Goal: Task Accomplishment & Management: Manage account settings

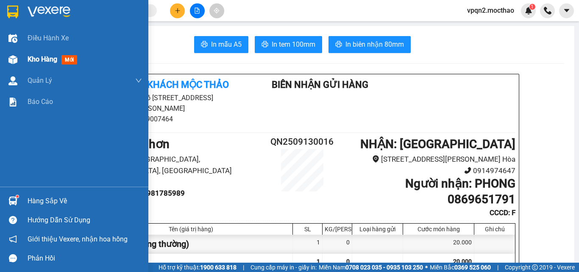
click at [19, 63] on div at bounding box center [13, 59] width 15 height 15
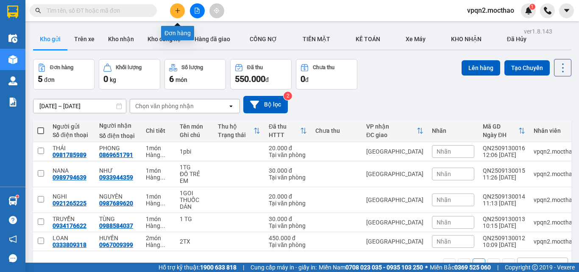
click at [180, 12] on icon "plus" at bounding box center [178, 11] width 6 height 6
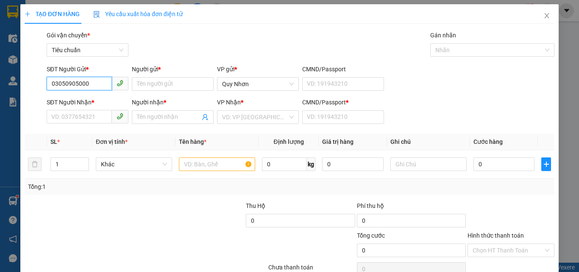
drag, startPoint x: 97, startPoint y: 84, endPoint x: 3, endPoint y: 100, distance: 95.4
click at [4, 100] on div "TẠO ĐƠN HÀNG Yêu cầu xuất hóa đơn điện tử Transit Pickup Surcharge Ids Transit …" at bounding box center [289, 136] width 579 height 272
click at [92, 101] on div "0359599300 - THẢO- Cty Home Sweet" at bounding box center [101, 100] width 100 height 9
type input "0359599300"
type input "THẢO- Cty Home Sweet"
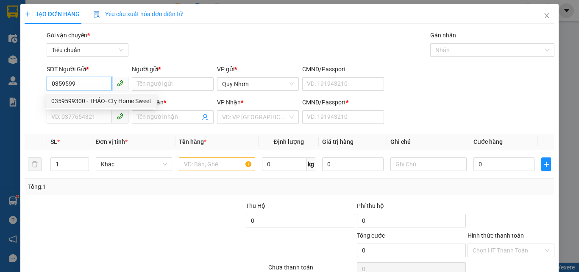
type input "0939932822"
type input "NHI- Cty Sweet Home"
type input "A"
type input "120.000"
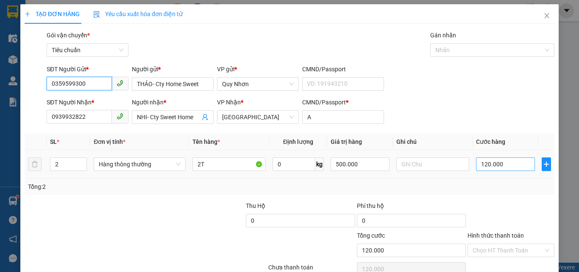
type input "0359599300"
type input "1"
type input "11"
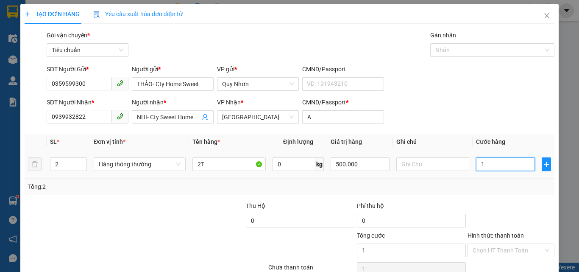
type input "11"
type input "110"
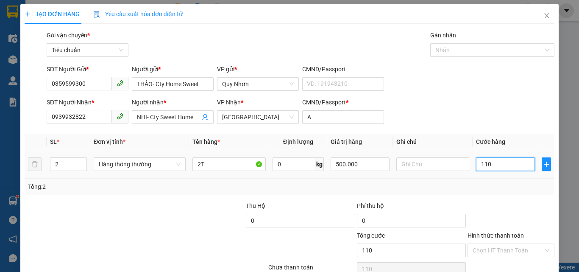
type input "1.100"
type input "11.000"
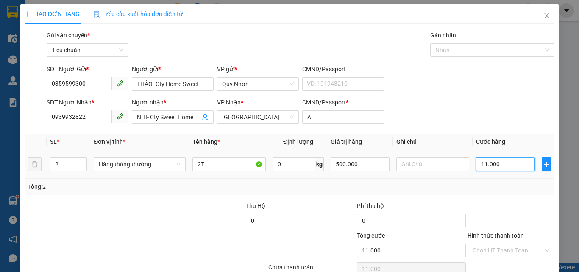
type input "110.000"
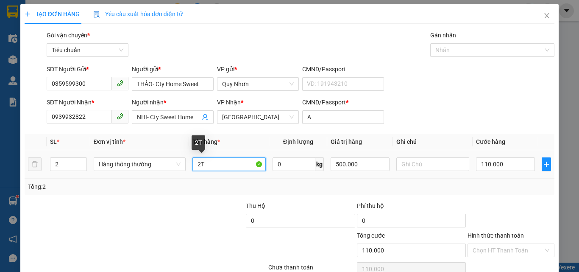
click at [216, 169] on input "2T" at bounding box center [228, 164] width 73 height 14
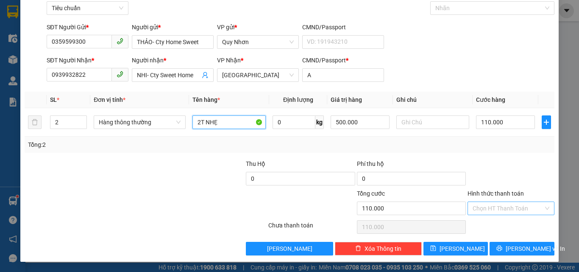
type input "2T NHẸ"
click at [495, 205] on input "Hình thức thanh toán" at bounding box center [507, 208] width 71 height 13
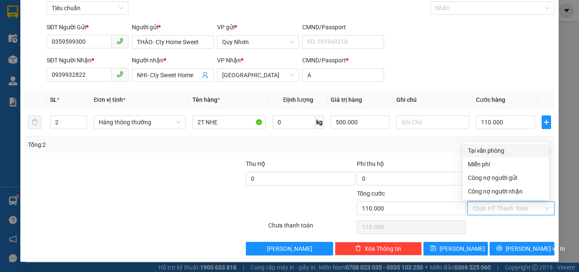
click at [486, 151] on div "Tại văn phòng" at bounding box center [506, 150] width 76 height 9
type input "0"
click at [486, 151] on div "Tổng: 2" at bounding box center [290, 144] width 530 height 16
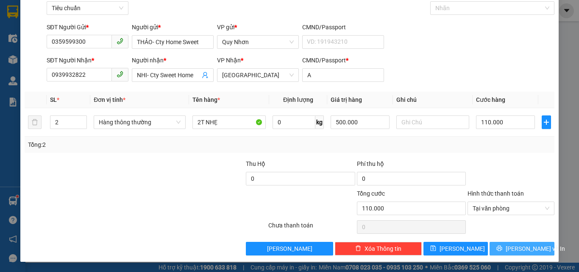
click at [515, 249] on span "[PERSON_NAME] và In" at bounding box center [535, 248] width 59 height 9
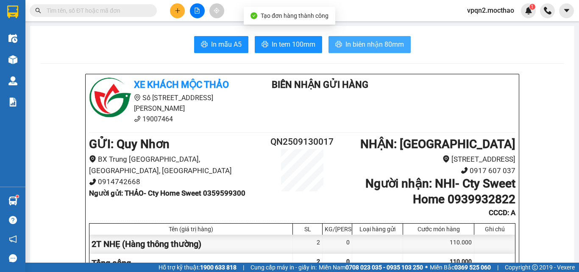
click at [387, 48] on span "In biên nhận 80mm" at bounding box center [374, 44] width 58 height 11
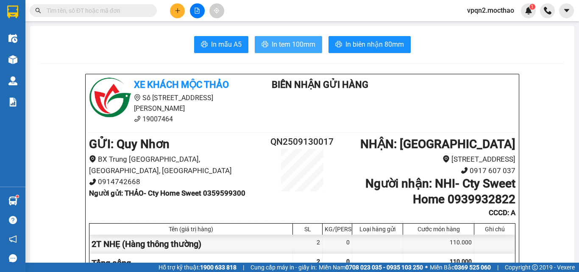
click at [276, 41] on span "In tem 100mm" at bounding box center [294, 44] width 44 height 11
click at [175, 9] on icon "plus" at bounding box center [178, 11] width 6 height 6
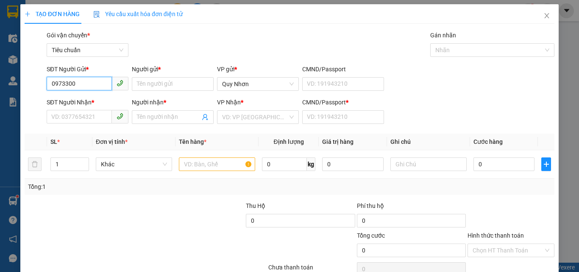
drag, startPoint x: 72, startPoint y: 86, endPoint x: 78, endPoint y: 86, distance: 6.4
click at [78, 86] on input "0973300" at bounding box center [79, 84] width 65 height 14
click at [87, 96] on div "0973308899 - [PERSON_NAME]" at bounding box center [93, 101] width 94 height 14
type input "0973308899"
type input "THẢO"
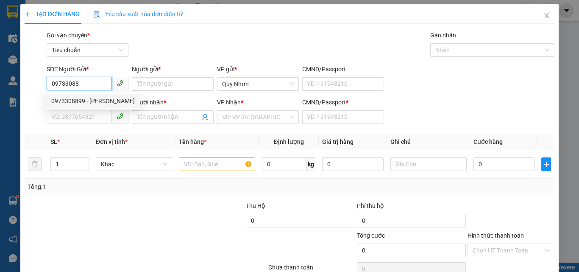
type input "0965255949"
type input "SÁNG"
type input "A"
type input "30.000"
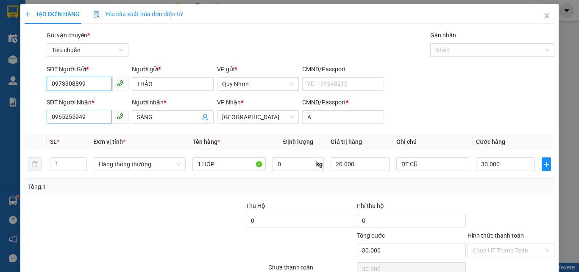
type input "0973308899"
drag, startPoint x: 74, startPoint y: 116, endPoint x: 14, endPoint y: 128, distance: 60.6
click at [14, 128] on div "TẠO ĐƠN HÀNG Yêu cầu xuất hóa đơn điện tử Transit Pickup Surcharge Ids Transit …" at bounding box center [289, 136] width 579 height 272
type input "00900600200000"
drag, startPoint x: 103, startPoint y: 109, endPoint x: 0, endPoint y: 150, distance: 111.0
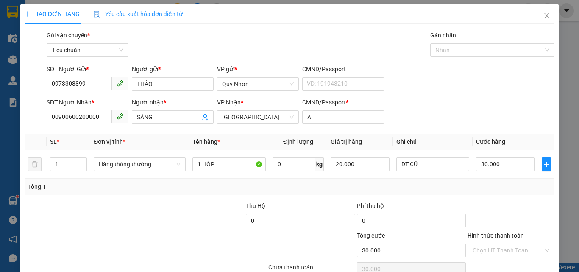
click at [0, 150] on div "TẠO ĐƠN HÀNG Yêu cầu xuất hóa đơn điện tử Transit Pickup Surcharge Ids Transit …" at bounding box center [289, 136] width 579 height 272
click at [189, 77] on div "Người gửi * THẢO" at bounding box center [173, 79] width 82 height 30
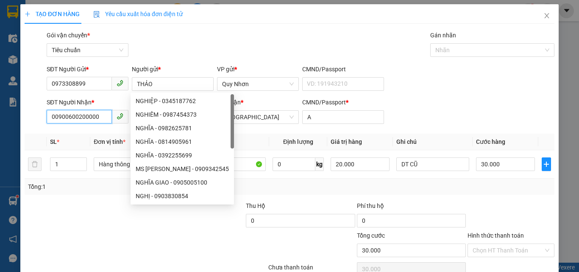
drag, startPoint x: 98, startPoint y: 115, endPoint x: 41, endPoint y: 128, distance: 58.2
click at [41, 128] on div "Transit Pickup Surcharge Ids Transit Deliver Surcharge Ids Transit Deliver Surc…" at bounding box center [290, 164] width 530 height 267
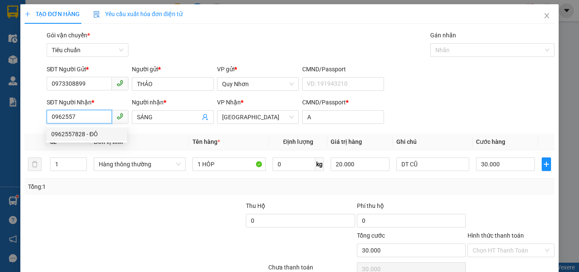
click at [82, 136] on div "0962557828 - ĐÔ" at bounding box center [86, 133] width 71 height 9
type input "0962557828"
type input "ĐÔ"
type input "0962557828"
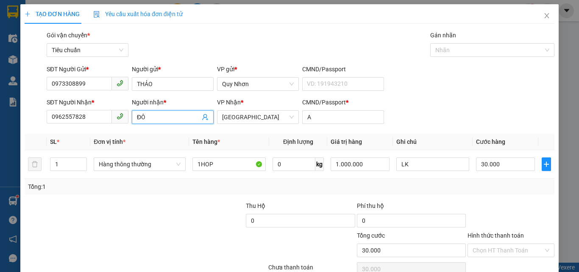
click at [112, 128] on div "Transit Pickup Surcharge Ids Transit Deliver Surcharge Ids Transit Deliver Surc…" at bounding box center [290, 164] width 530 height 267
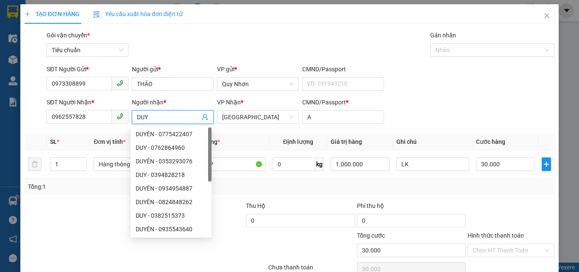
type input "DUY"
click at [398, 111] on div "SĐT Người Nhận * 0962557828 Người nhận * DUY VP Nhận * Tuy Hòa CMND/Passport * A" at bounding box center [300, 112] width 511 height 30
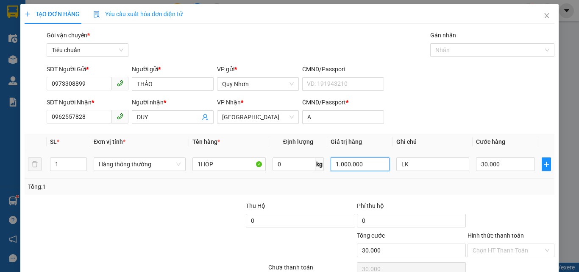
click at [370, 166] on input "1.000.000" at bounding box center [360, 164] width 58 height 14
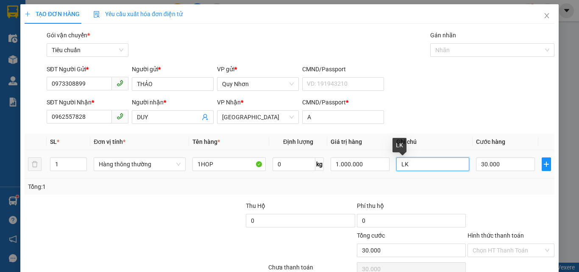
drag, startPoint x: 409, startPoint y: 164, endPoint x: 374, endPoint y: 172, distance: 35.6
click at [374, 172] on tr "1 Hàng thông thường 1HOP 0 kg 1.000.000 LK 30.000" at bounding box center [290, 164] width 530 height 28
type input "0"
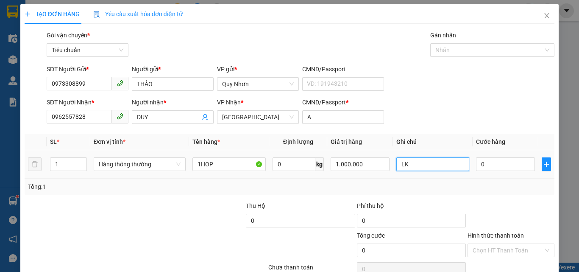
type input "D"
type input "ĐT CŨ"
click at [496, 165] on input "0" at bounding box center [505, 164] width 58 height 14
type input "3"
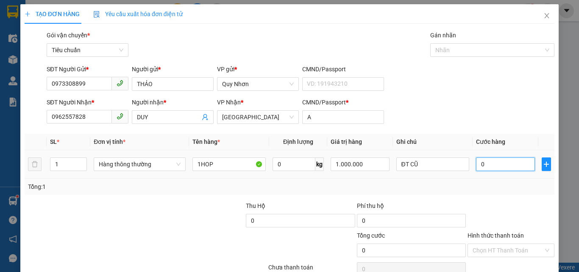
type input "3"
type input "30"
type input "300"
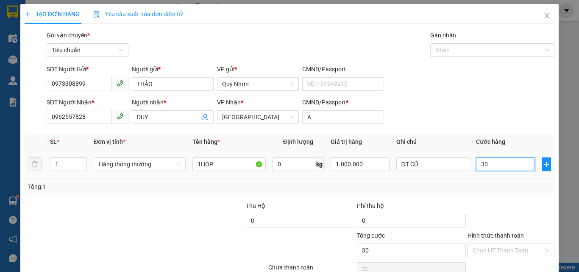
type input "300"
type input "3.000"
type input "30.000"
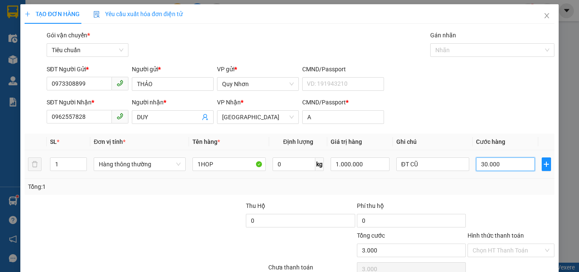
type input "30.000"
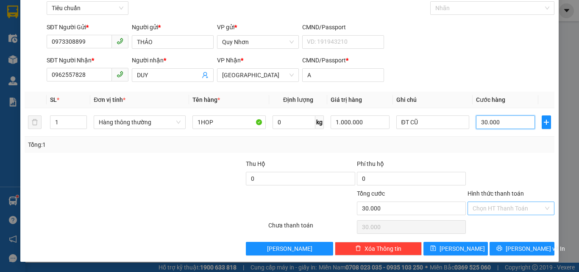
type input "30.000"
click at [492, 207] on input "Hình thức thanh toán" at bounding box center [507, 208] width 71 height 13
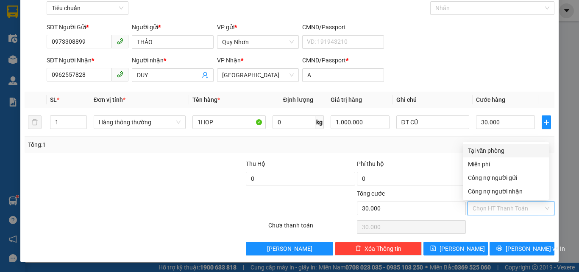
click at [490, 152] on div "Tại văn phòng" at bounding box center [506, 150] width 76 height 9
type input "0"
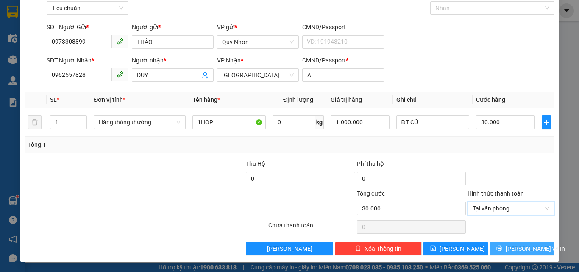
click at [508, 246] on button "[PERSON_NAME] và In" at bounding box center [521, 249] width 65 height 14
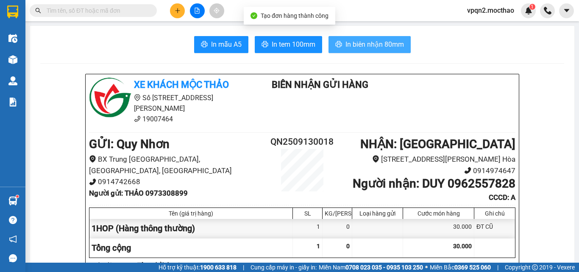
click at [353, 44] on span "In biên nhận 80mm" at bounding box center [374, 44] width 58 height 11
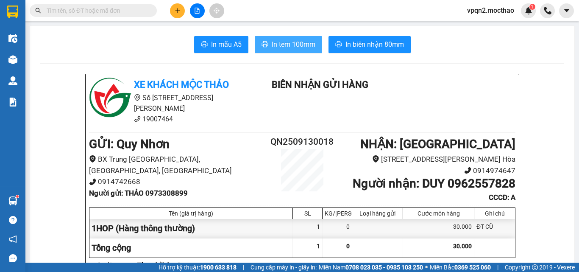
click at [292, 47] on span "In tem 100mm" at bounding box center [294, 44] width 44 height 11
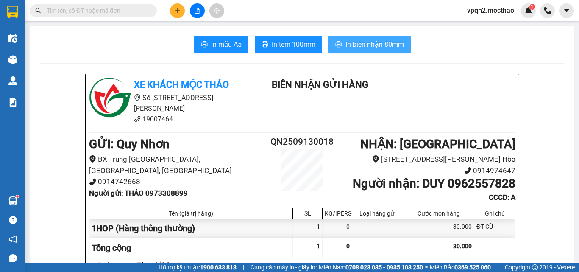
click at [355, 46] on span "In biên nhận 80mm" at bounding box center [374, 44] width 58 height 11
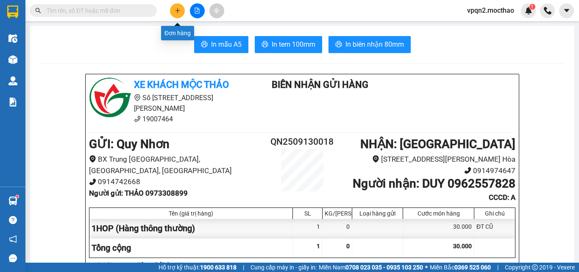
click at [170, 8] on button at bounding box center [177, 10] width 15 height 15
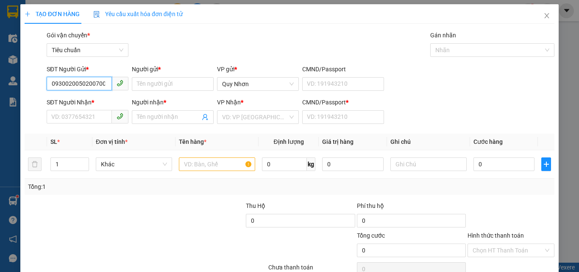
drag, startPoint x: 8, startPoint y: 104, endPoint x: 0, endPoint y: 106, distance: 8.7
click at [0, 106] on div "TẠO ĐƠN HÀNG Yêu cầu xuất hóa đơn điện tử Transit Pickup Surcharge Ids Transit …" at bounding box center [289, 136] width 579 height 272
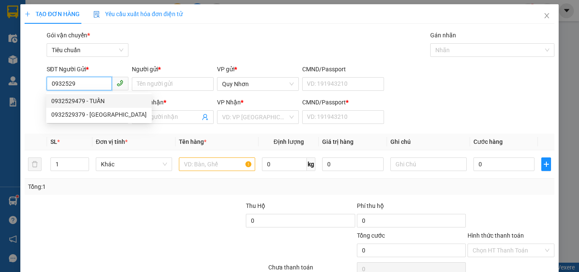
click at [84, 103] on div "0932529479 - TUẤN" at bounding box center [98, 100] width 95 height 9
type input "0932529479"
type input "TUẤN"
type input "0939636637"
type input "HUY"
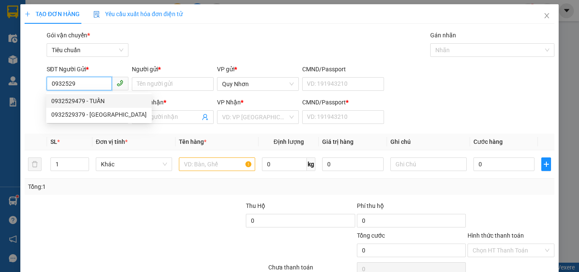
type input "a"
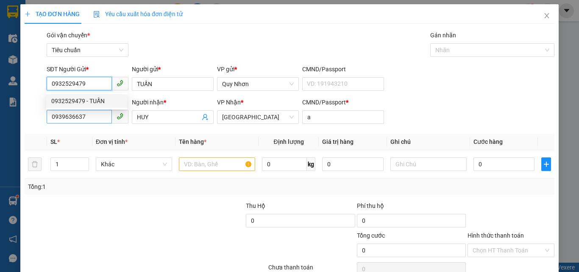
type input "20.000"
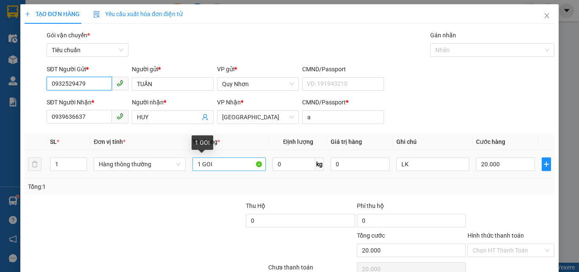
type input "0932529479"
drag, startPoint x: 200, startPoint y: 165, endPoint x: 248, endPoint y: 176, distance: 49.6
click at [248, 176] on td "1 GOI" at bounding box center [229, 164] width 80 height 28
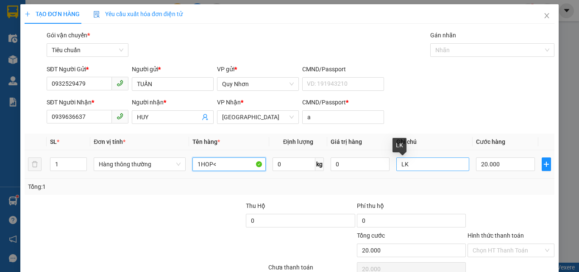
type input "1HOP<"
drag, startPoint x: 410, startPoint y: 165, endPoint x: 382, endPoint y: 171, distance: 28.5
click at [382, 171] on tr "1 Hàng thông thường 1HOP< 0 kg 0 LK 20.000" at bounding box center [290, 164] width 530 height 28
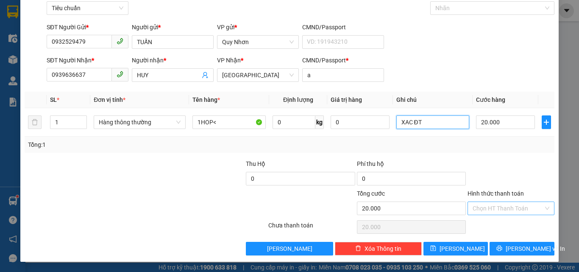
type input "XAC ĐT"
click at [497, 209] on input "Hình thức thanh toán" at bounding box center [507, 208] width 71 height 13
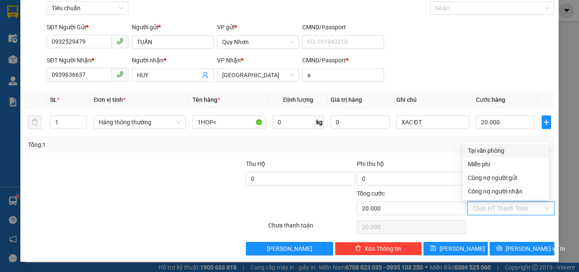
click at [487, 147] on div "Tại văn phòng" at bounding box center [506, 150] width 76 height 9
type input "0"
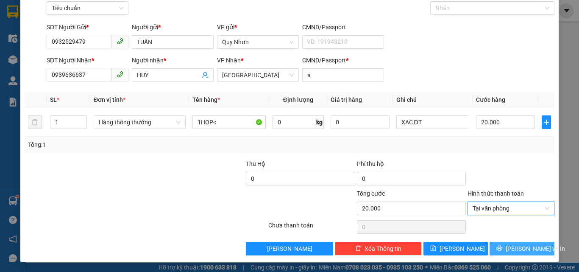
click at [502, 249] on icon "printer" at bounding box center [499, 248] width 6 height 6
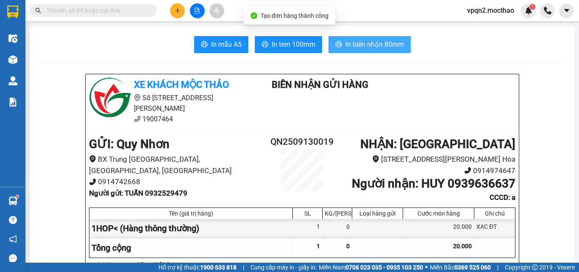
click at [371, 44] on span "In biên nhận 80mm" at bounding box center [374, 44] width 58 height 11
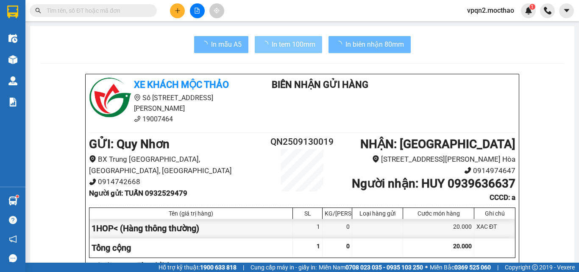
click at [295, 43] on span "In tem 100mm" at bounding box center [294, 44] width 44 height 11
click at [433, 41] on div "In mẫu A5 In tem 100mm In biên nhận 80mm" at bounding box center [302, 44] width 524 height 17
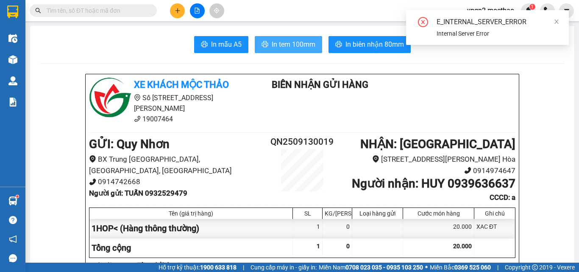
click at [305, 43] on span "In tem 100mm" at bounding box center [294, 44] width 44 height 11
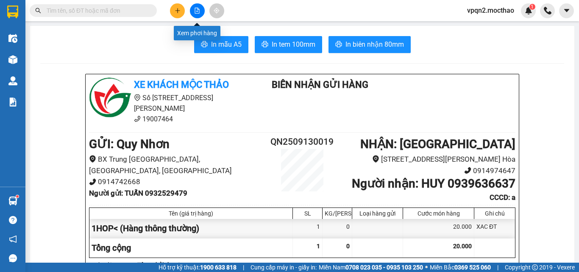
click at [195, 11] on icon "file-add" at bounding box center [197, 11] width 5 height 6
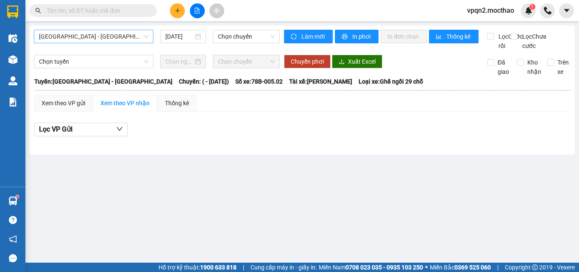
click at [122, 35] on span "[GEOGRAPHIC_DATA] - [GEOGRAPHIC_DATA]" at bounding box center [93, 36] width 109 height 13
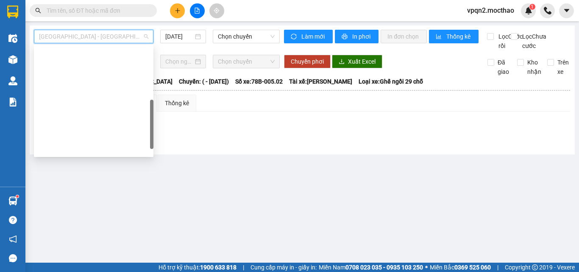
scroll to position [169, 0]
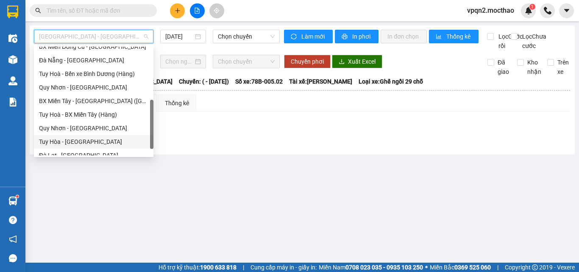
click at [82, 138] on div "Tuy Hòa - [GEOGRAPHIC_DATA]" at bounding box center [93, 141] width 109 height 9
type input "[DATE]"
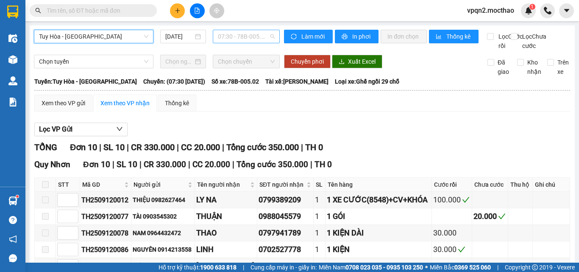
click at [233, 39] on span "07:30 - 78B-005.02" at bounding box center [246, 36] width 57 height 13
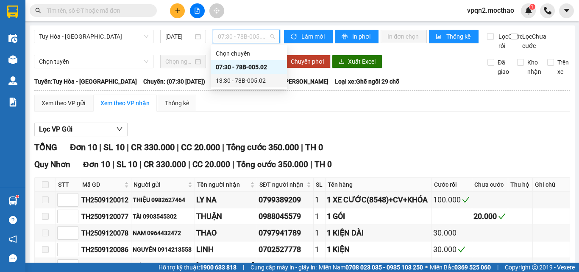
click at [242, 82] on div "13:30 - 78B-005.02" at bounding box center [249, 80] width 66 height 9
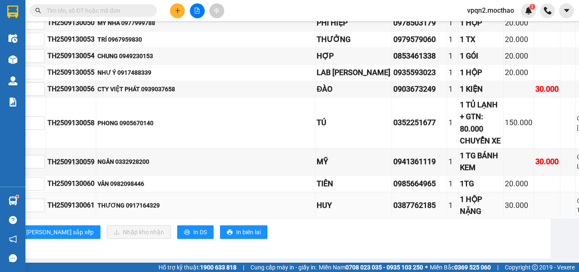
scroll to position [424, 24]
click at [119, 11] on input "text" at bounding box center [97, 10] width 100 height 9
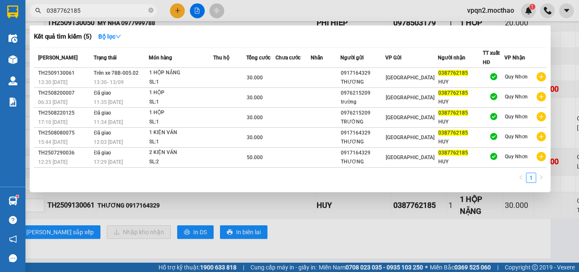
type input "0387762185"
click at [269, 8] on div at bounding box center [289, 136] width 579 height 272
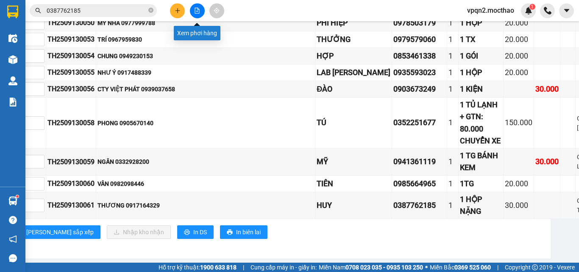
click at [194, 11] on icon "file-add" at bounding box center [197, 11] width 6 height 6
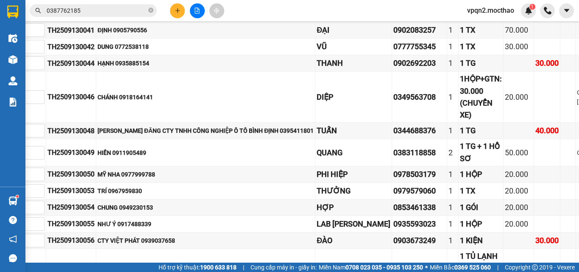
scroll to position [0, 24]
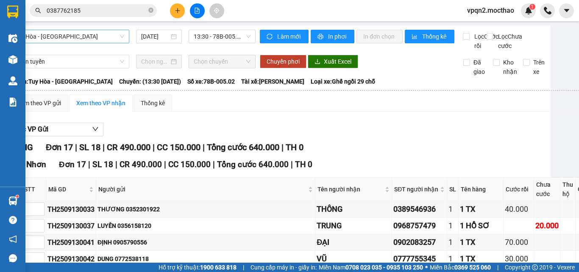
click at [95, 36] on span "Tuy Hòa - [GEOGRAPHIC_DATA]" at bounding box center [69, 36] width 109 height 13
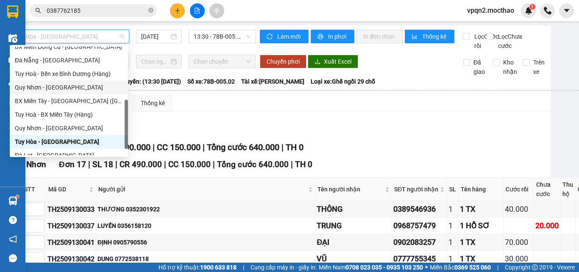
click at [53, 87] on div "Quy Nhơn - [GEOGRAPHIC_DATA]" at bounding box center [69, 87] width 108 height 9
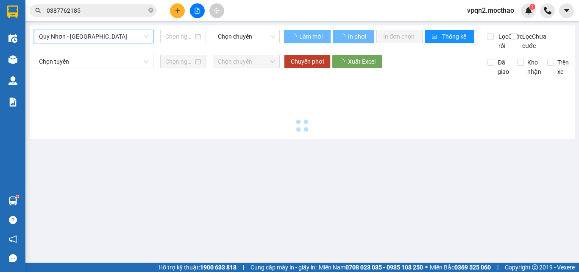
scroll to position [0, 0]
type input "[DATE]"
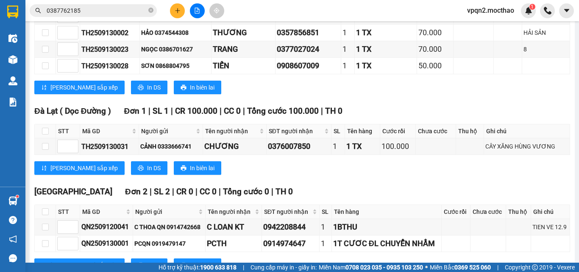
scroll to position [292, 0]
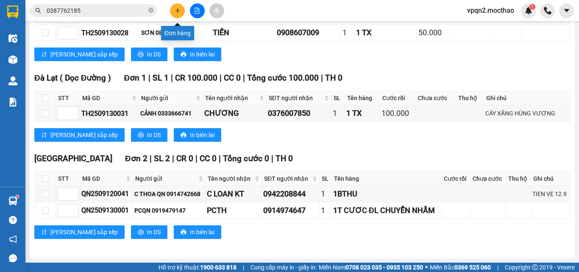
click at [178, 17] on button at bounding box center [177, 10] width 15 height 15
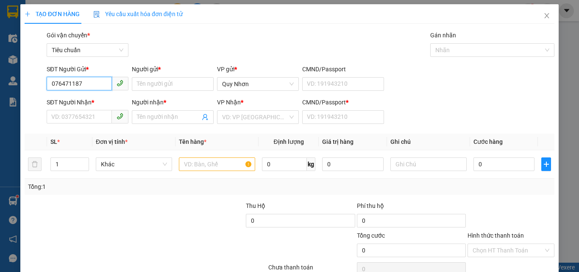
click at [76, 86] on input "076471187" at bounding box center [79, 84] width 65 height 14
type input "0764711807"
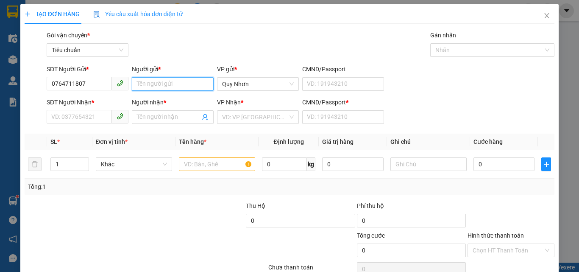
click at [144, 82] on input "Người gửi *" at bounding box center [173, 84] width 82 height 14
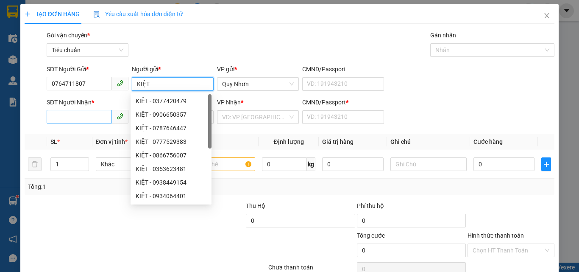
type input "KIỆT"
click at [74, 117] on input "SĐT Người Nhận *" at bounding box center [79, 117] width 65 height 14
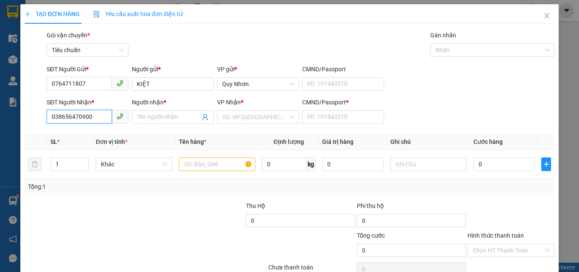
drag, startPoint x: 85, startPoint y: 116, endPoint x: 106, endPoint y: 118, distance: 20.9
click at [106, 118] on input "038656470900" at bounding box center [79, 117] width 65 height 14
type input "0386564709"
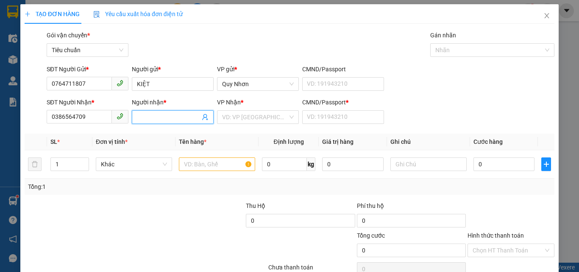
click at [153, 118] on input "Người nhận *" at bounding box center [168, 116] width 63 height 9
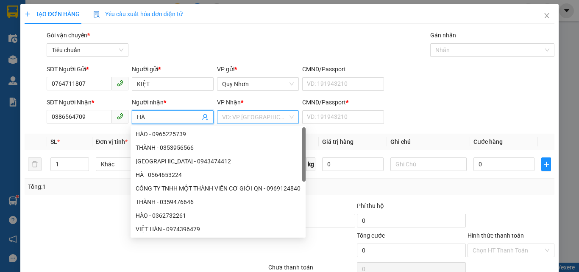
type input "HÀ"
click at [232, 116] on input "search" at bounding box center [255, 117] width 66 height 13
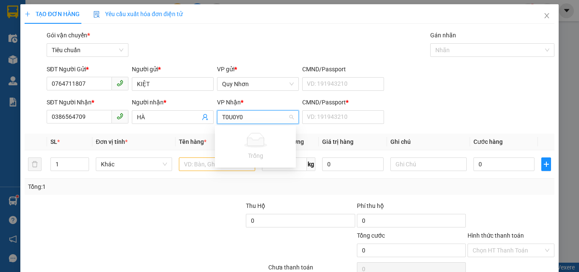
drag, startPoint x: 225, startPoint y: 117, endPoint x: 281, endPoint y: 126, distance: 56.7
click at [281, 126] on body "Kết quả tìm kiếm ( 5 ) Bộ lọc Mã ĐH Trạng thái Món hàng Thu hộ Tổng cước Chưa c…" at bounding box center [289, 136] width 579 height 272
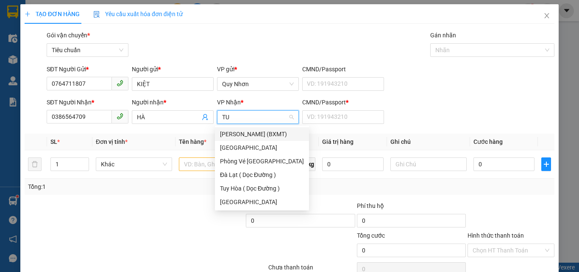
type input "TUY"
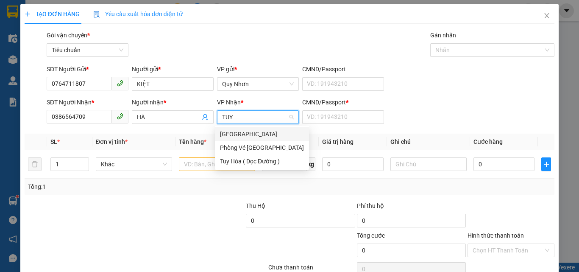
click at [239, 132] on div "[GEOGRAPHIC_DATA]" at bounding box center [262, 133] width 84 height 9
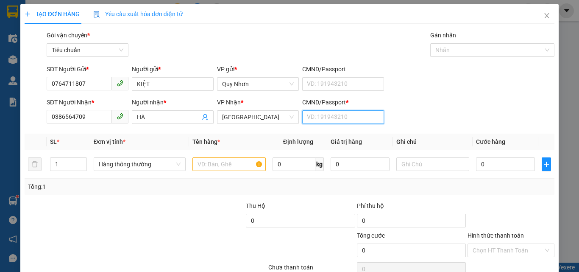
click at [324, 119] on input "CMND/Passport *" at bounding box center [343, 117] width 82 height 14
type input "A"
click at [205, 163] on input "text" at bounding box center [228, 164] width 73 height 14
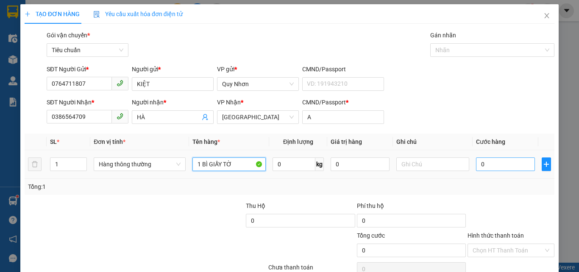
type input "1 BÌ GIẤY TỜ"
type input "2"
type input "20"
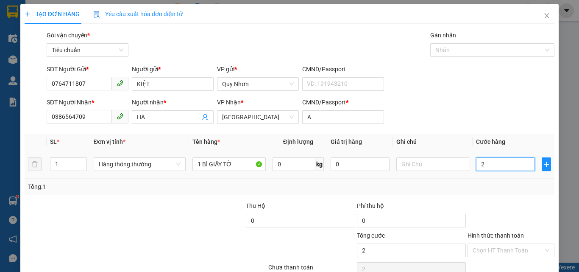
type input "20"
type input "200"
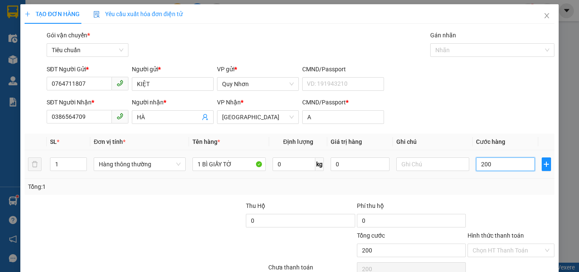
type input "2.000"
type input "2.000.000.000"
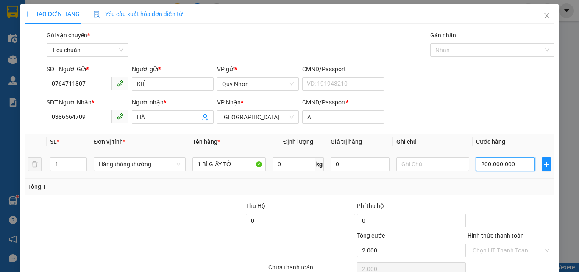
type input "2.000.000.000"
type input "200.000.000.000.000.000.000"
type input "20.000.000.000.000.000.000.000.000.000.000"
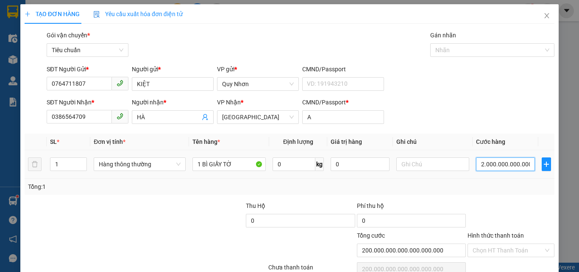
type input "2e+31"
type input "2.000.000.000.000.000.000.000.000.000.000.000.000.000.000.000.000"
type input "2e+48"
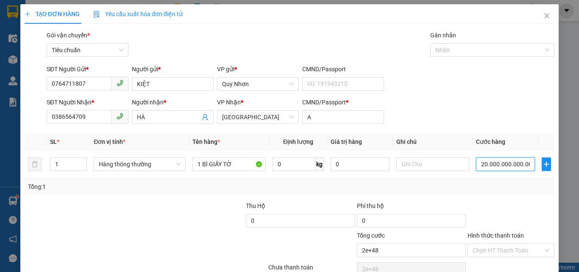
type input "200.000.000.000.000.000.000.000.000.000.000.000.000.000.000.000.000.000"
type input "2e+53"
drag, startPoint x: 484, startPoint y: 164, endPoint x: 578, endPoint y: 166, distance: 94.1
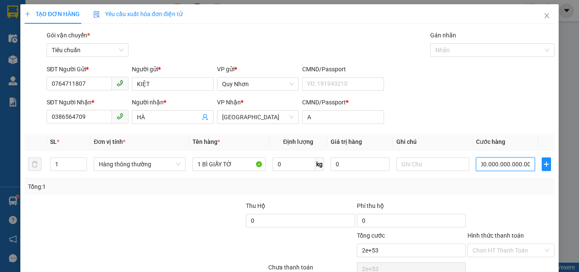
click at [578, 166] on div "TẠO ĐƠN HÀNG Yêu cầu xuất hóa đơn điện tử Transit Pickup Surcharge Ids Transit …" at bounding box center [289, 136] width 579 height 272
type input "2.000.000.000.000.000.000.000.000.000.000.000.000.000.000"
type input "2e+42"
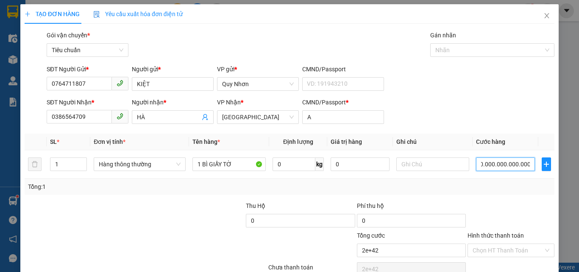
drag, startPoint x: 482, startPoint y: 167, endPoint x: 562, endPoint y: 167, distance: 80.1
click at [562, 167] on div "TẠO ĐƠN HÀNG Yêu cầu xuất hóa đơn điện tử Transit Pickup Surcharge Ids Transit …" at bounding box center [289, 136] width 579 height 272
type input "2.000.000.000.000.000.000.000.000.000.000"
type input "2e+30"
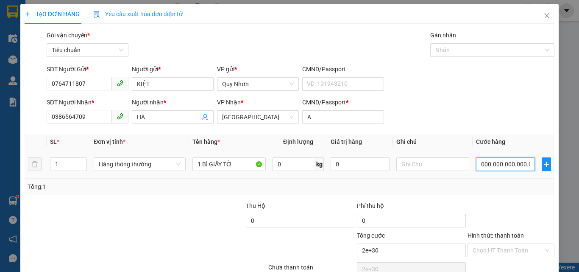
drag, startPoint x: 473, startPoint y: 164, endPoint x: 578, endPoint y: 164, distance: 105.1
click at [578, 164] on div "TẠO ĐƠN HÀNG Yêu cầu xuất hóa đơn điện tử Transit Pickup Surcharge Ids Transit …" at bounding box center [289, 136] width 579 height 272
type input "20.000.000.000.000.000"
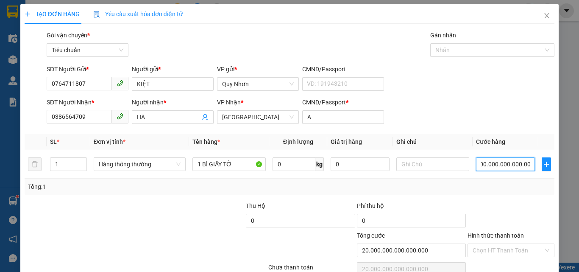
scroll to position [0, 0]
drag, startPoint x: 525, startPoint y: 164, endPoint x: 412, endPoint y: 184, distance: 115.4
click at [413, 184] on div "SL * Đơn vị tính * Tên hàng * Định lượng Giá trị hàng Ghi chú Cước hàng 1 Hàng …" at bounding box center [290, 163] width 530 height 61
type input "0"
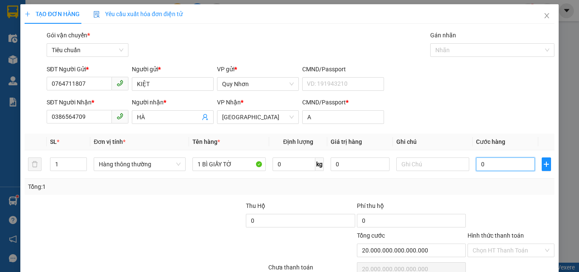
type input "0"
click at [485, 165] on input "0" at bounding box center [505, 164] width 58 height 14
type input "2"
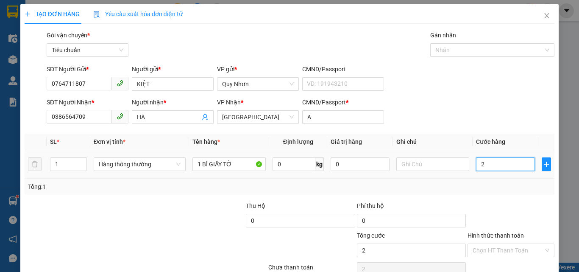
type input "20"
type input "200"
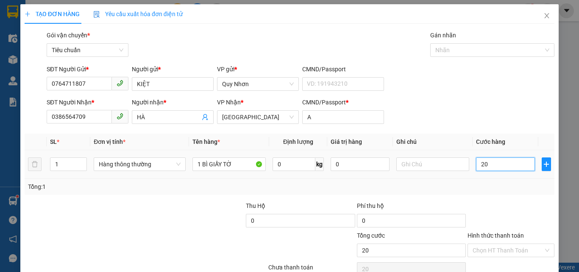
type input "200"
type input "2.000"
type input "20.000"
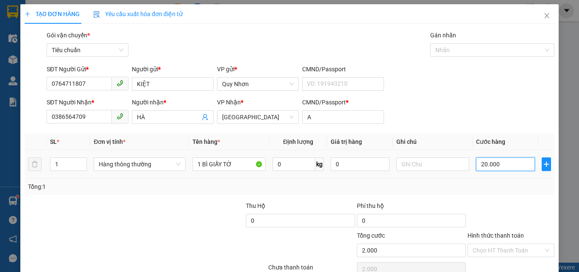
type input "20.000"
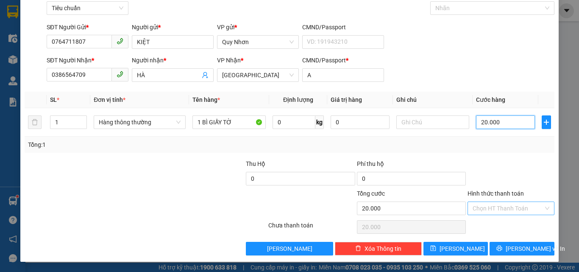
type input "20.000"
click at [494, 206] on input "Hình thức thanh toán" at bounding box center [507, 208] width 71 height 13
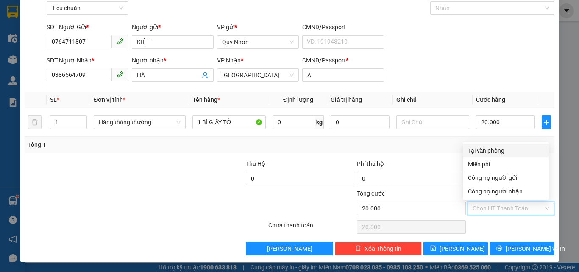
click at [486, 151] on div "Tại văn phòng" at bounding box center [506, 150] width 76 height 9
type input "0"
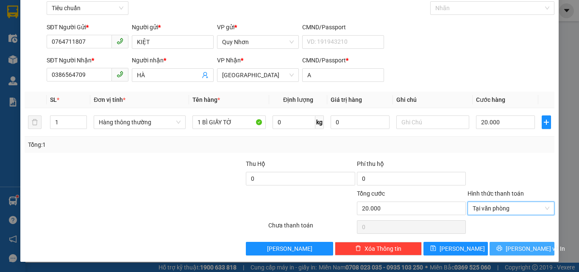
click at [498, 250] on button "[PERSON_NAME] và In" at bounding box center [521, 249] width 65 height 14
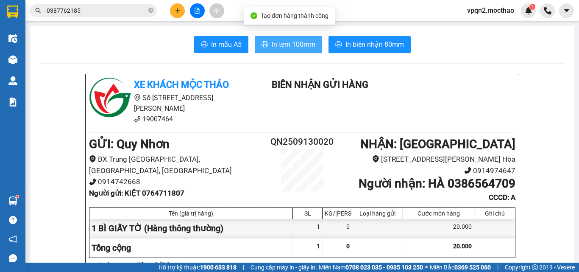
click at [303, 42] on span "In tem 100mm" at bounding box center [294, 44] width 44 height 11
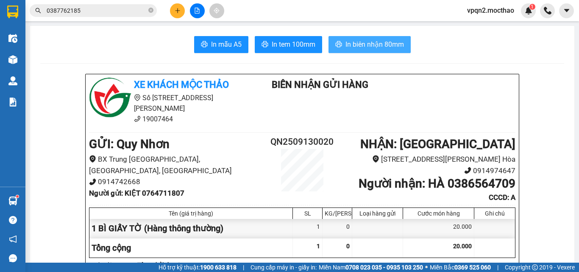
click at [347, 47] on span "In biên nhận 80mm" at bounding box center [374, 44] width 58 height 11
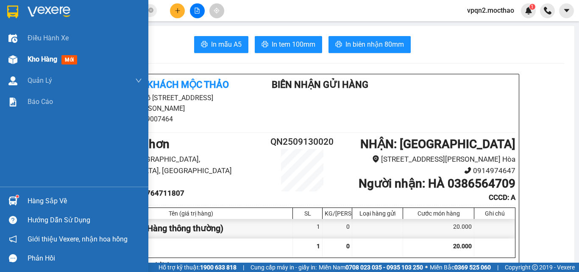
click at [15, 57] on img at bounding box center [12, 59] width 9 height 9
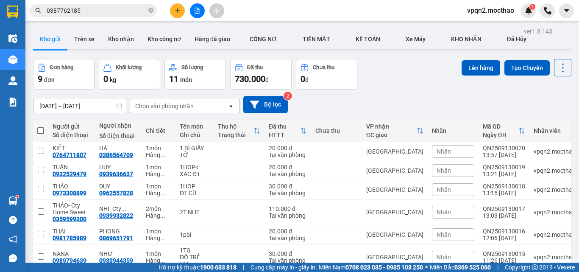
click at [40, 130] on span at bounding box center [40, 130] width 7 height 7
click at [41, 126] on input "checkbox" at bounding box center [41, 126] width 0 height 0
checkbox input "true"
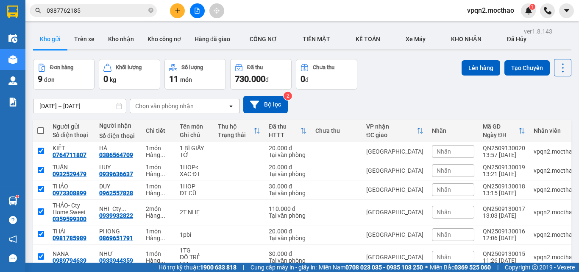
checkbox input "true"
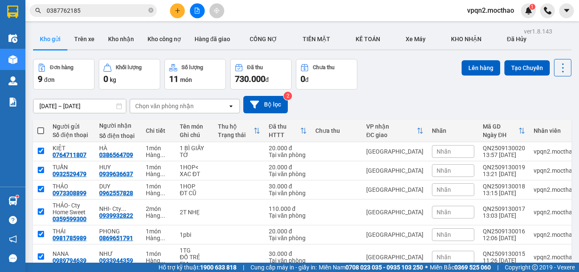
checkbox input "true"
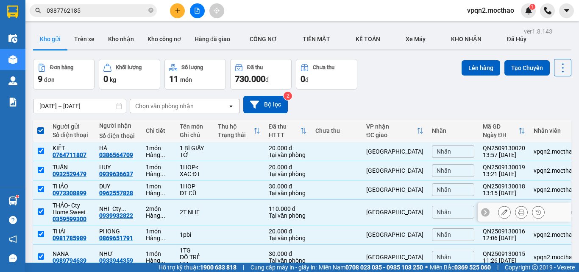
click at [41, 212] on input "checkbox" at bounding box center [41, 211] width 6 height 6
checkbox input "false"
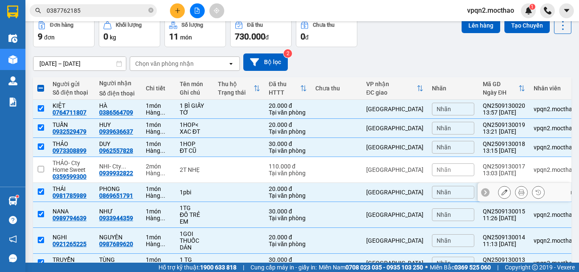
scroll to position [110, 0]
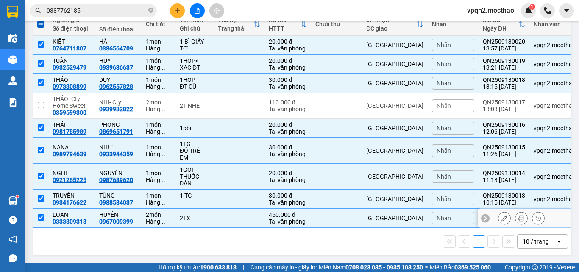
click at [40, 214] on input "checkbox" at bounding box center [41, 217] width 6 height 6
checkbox input "false"
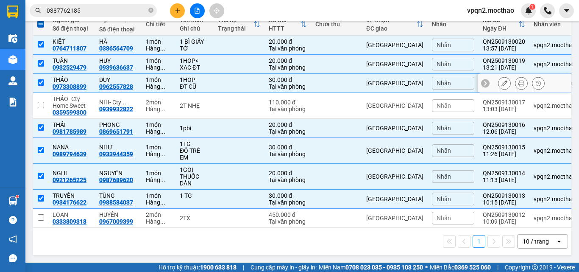
scroll to position [0, 0]
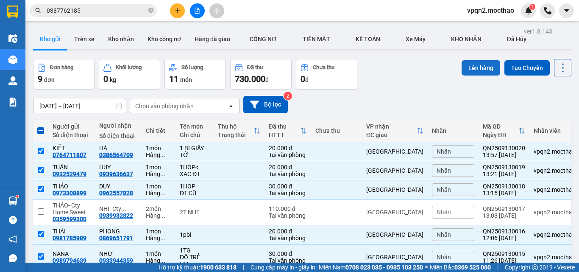
click at [467, 68] on button "Lên hàng" at bounding box center [480, 67] width 39 height 15
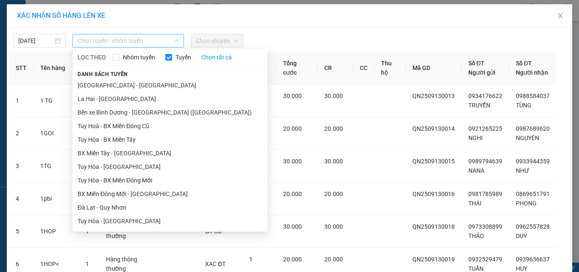
click at [97, 46] on span "Chọn tuyến - nhóm tuyến" at bounding box center [128, 40] width 101 height 13
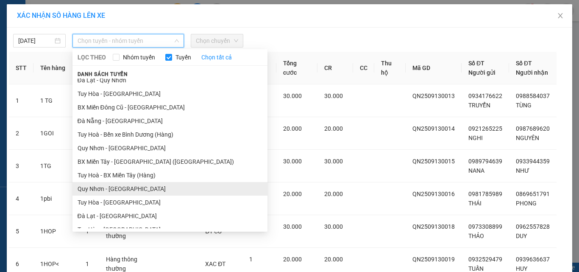
click at [111, 190] on li "Quy Nhơn - [GEOGRAPHIC_DATA]" at bounding box center [169, 189] width 195 height 14
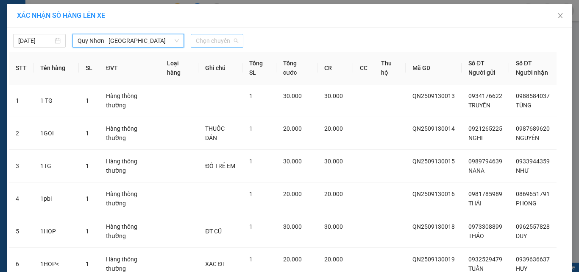
click at [211, 39] on span "Chọn chuyến" at bounding box center [217, 40] width 42 height 13
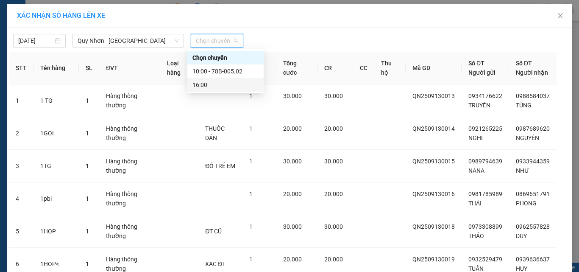
click at [201, 85] on div "16:00" at bounding box center [225, 84] width 66 height 9
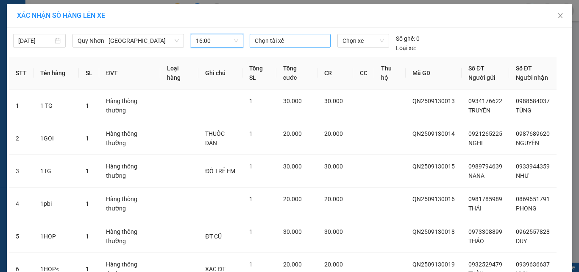
click at [266, 38] on div at bounding box center [290, 41] width 77 height 10
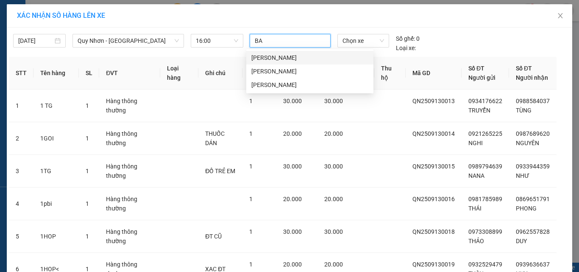
type input "BAY"
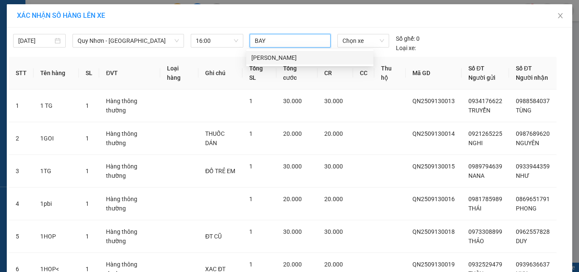
drag, startPoint x: 265, startPoint y: 59, endPoint x: 312, endPoint y: 46, distance: 48.7
click at [268, 59] on div "[PERSON_NAME]" at bounding box center [309, 57] width 117 height 9
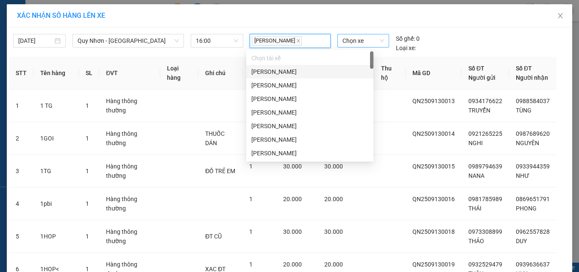
click at [337, 38] on div "Chọn xe" at bounding box center [363, 41] width 52 height 14
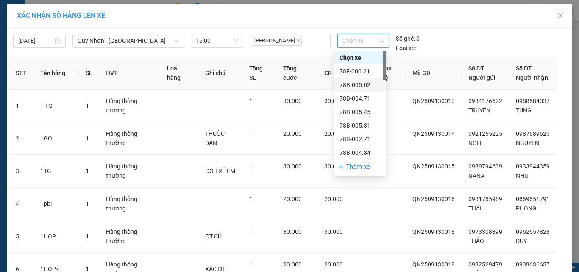
click at [347, 84] on div "78B-005.02" at bounding box center [360, 84] width 42 height 9
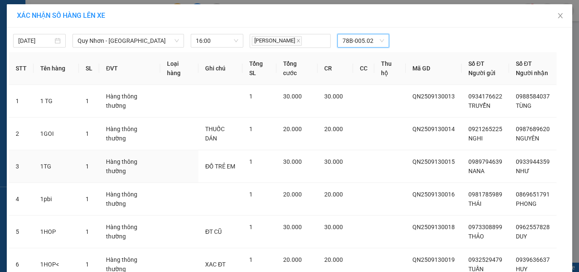
scroll to position [113, 0]
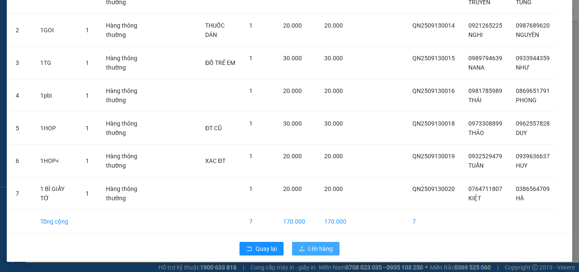
click at [326, 245] on span "Lên hàng" at bounding box center [320, 248] width 25 height 9
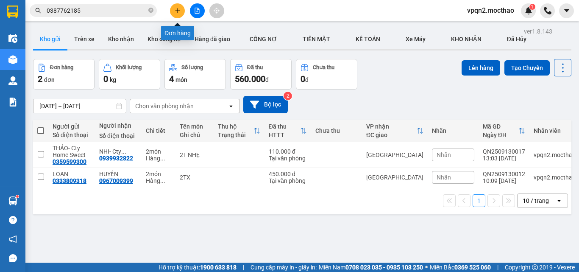
click at [176, 12] on icon "plus" at bounding box center [178, 11] width 6 height 6
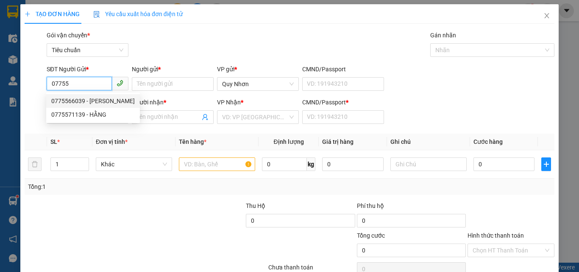
click at [87, 102] on div "0775566039 - [PERSON_NAME]" at bounding box center [92, 100] width 83 height 9
type input "0775566039"
type input "THANH"
type input "0905339981"
type input "NAM HY"
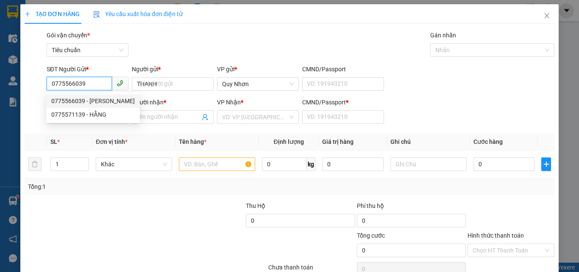
type input "A"
type input "30.000"
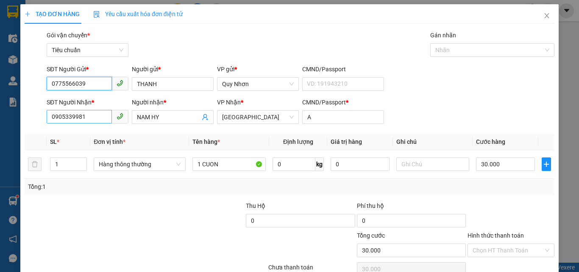
type input "0775566039"
drag, startPoint x: 85, startPoint y: 118, endPoint x: 1, endPoint y: 138, distance: 86.2
click at [1, 139] on div "TẠO ĐƠN HÀNG Yêu cầu xuất hóa đơn điện tử Transit Pickup Surcharge Ids Transit …" at bounding box center [289, 136] width 579 height 272
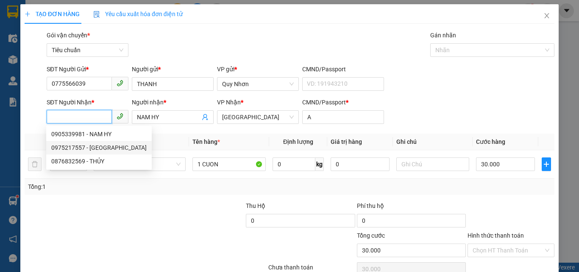
click at [80, 150] on div "0975217557 - [GEOGRAPHIC_DATA]" at bounding box center [98, 147] width 95 height 9
type input "0975217557"
type input "[GEOGRAPHIC_DATA]"
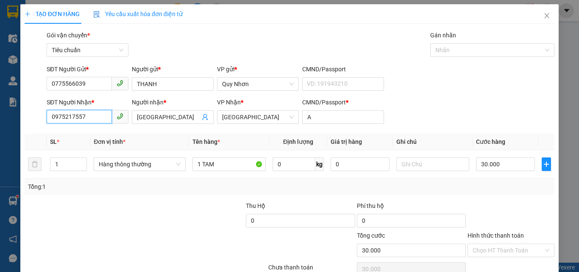
click at [61, 118] on input "0975217557" at bounding box center [79, 117] width 65 height 14
type input "0978217557"
click at [65, 132] on div "0978217557 - [PERSON_NAME]" at bounding box center [92, 133] width 83 height 9
type input "HƯNG"
type input "K"
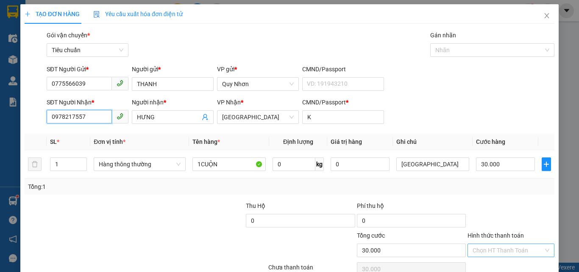
type input "0978217557"
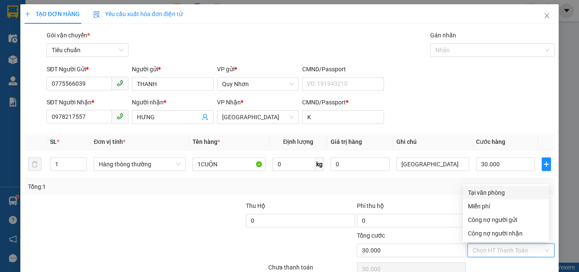
click at [493, 247] on input "Hình thức thanh toán" at bounding box center [507, 250] width 71 height 13
click at [490, 191] on div "Tại văn phòng" at bounding box center [506, 192] width 76 height 9
type input "0"
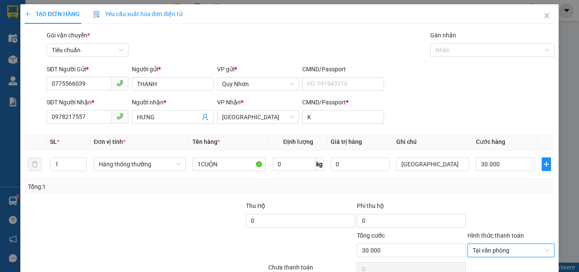
scroll to position [42, 0]
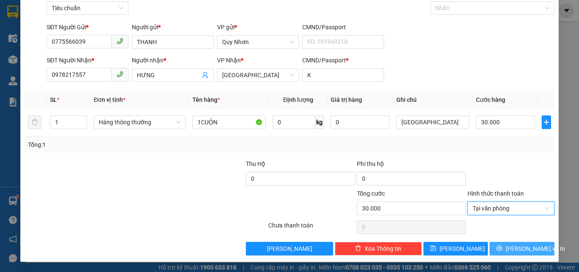
click at [502, 247] on icon "printer" at bounding box center [499, 248] width 6 height 6
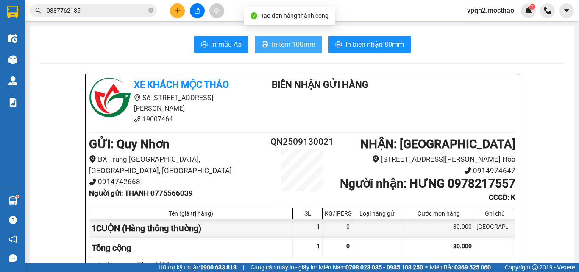
click at [294, 45] on span "In tem 100mm" at bounding box center [294, 44] width 44 height 11
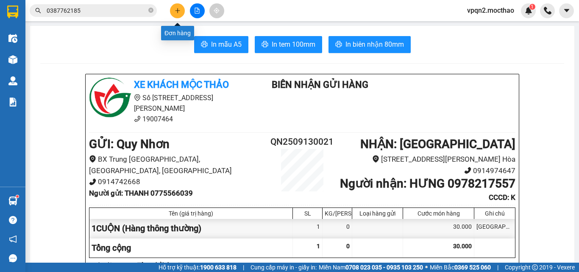
click at [175, 11] on icon "plus" at bounding box center [178, 11] width 6 height 6
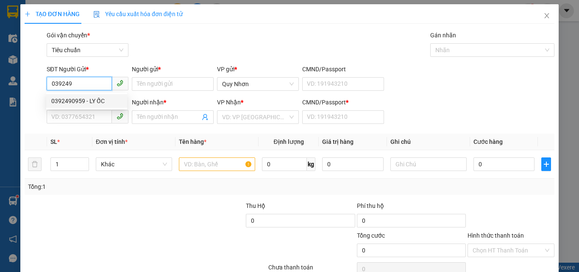
click at [85, 100] on div "0392490959 - LY ỐC" at bounding box center [86, 100] width 71 height 9
type input "0392490959"
type input "LY ỐC"
type input "0775160422"
type input "MẪN"
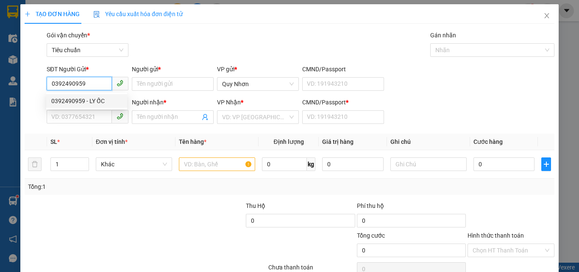
type input "A"
type input "1.450.000"
type input "100.000"
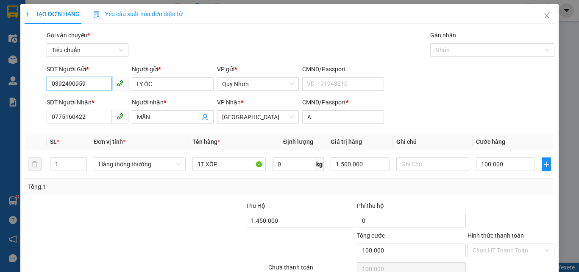
scroll to position [42, 0]
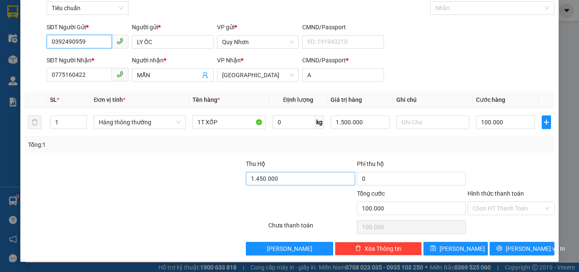
type input "0392490959"
click at [257, 181] on input "1.450.000" at bounding box center [300, 179] width 109 height 14
drag, startPoint x: 274, startPoint y: 178, endPoint x: 283, endPoint y: 179, distance: 9.0
click at [283, 179] on input "14.750.000" at bounding box center [300, 179] width 109 height 14
type input "1.475.000"
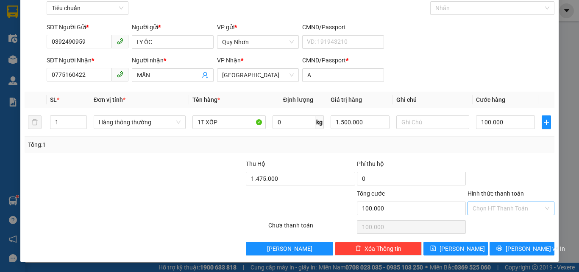
click at [492, 210] on input "Hình thức thanh toán" at bounding box center [507, 208] width 71 height 13
click at [481, 148] on div "Tại văn phòng" at bounding box center [506, 150] width 76 height 9
type input "0"
click at [258, 178] on input "1.475.000" at bounding box center [300, 179] width 109 height 14
click at [262, 179] on input "1.475.000" at bounding box center [300, 179] width 109 height 14
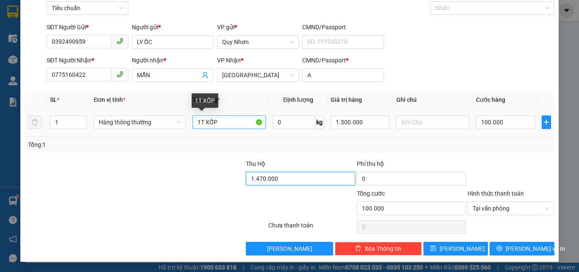
type input "1.470.000"
click at [234, 123] on input "1T XỐP" at bounding box center [228, 122] width 73 height 14
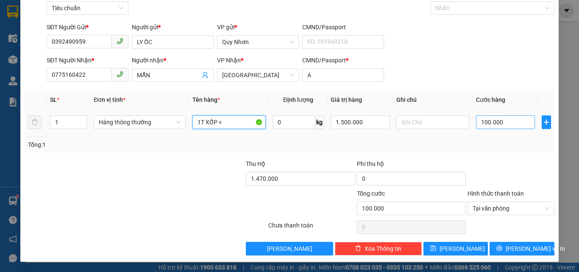
type input "1T XỐP <"
click at [508, 124] on input "100.000" at bounding box center [505, 122] width 58 height 14
type input "9"
type input "90"
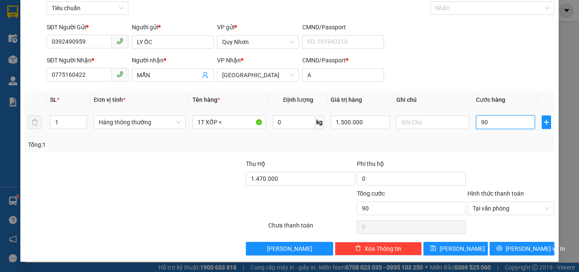
type input "900"
type input "9.000"
type input "90.000"
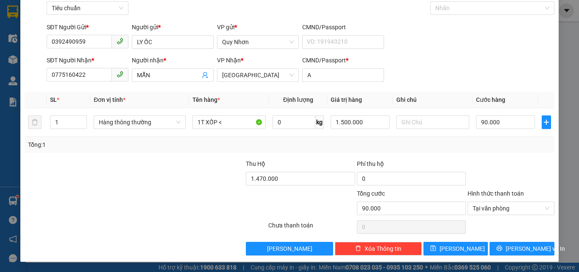
click at [394, 151] on div "Tổng: 1" at bounding box center [290, 144] width 530 height 16
click at [506, 248] on button "[PERSON_NAME] và In" at bounding box center [521, 249] width 65 height 14
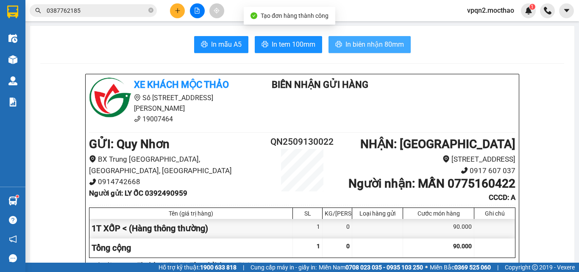
click at [366, 42] on span "In biên nhận 80mm" at bounding box center [374, 44] width 58 height 11
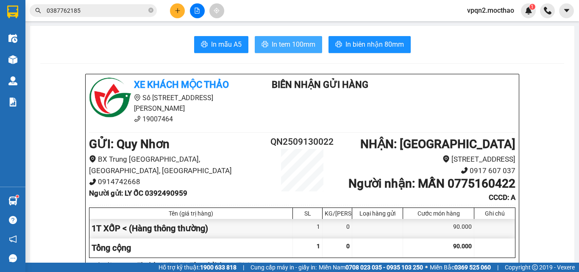
click at [297, 42] on span "In tem 100mm" at bounding box center [294, 44] width 44 height 11
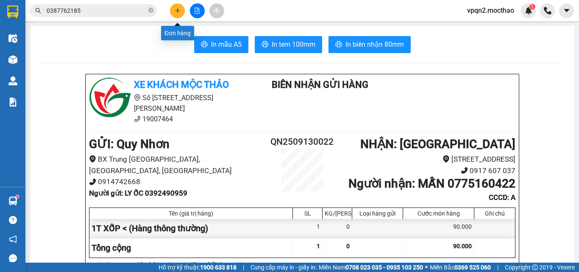
click at [178, 14] on button at bounding box center [177, 10] width 15 height 15
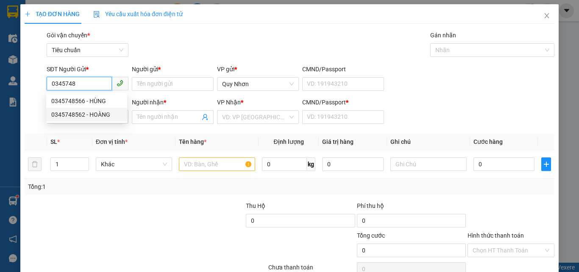
click at [96, 115] on div "0345748562 - HOÀNG" at bounding box center [86, 114] width 71 height 9
type input "0345748562"
type input "HOÀNG"
type input "0907416239"
type input "[PERSON_NAME]"
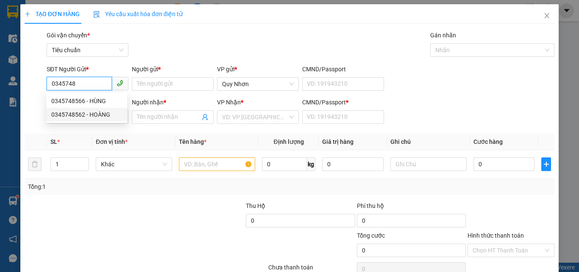
type input "a"
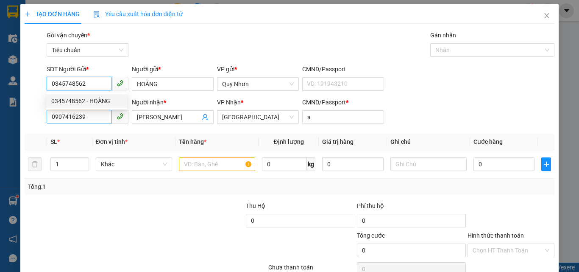
type input "20.000"
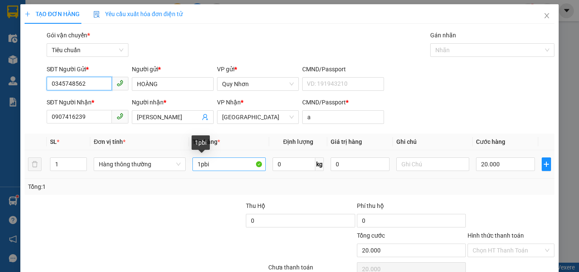
type input "0345748562"
drag, startPoint x: 200, startPoint y: 166, endPoint x: 242, endPoint y: 164, distance: 42.0
click at [238, 165] on input "1pbi" at bounding box center [228, 164] width 73 height 14
type input "1T"
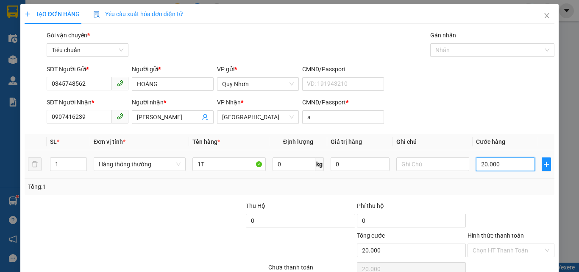
click at [498, 162] on input "20.000" at bounding box center [505, 164] width 58 height 14
type input "4"
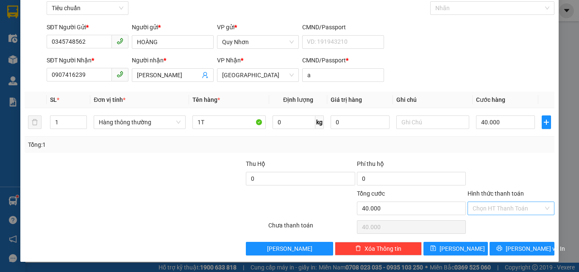
click at [504, 203] on input "Hình thức thanh toán" at bounding box center [507, 208] width 71 height 13
click at [493, 148] on div "Tại văn phòng" at bounding box center [506, 150] width 76 height 9
click at [512, 246] on span "[PERSON_NAME] và In" at bounding box center [535, 248] width 59 height 9
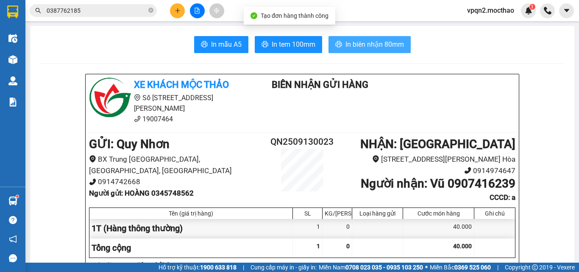
click at [365, 44] on span "In biên nhận 80mm" at bounding box center [374, 44] width 58 height 11
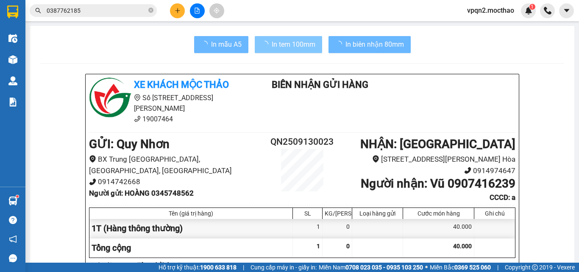
click at [278, 50] on span "In tem 100mm" at bounding box center [294, 44] width 44 height 11
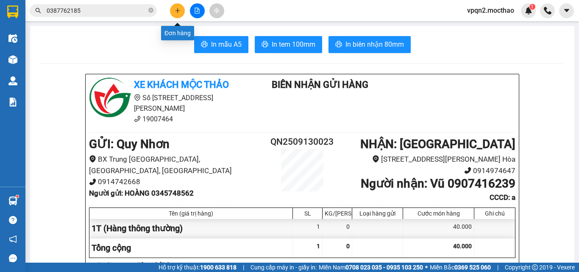
click at [180, 7] on button at bounding box center [177, 10] width 15 height 15
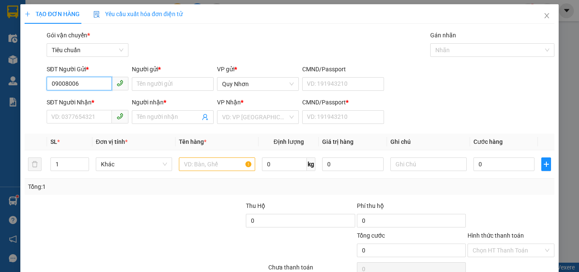
drag, startPoint x: 87, startPoint y: 82, endPoint x: 0, endPoint y: 110, distance: 91.7
click at [0, 110] on div "TẠO ĐƠN HÀNG Yêu cầu xuất hóa đơn điện tử Transit Pickup Surcharge Ids Transit …" at bounding box center [289, 136] width 579 height 272
click at [91, 103] on div "0986223910 - HIỀN" at bounding box center [86, 100] width 71 height 9
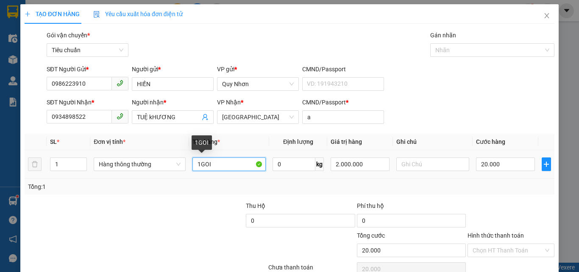
drag, startPoint x: 198, startPoint y: 162, endPoint x: 235, endPoint y: 169, distance: 38.0
click at [235, 169] on input "1GOI" at bounding box center [228, 164] width 73 height 14
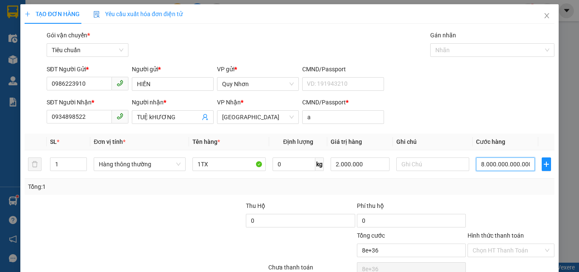
drag, startPoint x: 473, startPoint y: 162, endPoint x: 578, endPoint y: 186, distance: 107.9
click at [578, 186] on div "TẠO ĐƠN HÀNG Yêu cầu xuất hóa đơn điện tử Transit Pickup Surcharge Ids Transit …" at bounding box center [289, 136] width 579 height 272
drag, startPoint x: 478, startPoint y: 164, endPoint x: 528, endPoint y: 177, distance: 52.3
click at [528, 177] on td "80.000.000.000.000.000.000.000" at bounding box center [504, 164] width 65 height 28
drag, startPoint x: 483, startPoint y: 163, endPoint x: 516, endPoint y: 171, distance: 33.5
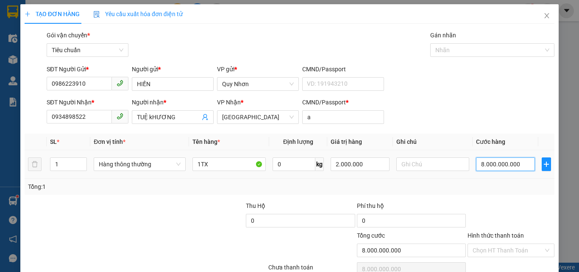
click at [516, 171] on div "8.000.000.000" at bounding box center [505, 164] width 58 height 17
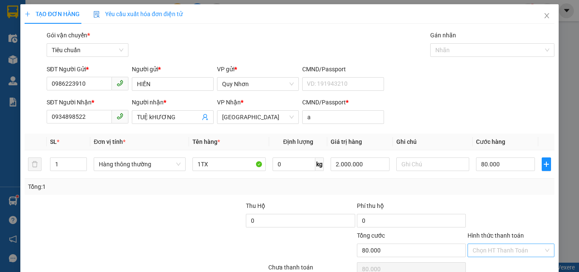
click at [513, 244] on input "Hình thức thanh toán" at bounding box center [507, 250] width 71 height 13
click at [482, 188] on div "Tại văn phòng" at bounding box center [506, 192] width 76 height 9
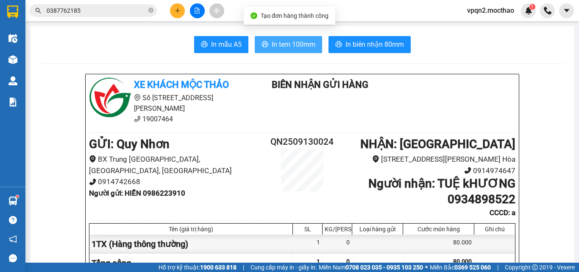
click at [300, 41] on span "In tem 100mm" at bounding box center [294, 44] width 44 height 11
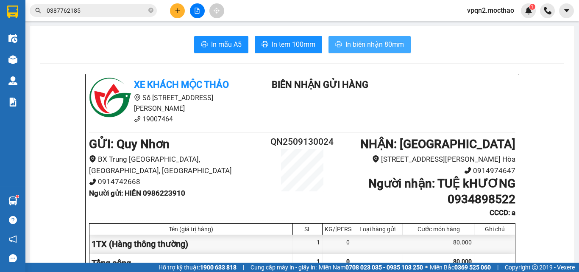
click at [381, 41] on span "In biên nhận 80mm" at bounding box center [374, 44] width 58 height 11
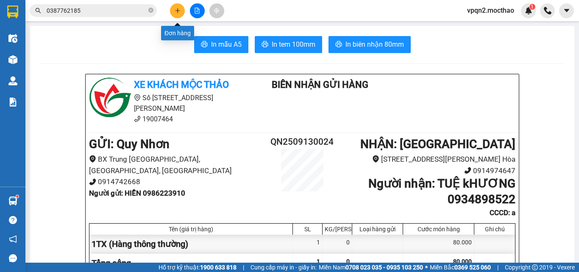
click at [176, 10] on icon "plus" at bounding box center [178, 11] width 6 height 6
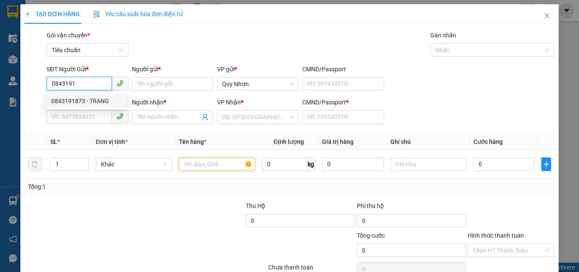
click at [92, 100] on div "0843191873 - TRANG" at bounding box center [86, 100] width 71 height 9
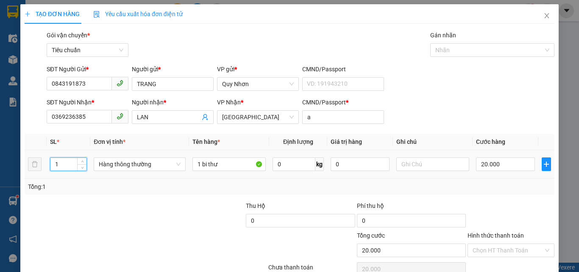
click at [36, 168] on tr "1 Hàng thông thường 1 bi thư 0 kg 0 20.000" at bounding box center [290, 164] width 530 height 28
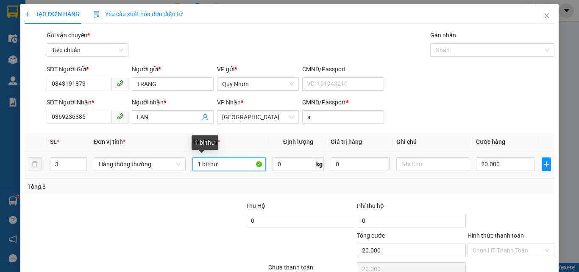
drag, startPoint x: 200, startPoint y: 162, endPoint x: 258, endPoint y: 172, distance: 59.8
click at [258, 172] on td "1 bi thư" at bounding box center [229, 164] width 80 height 28
drag, startPoint x: 200, startPoint y: 168, endPoint x: 208, endPoint y: 168, distance: 8.1
click at [208, 168] on input "1GOI ĐEN" at bounding box center [228, 164] width 73 height 14
drag, startPoint x: 199, startPoint y: 165, endPoint x: 192, endPoint y: 167, distance: 7.8
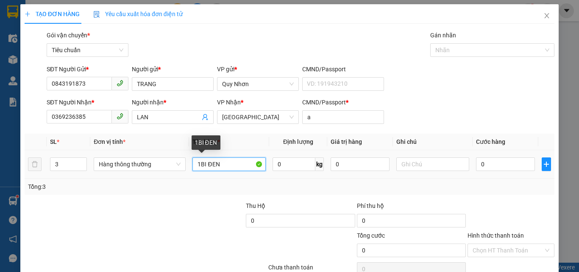
click at [192, 167] on input "1BI ĐEN" at bounding box center [228, 164] width 73 height 14
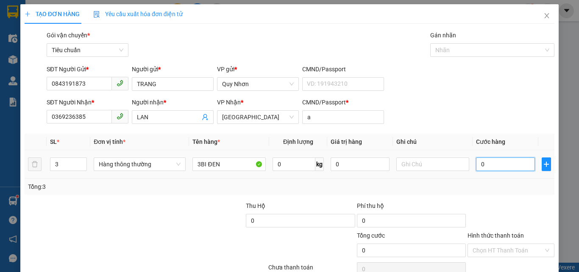
click at [480, 167] on input "0" at bounding box center [505, 164] width 58 height 14
drag, startPoint x: 474, startPoint y: 168, endPoint x: 578, endPoint y: 208, distance: 111.7
click at [578, 208] on div "TẠO ĐƠN HÀNG Yêu cầu xuất hóa đơn điện tử Transit Pickup Surcharge Ids Transit …" at bounding box center [289, 136] width 579 height 272
drag, startPoint x: 528, startPoint y: 162, endPoint x: 390, endPoint y: 186, distance: 139.8
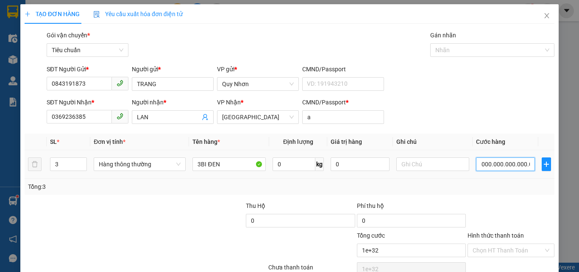
click at [392, 186] on div "SL * Đơn vị tính * Tên hàng * Định lượng Giá trị hàng Ghi chú Cước hàng 3 Hàng …" at bounding box center [290, 163] width 530 height 61
drag, startPoint x: 475, startPoint y: 165, endPoint x: 485, endPoint y: 166, distance: 9.4
click at [485, 166] on input "0" at bounding box center [505, 164] width 58 height 14
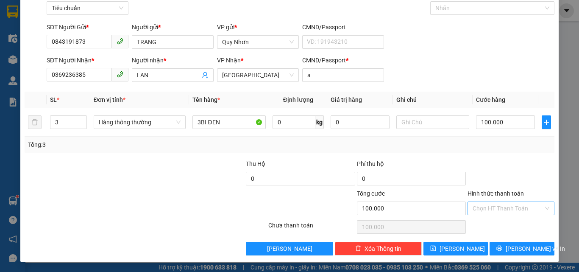
click at [494, 206] on input "Hình thức thanh toán" at bounding box center [507, 208] width 71 height 13
click at [480, 151] on div "Tại văn phòng" at bounding box center [506, 150] width 76 height 9
click at [502, 247] on icon "printer" at bounding box center [499, 248] width 6 height 6
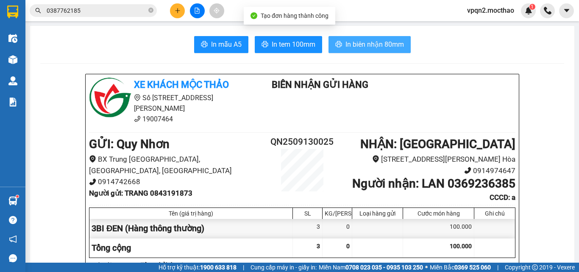
click at [358, 47] on span "In biên nhận 80mm" at bounding box center [374, 44] width 58 height 11
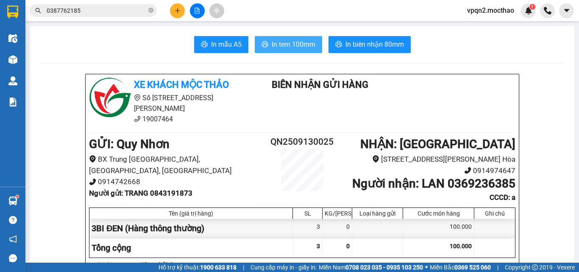
click at [294, 42] on span "In tem 100mm" at bounding box center [294, 44] width 44 height 11
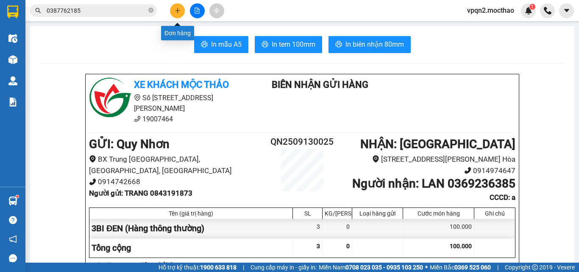
click at [177, 10] on icon "plus" at bounding box center [178, 11] width 6 height 6
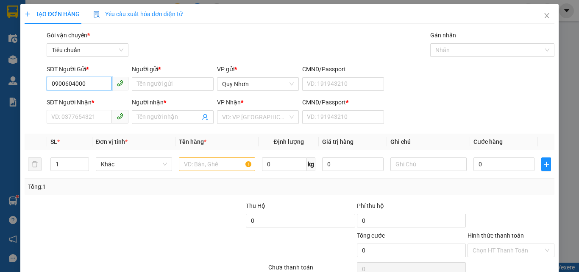
drag, startPoint x: 75, startPoint y: 94, endPoint x: 12, endPoint y: 106, distance: 63.9
click at [12, 106] on div "TẠO ĐƠN HÀNG Yêu cầu xuất hóa đơn điện tử Transit Pickup Surcharge Ids Transit …" at bounding box center [289, 136] width 579 height 272
drag, startPoint x: 75, startPoint y: 88, endPoint x: 11, endPoint y: 101, distance: 64.5
click at [13, 100] on div "TẠO ĐƠN HÀNG Yêu cầu xuất hóa đơn điện tử Transit Pickup Surcharge Ids Transit …" at bounding box center [289, 136] width 579 height 272
click at [83, 102] on div "0964951092 - ĐÔ" at bounding box center [86, 100] width 71 height 9
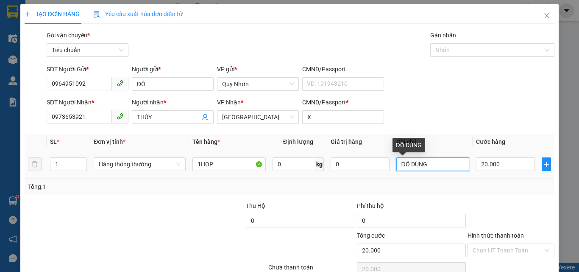
drag, startPoint x: 418, startPoint y: 168, endPoint x: 351, endPoint y: 181, distance: 67.7
click at [356, 181] on div "SL * Đơn vị tính * Tên hàng * Định lượng Giá trị hàng Ghi chú Cước hàng 1 Hàng …" at bounding box center [290, 163] width 530 height 61
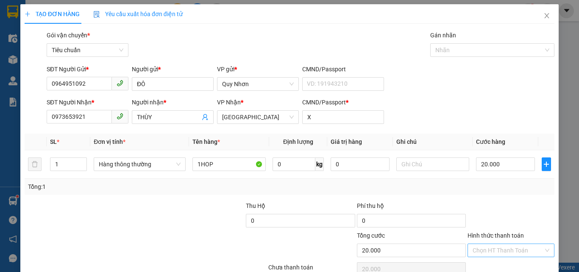
click at [490, 246] on input "Hình thức thanh toán" at bounding box center [507, 250] width 71 height 13
click at [486, 192] on div "Tại văn phòng" at bounding box center [506, 192] width 76 height 9
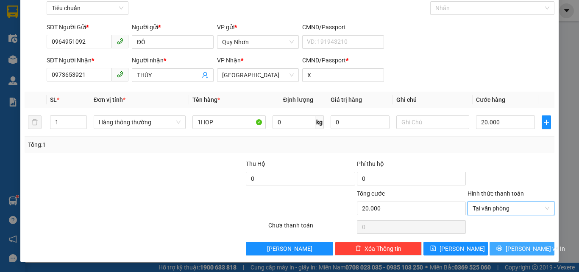
click at [493, 246] on button "[PERSON_NAME] và In" at bounding box center [521, 249] width 65 height 14
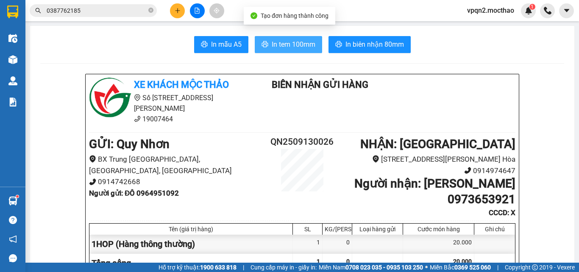
click at [296, 44] on span "In tem 100mm" at bounding box center [294, 44] width 44 height 11
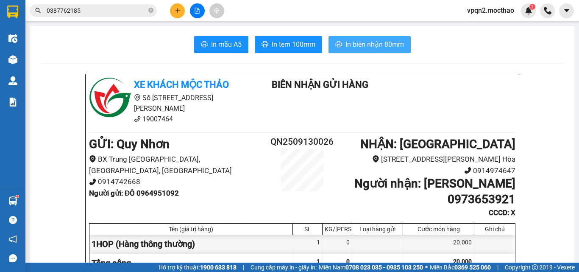
click at [366, 42] on span "In biên nhận 80mm" at bounding box center [374, 44] width 58 height 11
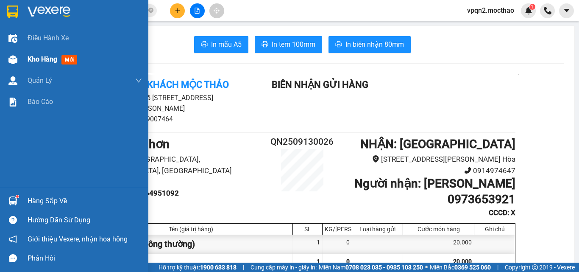
click at [19, 54] on div at bounding box center [13, 59] width 15 height 15
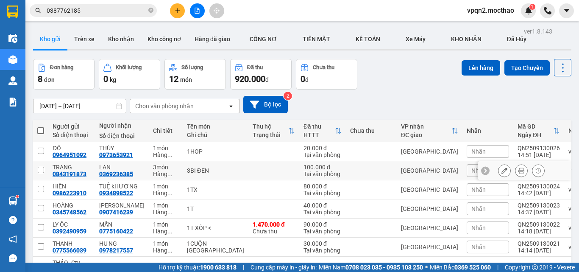
scroll to position [77, 0]
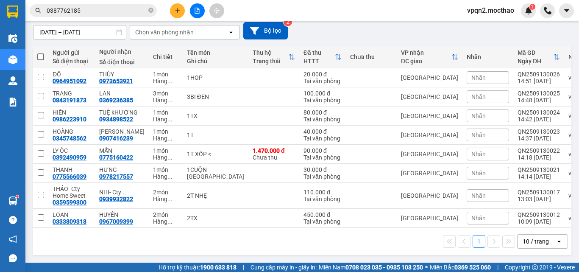
click at [40, 53] on span at bounding box center [40, 56] width 7 height 7
click at [41, 53] on input "checkbox" at bounding box center [41, 53] width 0 height 0
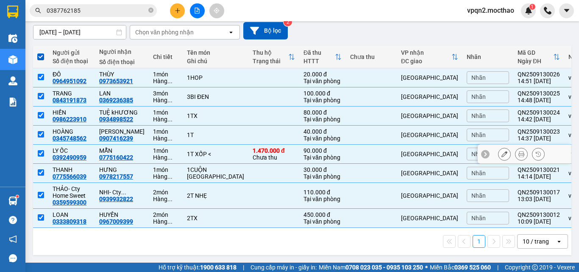
click at [44, 148] on td at bounding box center [40, 153] width 15 height 19
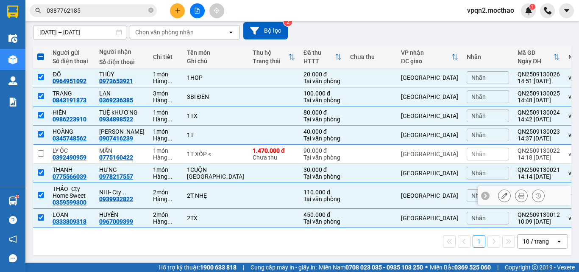
click at [43, 192] on input "checkbox" at bounding box center [41, 195] width 6 height 6
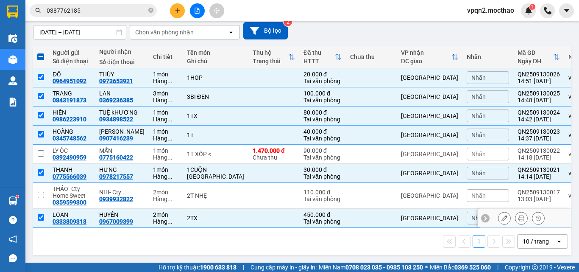
click at [39, 214] on input "checkbox" at bounding box center [41, 217] width 6 height 6
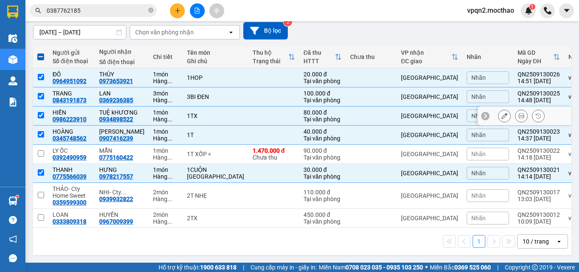
scroll to position [0, 0]
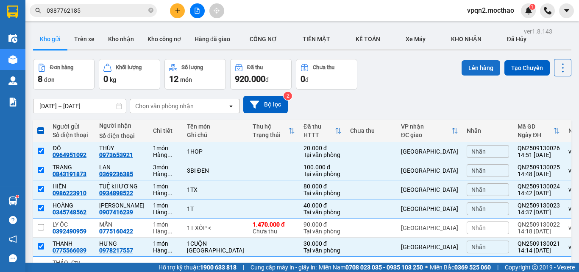
click at [469, 70] on button "Lên hàng" at bounding box center [480, 67] width 39 height 15
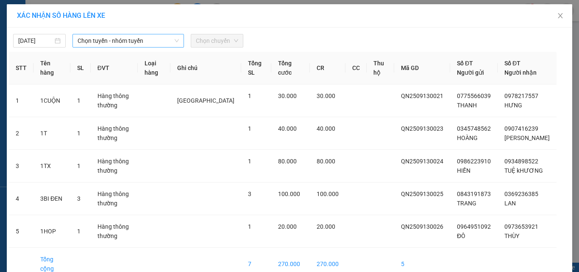
click at [100, 42] on span "Chọn tuyến - nhóm tuyến" at bounding box center [128, 40] width 101 height 13
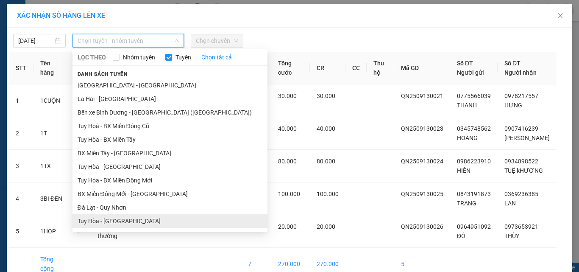
scroll to position [127, 0]
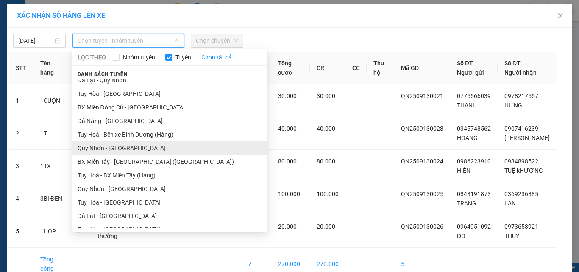
click at [106, 150] on li "Quy Nhơn - [GEOGRAPHIC_DATA]" at bounding box center [169, 148] width 195 height 14
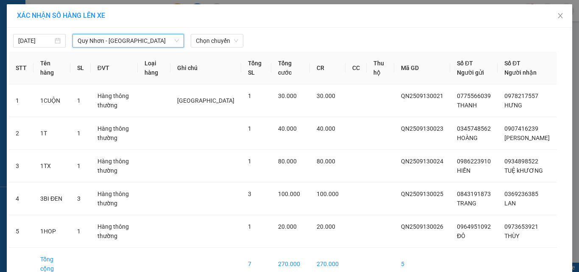
click at [135, 37] on span "Quy Nhơn - [GEOGRAPHIC_DATA]" at bounding box center [128, 40] width 101 height 13
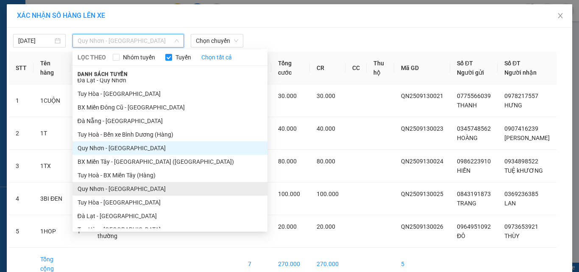
click at [112, 189] on li "Quy Nhơn - [GEOGRAPHIC_DATA]" at bounding box center [169, 189] width 195 height 14
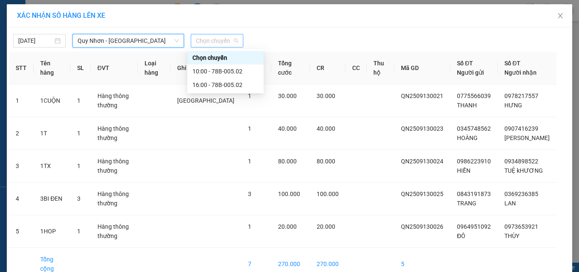
click at [214, 40] on span "Chọn chuyến" at bounding box center [217, 40] width 42 height 13
click at [214, 85] on div "16:00 - 78B-005.02" at bounding box center [225, 84] width 66 height 9
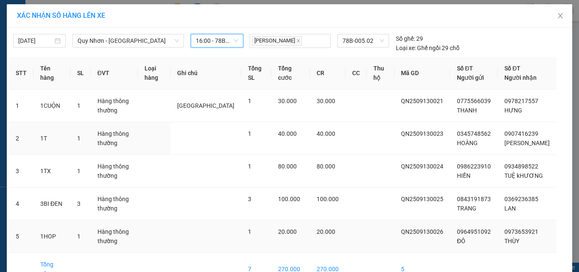
scroll to position [43, 0]
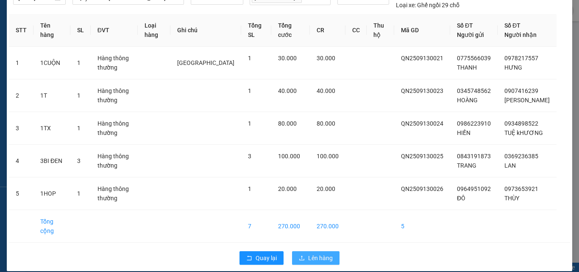
click at [321, 253] on span "Lên hàng" at bounding box center [320, 257] width 25 height 9
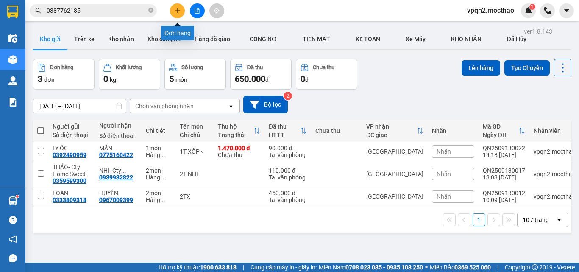
click at [180, 9] on icon "plus" at bounding box center [178, 11] width 6 height 6
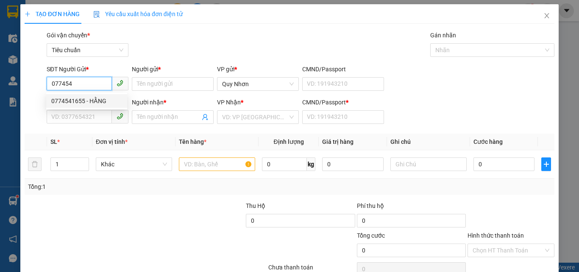
click at [93, 100] on div "0774541655 - HẰNG" at bounding box center [86, 100] width 71 height 9
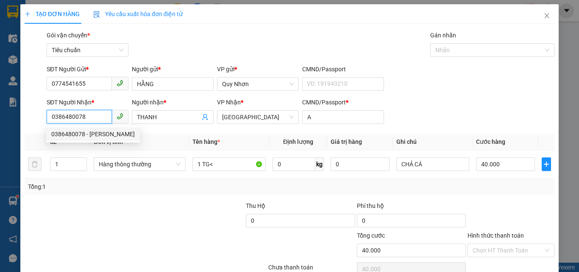
drag, startPoint x: 94, startPoint y: 116, endPoint x: 68, endPoint y: 139, distance: 34.5
click at [68, 139] on body "Kết quả tìm kiếm ( 5 ) Bộ lọc Mã ĐH Trạng thái Món hàng Thu hộ Tổng cước Chưa c…" at bounding box center [289, 136] width 579 height 272
click at [172, 155] on td "Hàng thông thường" at bounding box center [139, 164] width 99 height 28
drag, startPoint x: 69, startPoint y: 115, endPoint x: 99, endPoint y: 117, distance: 29.7
click at [99, 117] on input "0386480078" at bounding box center [79, 117] width 65 height 14
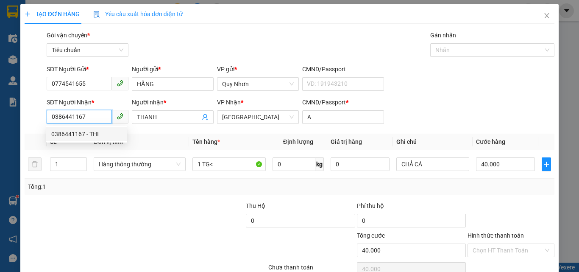
click at [88, 135] on div "0386441167 - THI" at bounding box center [86, 133] width 71 height 9
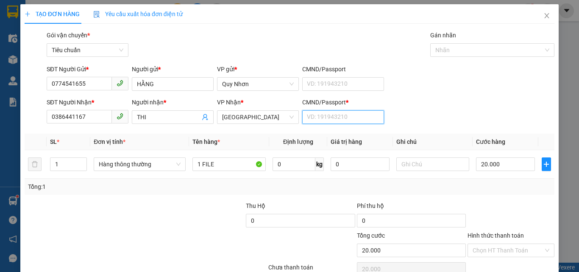
click at [317, 121] on input "CMND/Passport *" at bounding box center [343, 117] width 82 height 14
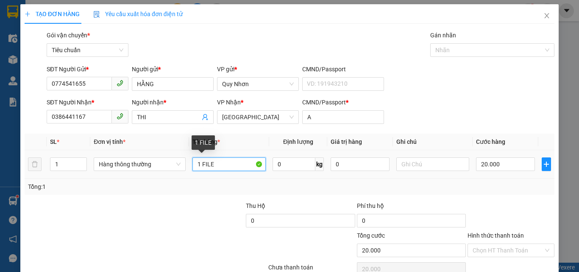
drag, startPoint x: 200, startPoint y: 164, endPoint x: 267, endPoint y: 171, distance: 66.4
click at [267, 171] on tr "1 Hàng thông thường 1 FILE 0 kg 0 20.000" at bounding box center [290, 164] width 530 height 28
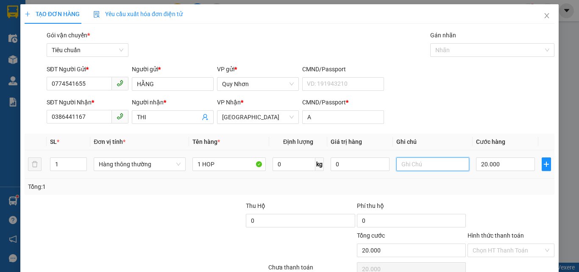
click at [422, 164] on input "text" at bounding box center [432, 164] width 73 height 14
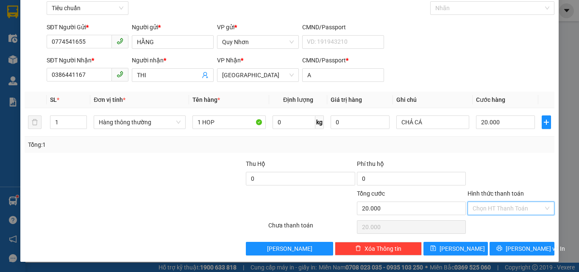
click at [497, 211] on input "Hình thức thanh toán" at bounding box center [507, 208] width 71 height 13
click at [497, 151] on div "Tại văn phòng" at bounding box center [506, 150] width 76 height 9
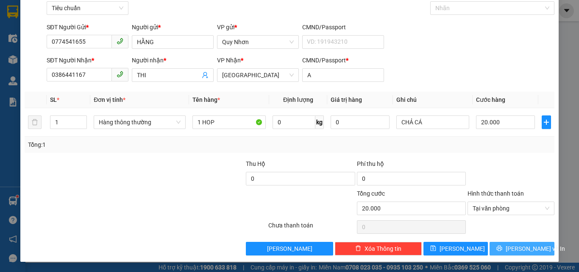
click at [504, 243] on button "[PERSON_NAME] và In" at bounding box center [521, 249] width 65 height 14
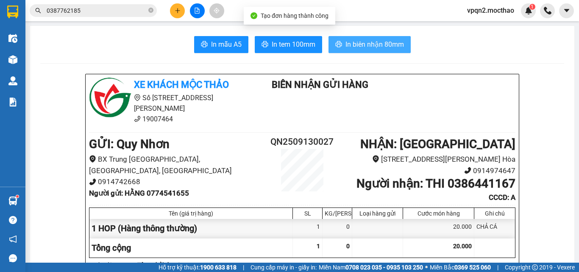
click at [367, 42] on span "In biên nhận 80mm" at bounding box center [374, 44] width 58 height 11
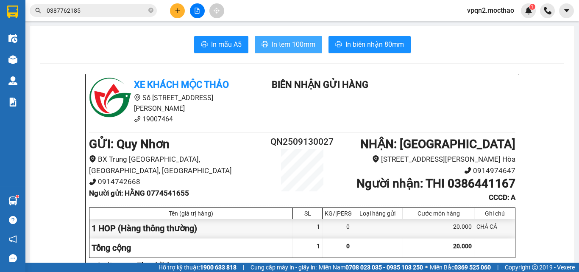
click at [294, 44] on span "In tem 100mm" at bounding box center [294, 44] width 44 height 11
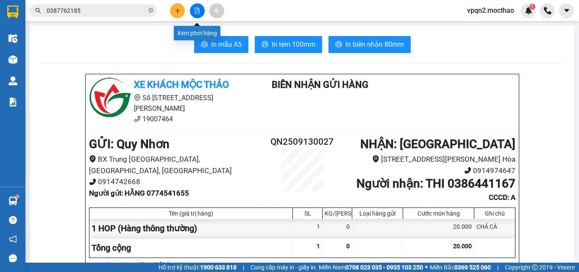
click at [196, 13] on icon "file-add" at bounding box center [197, 11] width 5 height 6
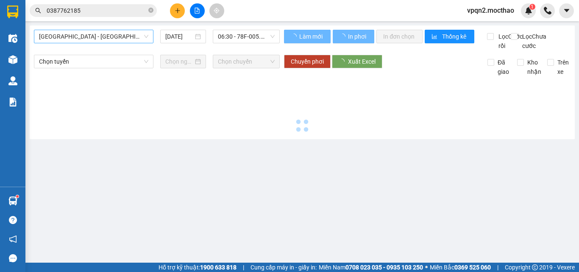
click at [118, 36] on span "[GEOGRAPHIC_DATA] - [GEOGRAPHIC_DATA]" at bounding box center [93, 36] width 109 height 13
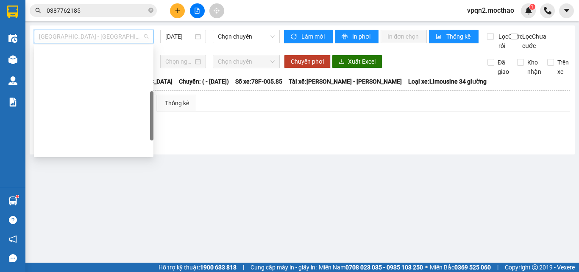
scroll to position [190, 0]
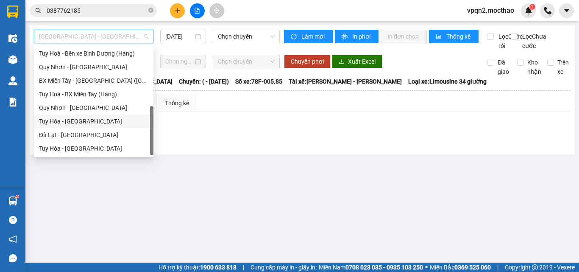
click at [84, 123] on div "Tuy Hòa - [GEOGRAPHIC_DATA]" at bounding box center [93, 121] width 109 height 9
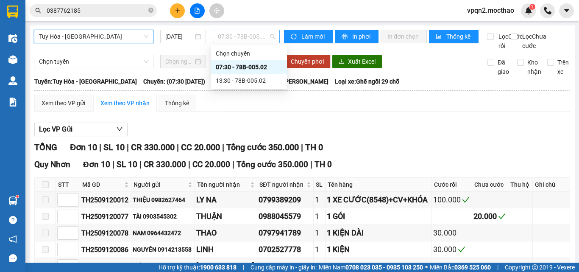
click at [233, 38] on span "07:30 - 78B-005.02" at bounding box center [246, 36] width 57 height 13
click at [238, 81] on div "13:30 - 78B-005.02" at bounding box center [249, 80] width 66 height 9
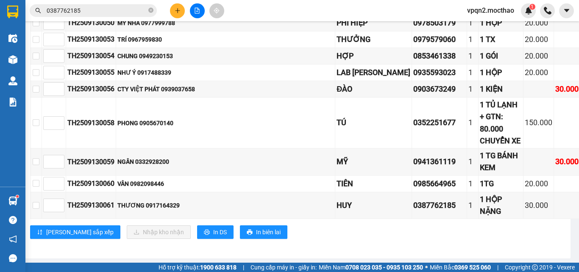
scroll to position [424, 0]
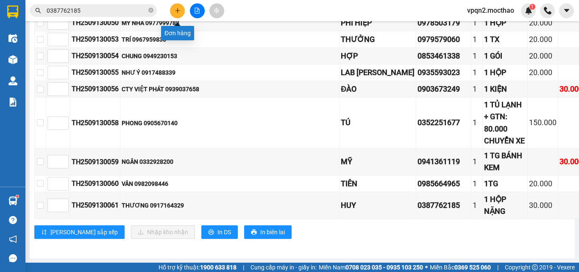
click at [181, 11] on button at bounding box center [177, 10] width 15 height 15
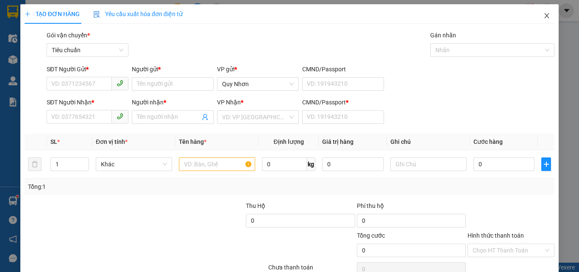
drag, startPoint x: 542, startPoint y: 16, endPoint x: 471, endPoint y: 3, distance: 71.8
click at [543, 16] on icon "close" at bounding box center [546, 15] width 7 height 7
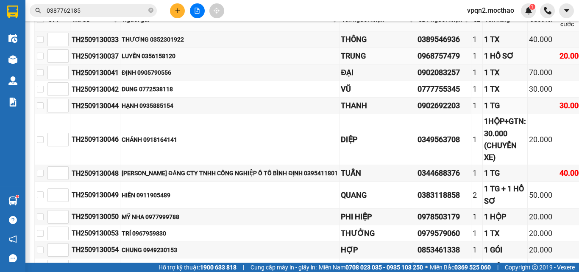
scroll to position [212, 0]
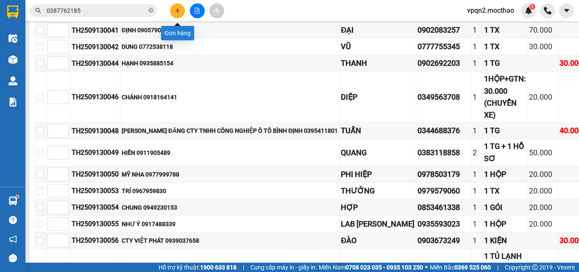
click at [176, 11] on icon "plus" at bounding box center [178, 11] width 6 height 6
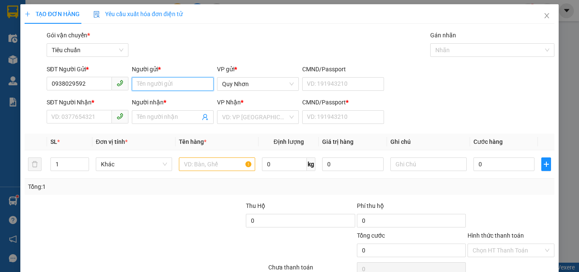
click at [143, 85] on input "Người gửi *" at bounding box center [173, 84] width 82 height 14
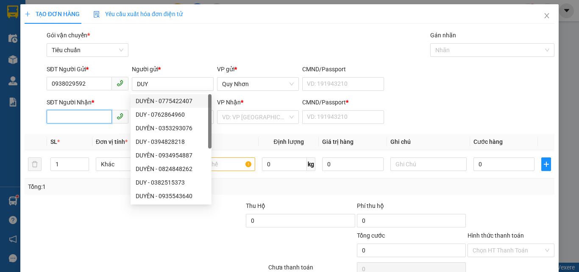
click at [86, 117] on input "SĐT Người Nhận *" at bounding box center [79, 117] width 65 height 14
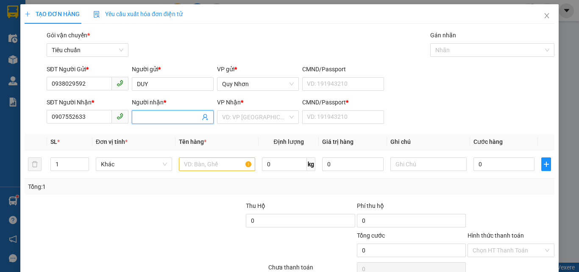
click at [150, 112] on input "Người nhận *" at bounding box center [168, 116] width 63 height 9
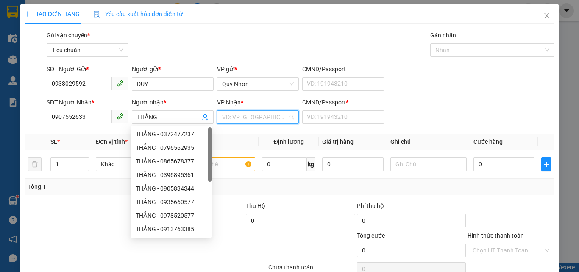
click at [233, 114] on input "search" at bounding box center [255, 117] width 66 height 13
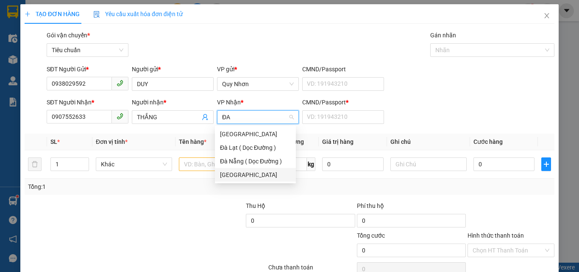
click at [233, 173] on div "[GEOGRAPHIC_DATA]" at bounding box center [255, 174] width 71 height 9
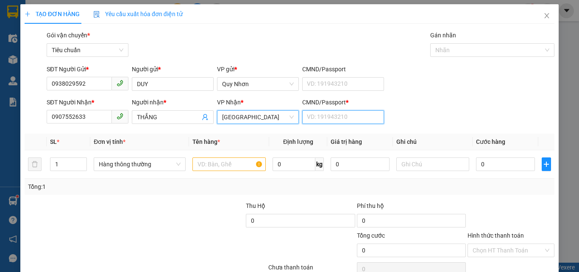
click at [312, 117] on input "CMND/Passport *" at bounding box center [343, 117] width 82 height 14
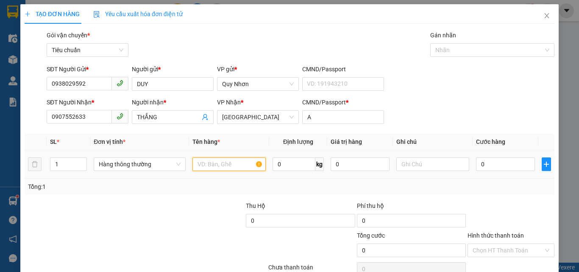
click at [223, 165] on input "text" at bounding box center [228, 164] width 73 height 14
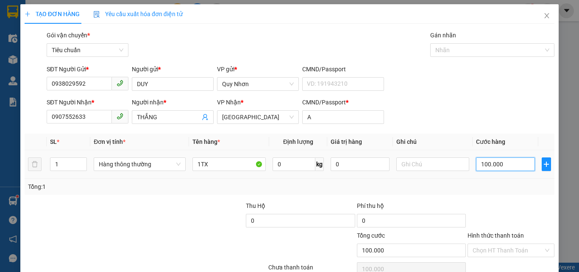
scroll to position [42, 0]
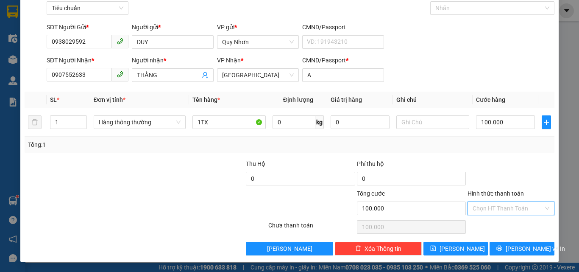
click at [495, 210] on input "Hình thức thanh toán" at bounding box center [507, 208] width 71 height 13
click at [486, 153] on div "Tại văn phòng" at bounding box center [506, 150] width 76 height 9
click at [510, 250] on span "[PERSON_NAME] và In" at bounding box center [535, 248] width 59 height 9
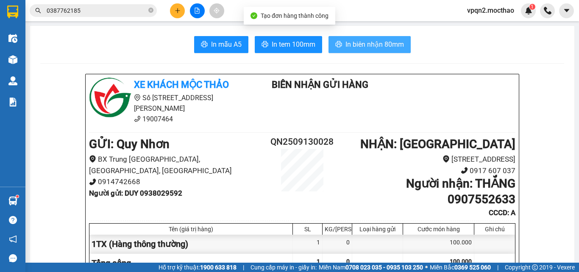
click at [351, 44] on span "In biên nhận 80mm" at bounding box center [374, 44] width 58 height 11
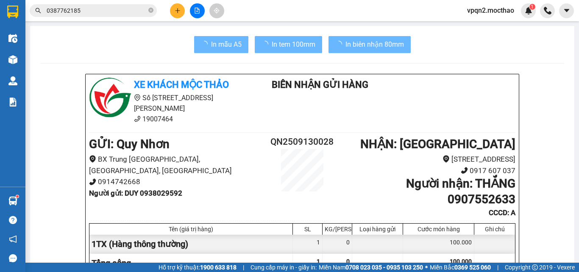
click at [449, 243] on div "100.000" at bounding box center [438, 243] width 71 height 19
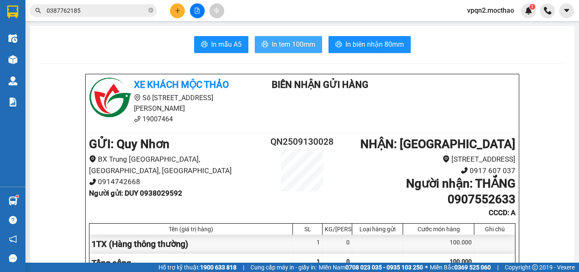
click at [289, 45] on span "In tem 100mm" at bounding box center [294, 44] width 44 height 11
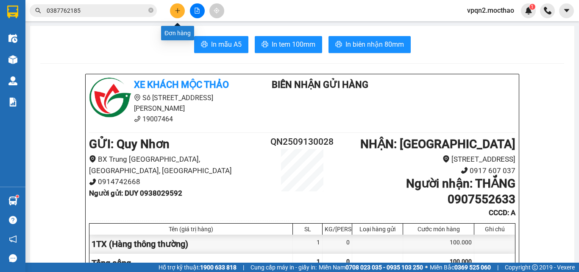
click at [178, 9] on icon "plus" at bounding box center [178, 11] width 6 height 6
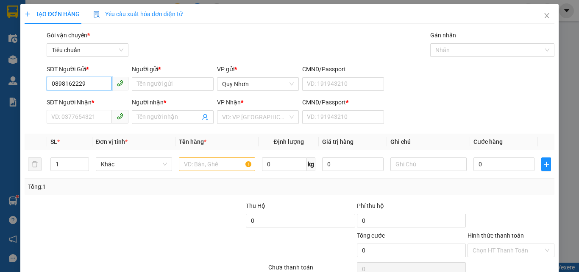
click at [56, 83] on input "0898162229" at bounding box center [79, 84] width 65 height 14
drag, startPoint x: 71, startPoint y: 83, endPoint x: 136, endPoint y: 95, distance: 65.8
click at [136, 95] on form "SĐT Người Gửi * 0898162229 0898162229 Người gửi * Tên người gửi VP gửi * [PERSO…" at bounding box center [290, 95] width 530 height 63
drag, startPoint x: 77, startPoint y: 82, endPoint x: 25, endPoint y: 92, distance: 52.7
click at [25, 92] on div "SĐT Người Gửi * 089816 089816 Người gửi * Tên người gửi VP gửi * [PERSON_NAME] …" at bounding box center [289, 79] width 531 height 30
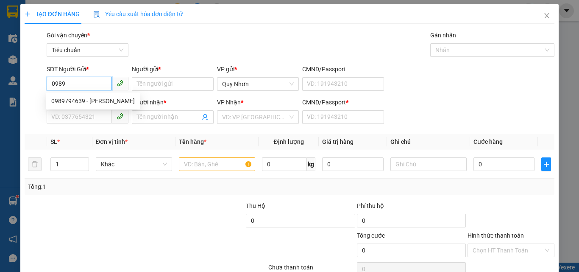
click at [0, 113] on div "TẠO ĐƠN HÀNG Yêu cầu xuất hóa đơn điện tử Transit Pickup Surcharge Ids Transit …" at bounding box center [289, 136] width 579 height 272
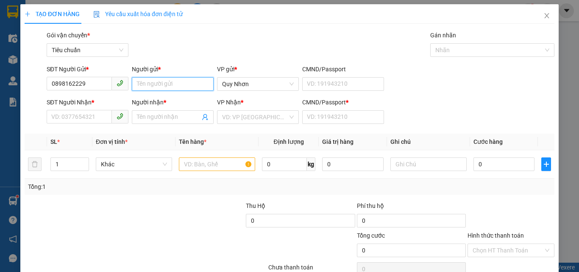
click at [156, 86] on input "Người gửi *" at bounding box center [173, 84] width 82 height 14
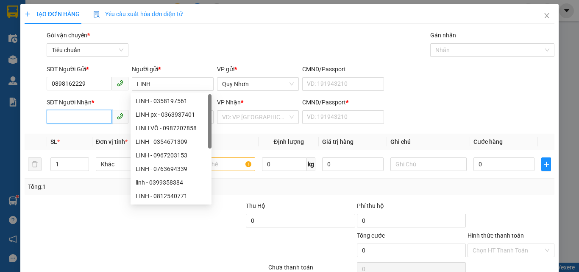
click at [93, 119] on input "SĐT Người Nhận *" at bounding box center [79, 117] width 65 height 14
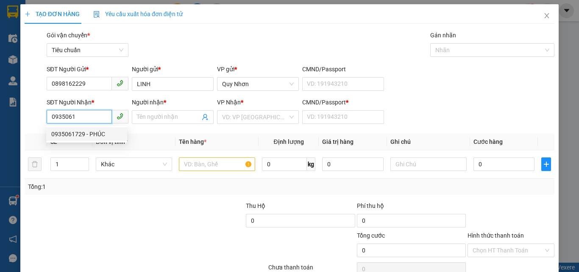
click at [85, 134] on div "0935061729 - PHÚC" at bounding box center [86, 133] width 71 height 9
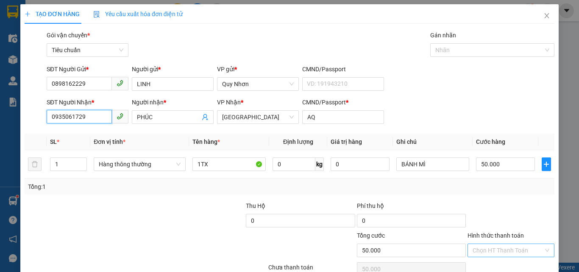
scroll to position [42, 0]
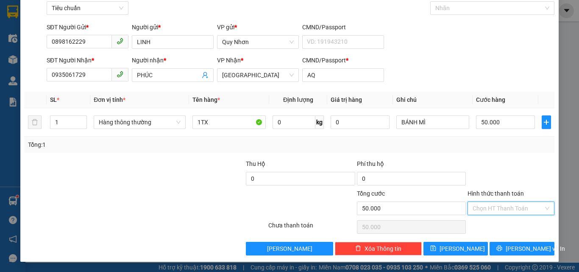
click at [497, 206] on input "Hình thức thanh toán" at bounding box center [507, 208] width 71 height 13
click at [486, 151] on div "Tại văn phòng" at bounding box center [506, 150] width 76 height 9
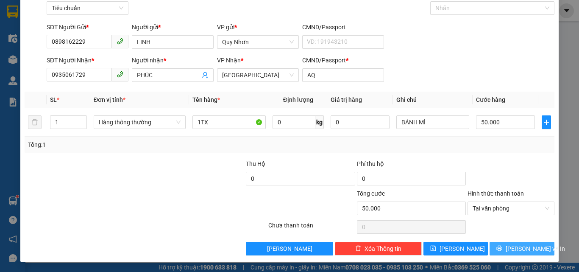
click at [501, 247] on icon "printer" at bounding box center [500, 248] width 6 height 6
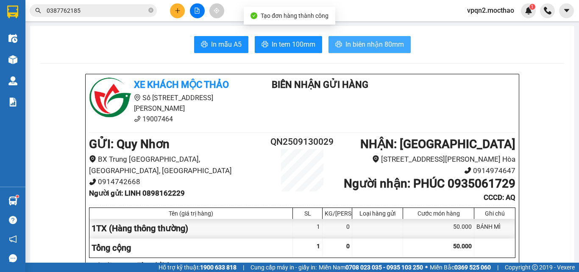
click at [354, 45] on span "In biên nhận 80mm" at bounding box center [374, 44] width 58 height 11
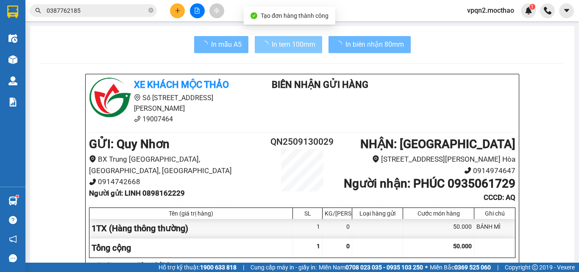
click at [288, 43] on span "In tem 100mm" at bounding box center [294, 44] width 44 height 11
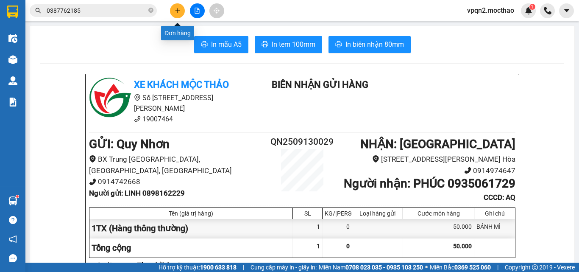
click at [179, 12] on icon "plus" at bounding box center [178, 11] width 6 height 6
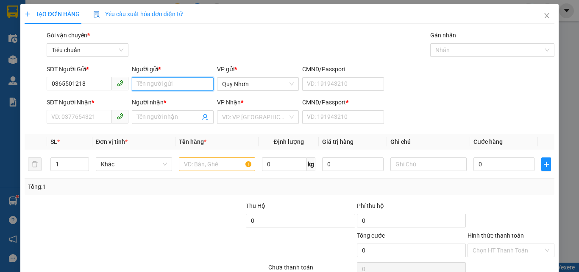
click at [148, 83] on input "Người gửi *" at bounding box center [173, 84] width 82 height 14
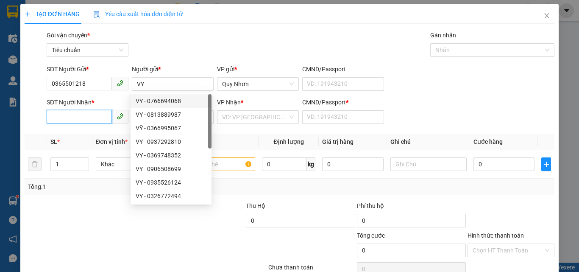
click at [90, 119] on input "SĐT Người Nhận *" at bounding box center [79, 117] width 65 height 14
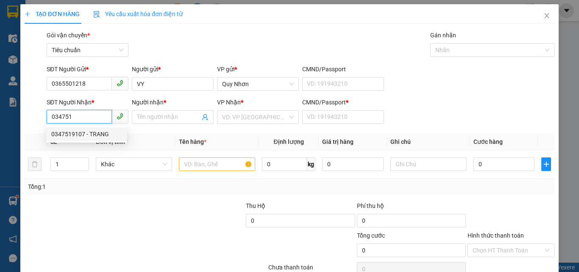
click at [83, 133] on div "0347519107 - TRANG" at bounding box center [86, 133] width 71 height 9
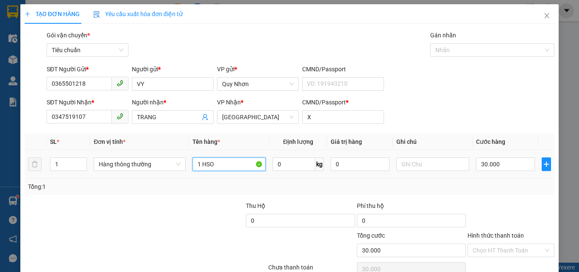
drag, startPoint x: 200, startPoint y: 167, endPoint x: 265, endPoint y: 178, distance: 66.1
click at [265, 178] on td "1 HSO" at bounding box center [229, 164] width 80 height 28
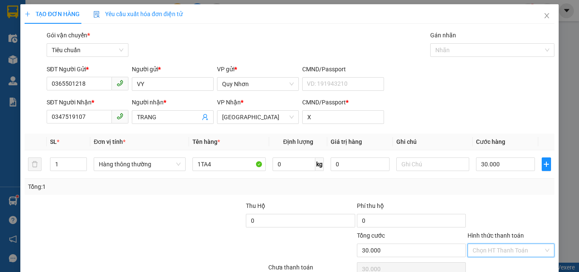
click at [501, 249] on input "Hình thức thanh toán" at bounding box center [507, 250] width 71 height 13
click at [481, 191] on div "Tại văn phòng" at bounding box center [506, 192] width 76 height 9
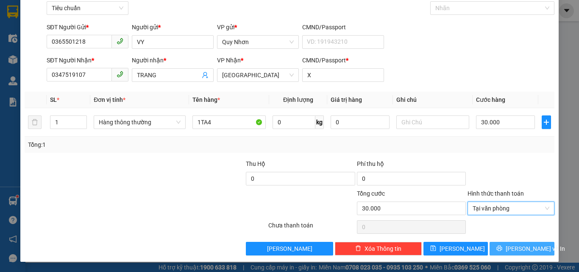
click at [499, 249] on button "[PERSON_NAME] và In" at bounding box center [521, 249] width 65 height 14
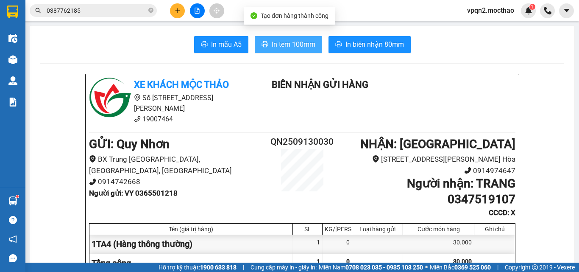
click at [286, 42] on span "In tem 100mm" at bounding box center [294, 44] width 44 height 11
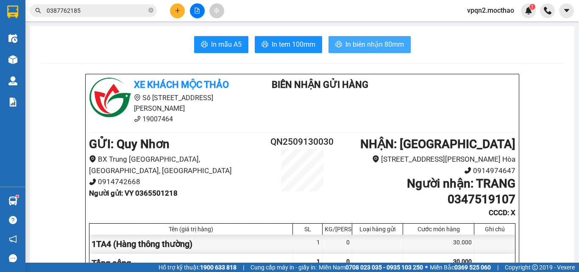
click at [361, 38] on button "In biên nhận 80mm" at bounding box center [369, 44] width 82 height 17
click at [173, 6] on button at bounding box center [177, 10] width 15 height 15
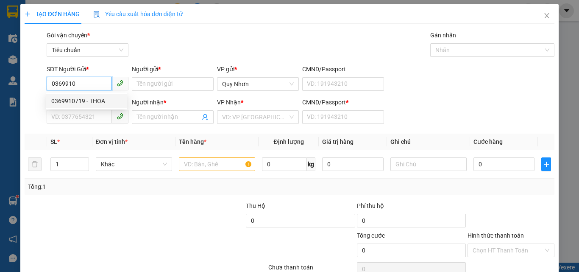
click at [78, 103] on div "0369910719 - THOA" at bounding box center [86, 100] width 71 height 9
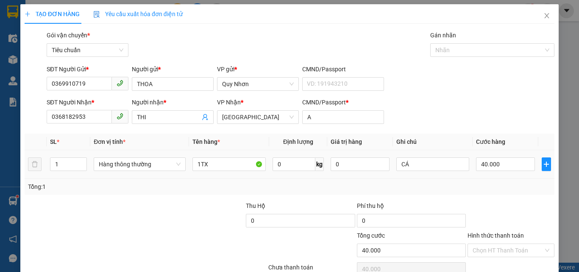
click at [36, 170] on tr "1 Hàng thông thường 1TX 0 kg 0 CÁ 40.000" at bounding box center [290, 164] width 530 height 28
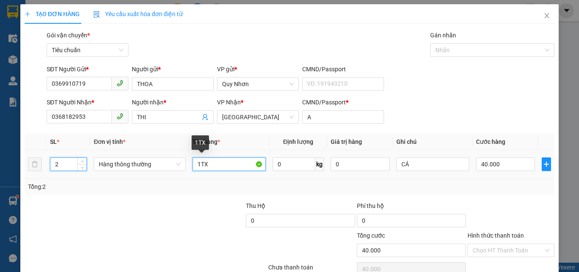
click at [215, 164] on input "1TX" at bounding box center [228, 164] width 73 height 14
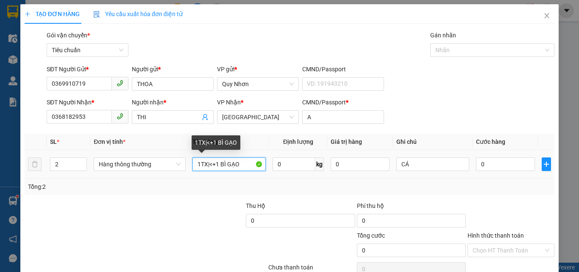
drag, startPoint x: 205, startPoint y: 165, endPoint x: 224, endPoint y: 189, distance: 30.2
click at [210, 170] on input "1TX|<+1 BÌ GẠO" at bounding box center [228, 164] width 73 height 14
click at [206, 165] on input "1TX|<+1 BÌ GẠO" at bounding box center [228, 164] width 73 height 14
click at [206, 163] on input "1TX|<+1 BÌ GẠO" at bounding box center [228, 164] width 73 height 14
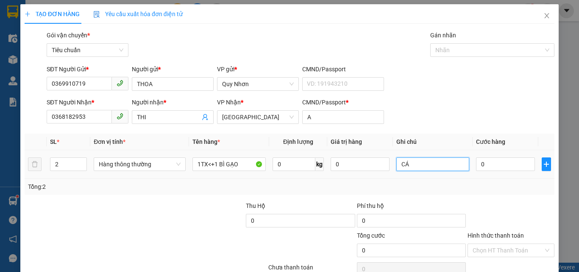
drag, startPoint x: 409, startPoint y: 164, endPoint x: 373, endPoint y: 173, distance: 37.1
click at [373, 173] on tr "2 Hàng thông thường 1TX<+1 BÌ GẠO 0 kg 0 CÁ 0" at bounding box center [290, 164] width 530 height 28
click at [488, 159] on input "0" at bounding box center [505, 164] width 58 height 14
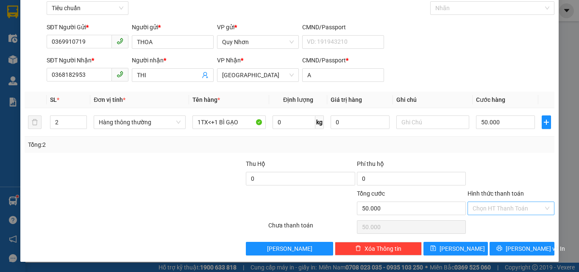
click at [498, 207] on input "Hình thức thanh toán" at bounding box center [507, 208] width 71 height 13
click at [485, 151] on div "Tại văn phòng" at bounding box center [506, 150] width 76 height 9
click at [502, 248] on icon "printer" at bounding box center [499, 248] width 6 height 6
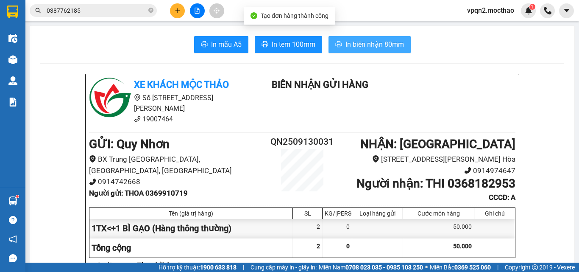
click at [352, 45] on span "In biên nhận 80mm" at bounding box center [374, 44] width 58 height 11
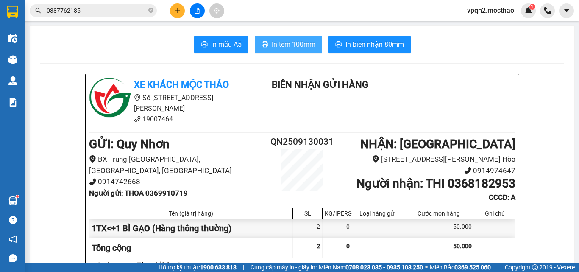
click at [289, 41] on span "In tem 100mm" at bounding box center [294, 44] width 44 height 11
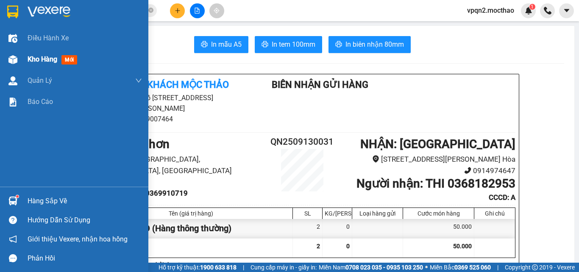
click at [15, 51] on div "Kho hàng mới" at bounding box center [74, 59] width 148 height 21
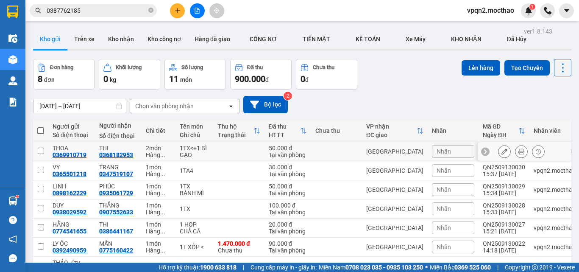
click at [41, 153] on input "checkbox" at bounding box center [41, 150] width 6 height 6
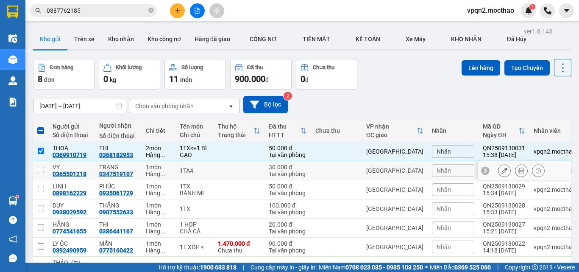
click at [41, 167] on input "checkbox" at bounding box center [41, 170] width 6 height 6
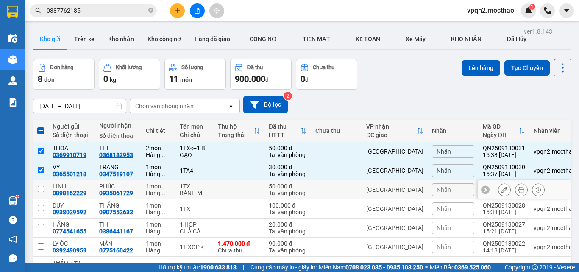
click at [43, 188] on input "checkbox" at bounding box center [41, 189] width 6 height 6
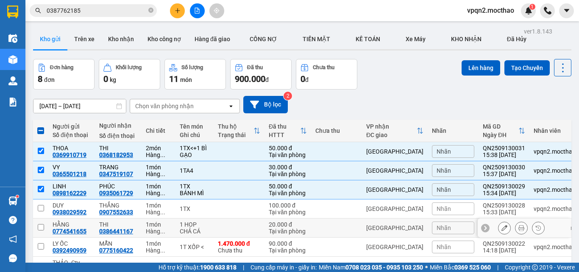
click at [43, 228] on input "checkbox" at bounding box center [41, 227] width 6 height 6
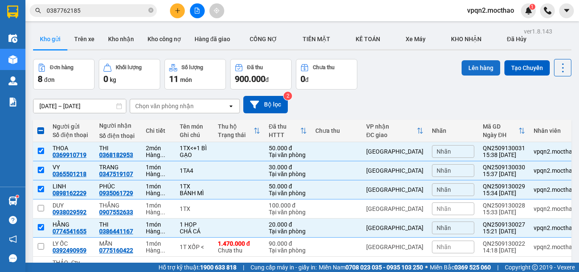
click at [462, 69] on button "Lên hàng" at bounding box center [480, 67] width 39 height 15
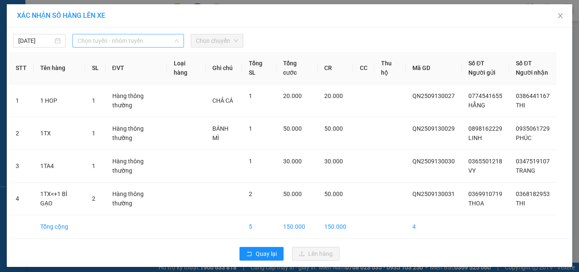
click at [108, 39] on span "Chọn tuyến - nhóm tuyến" at bounding box center [128, 40] width 101 height 13
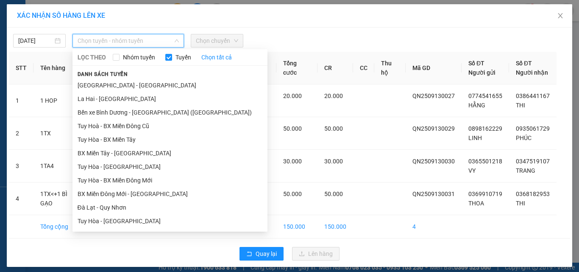
scroll to position [135, 0]
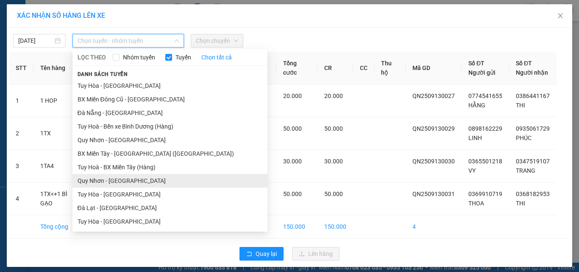
click at [118, 181] on li "Quy Nhơn - [GEOGRAPHIC_DATA]" at bounding box center [169, 181] width 195 height 14
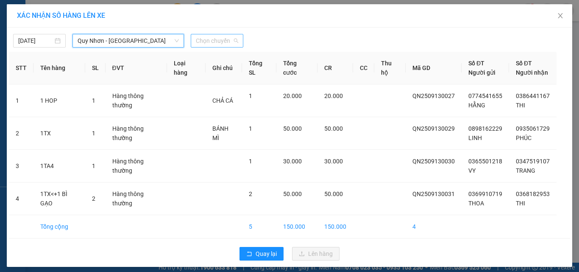
click at [217, 42] on span "Chọn chuyến" at bounding box center [217, 40] width 42 height 13
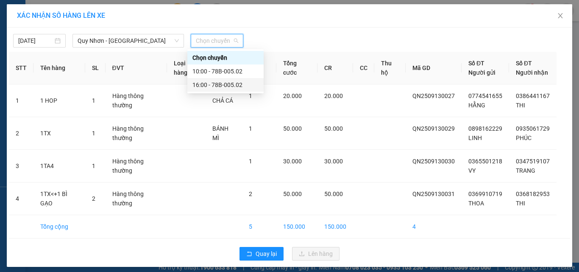
click at [223, 84] on div "16:00 - 78B-005.02" at bounding box center [225, 84] width 66 height 9
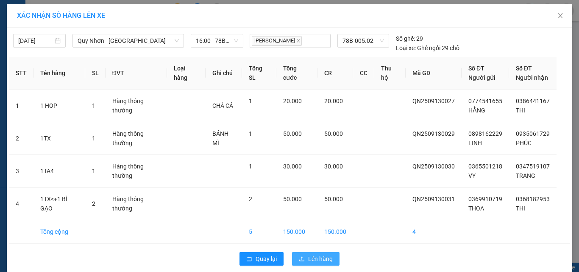
click at [320, 263] on button "Lên hàng" at bounding box center [315, 259] width 47 height 14
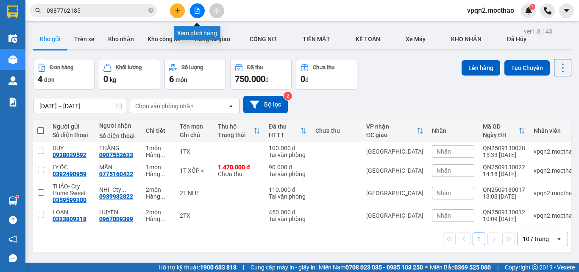
click at [198, 15] on button at bounding box center [197, 10] width 15 height 15
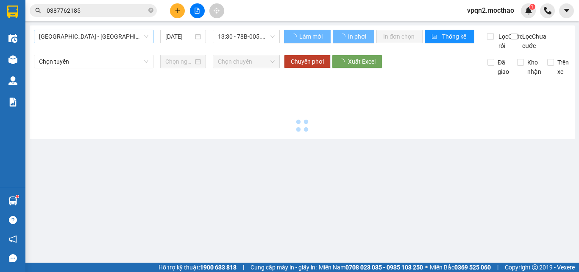
click at [94, 38] on span "[GEOGRAPHIC_DATA] - [GEOGRAPHIC_DATA]" at bounding box center [93, 36] width 109 height 13
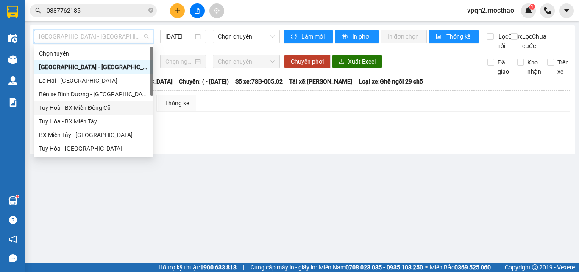
scroll to position [169, 0]
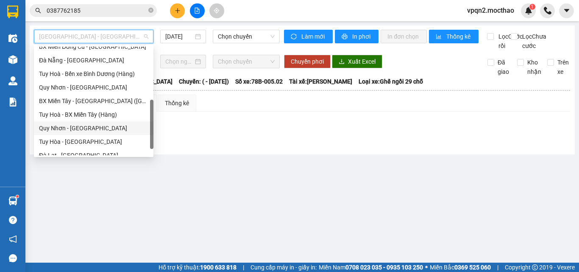
click at [79, 129] on div "Quy Nhơn - [GEOGRAPHIC_DATA]" at bounding box center [93, 127] width 109 height 9
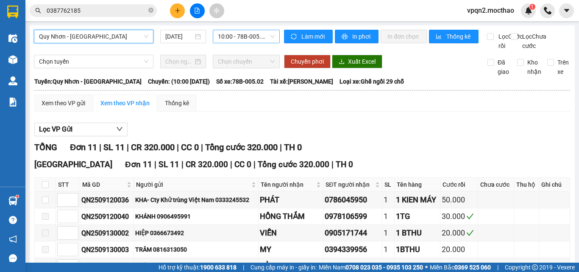
click at [245, 39] on span "10:00 - 78B-005.02" at bounding box center [246, 36] width 57 height 13
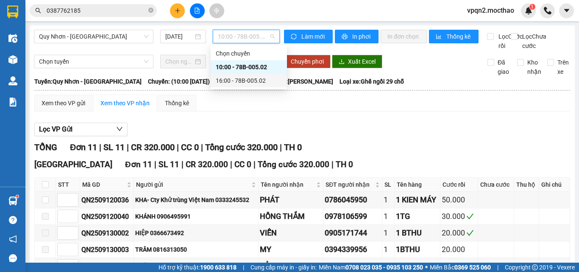
click at [248, 74] on div "16:00 - 78B-005.02" at bounding box center [249, 81] width 76 height 14
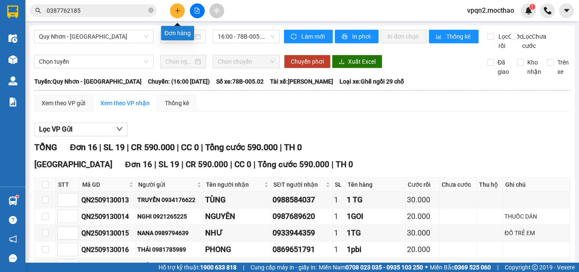
click at [178, 17] on button at bounding box center [177, 10] width 15 height 15
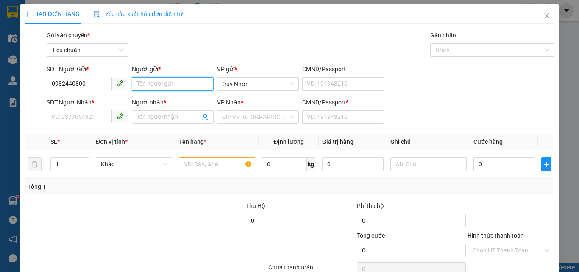
click at [155, 85] on input "Người gửi *" at bounding box center [173, 84] width 82 height 14
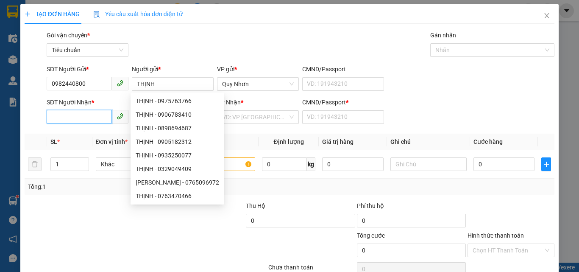
click at [97, 115] on input "SĐT Người Nhận *" at bounding box center [79, 117] width 65 height 14
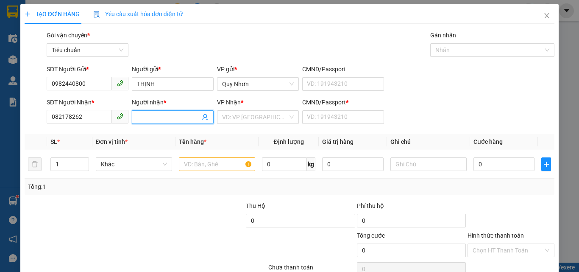
click at [161, 114] on input "Người nhận *" at bounding box center [168, 116] width 63 height 9
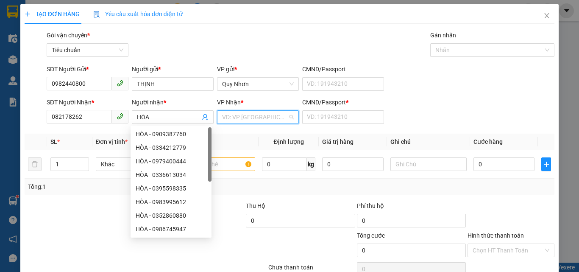
click at [239, 116] on input "search" at bounding box center [255, 117] width 66 height 13
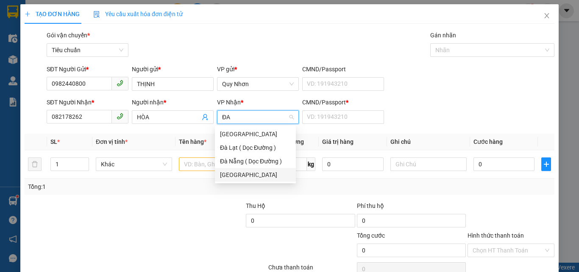
click at [238, 175] on div "[GEOGRAPHIC_DATA]" at bounding box center [255, 174] width 71 height 9
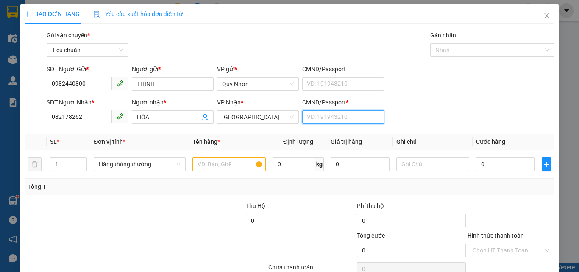
click at [328, 117] on input "CMND/Passport *" at bounding box center [343, 117] width 82 height 14
click at [203, 167] on input "text" at bounding box center [228, 164] width 73 height 14
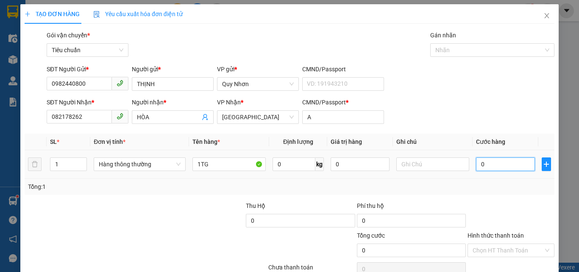
click at [494, 165] on input "0" at bounding box center [505, 164] width 58 height 14
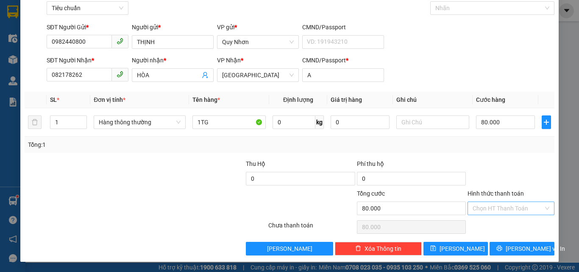
click at [503, 211] on input "Hình thức thanh toán" at bounding box center [507, 208] width 71 height 13
click at [488, 151] on div "Tại văn phòng" at bounding box center [506, 150] width 76 height 9
click at [511, 246] on span "[PERSON_NAME] và In" at bounding box center [535, 248] width 59 height 9
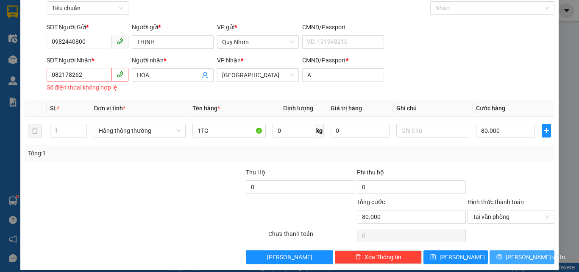
scroll to position [50, 0]
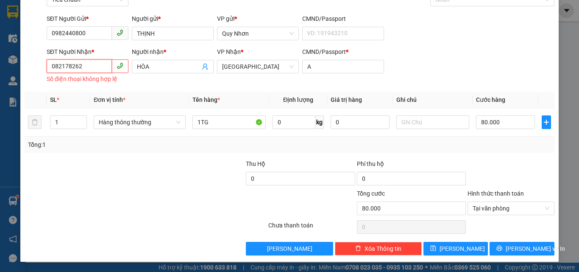
click at [61, 69] on input "082178262" at bounding box center [79, 66] width 65 height 14
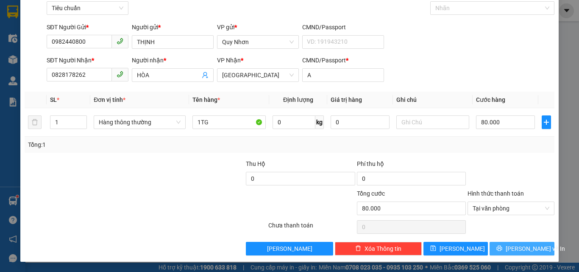
click at [511, 248] on span "[PERSON_NAME] và In" at bounding box center [535, 248] width 59 height 9
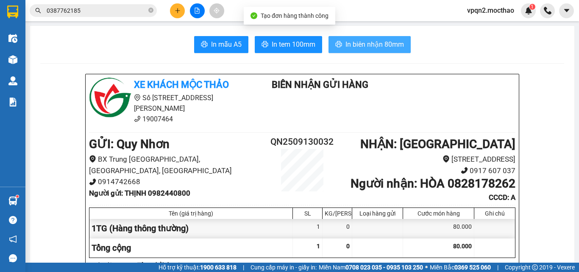
click at [367, 46] on span "In biên nhận 80mm" at bounding box center [374, 44] width 58 height 11
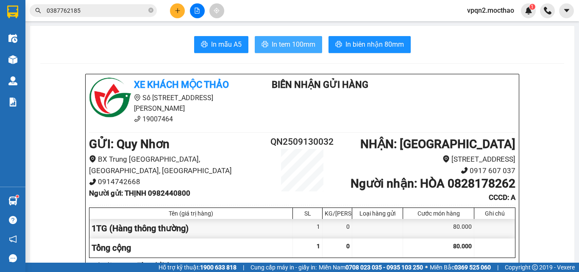
click at [292, 42] on span "In tem 100mm" at bounding box center [294, 44] width 44 height 11
click at [200, 12] on button at bounding box center [197, 10] width 15 height 15
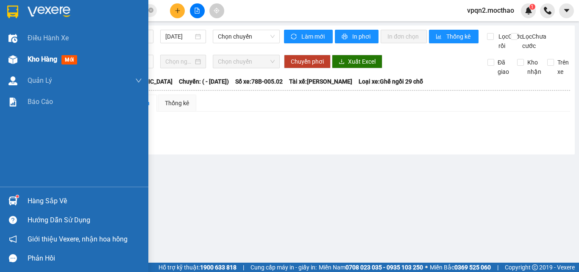
click at [19, 63] on div at bounding box center [13, 59] width 15 height 15
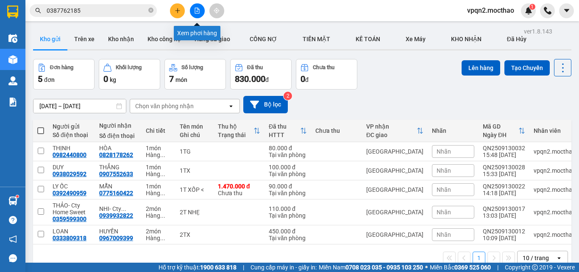
drag, startPoint x: 197, startPoint y: 12, endPoint x: 137, endPoint y: 22, distance: 60.2
click at [196, 11] on icon "file-add" at bounding box center [197, 11] width 6 height 6
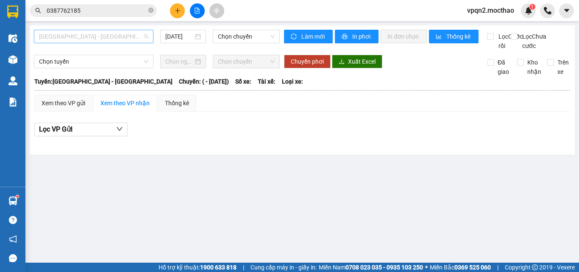
click at [110, 39] on span "[GEOGRAPHIC_DATA] - [GEOGRAPHIC_DATA]" at bounding box center [93, 36] width 109 height 13
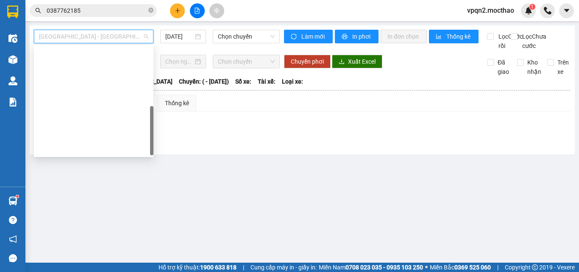
scroll to position [190, 0]
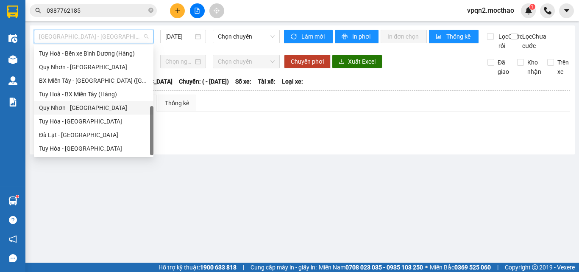
click at [85, 107] on div "Quy Nhơn - [GEOGRAPHIC_DATA]" at bounding box center [93, 107] width 109 height 9
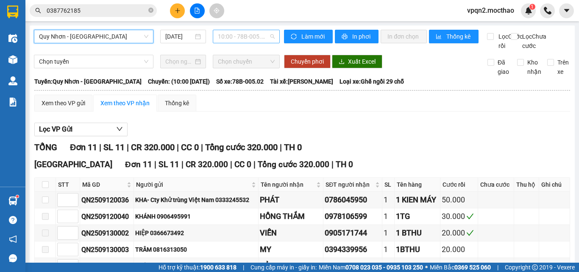
click at [239, 37] on span "10:00 - 78B-005.02" at bounding box center [246, 36] width 57 height 13
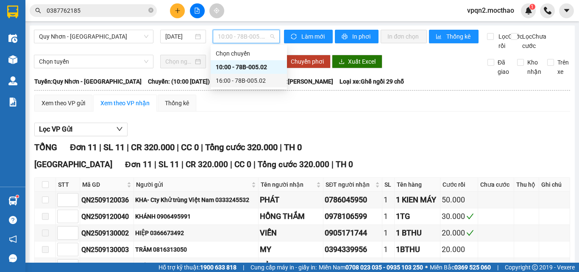
click at [245, 82] on div "16:00 - 78B-005.02" at bounding box center [249, 80] width 66 height 9
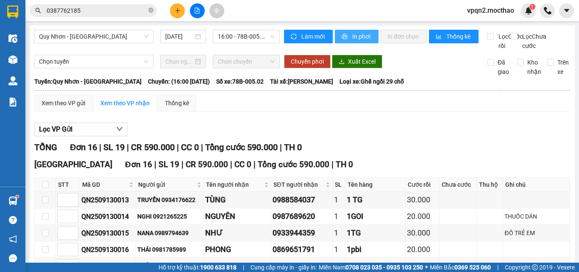
click at [365, 31] on button "In phơi" at bounding box center [357, 37] width 44 height 14
click at [366, 39] on span "In phơi" at bounding box center [361, 36] width 19 height 9
click at [360, 36] on span "In phơi" at bounding box center [361, 36] width 19 height 9
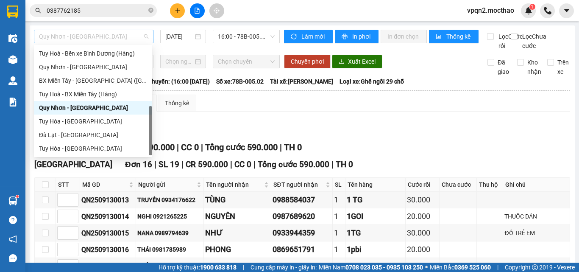
click at [122, 33] on span "Quy Nhơn - [GEOGRAPHIC_DATA]" at bounding box center [93, 36] width 109 height 13
click at [79, 123] on div "Tuy Hòa - [GEOGRAPHIC_DATA]" at bounding box center [93, 121] width 108 height 9
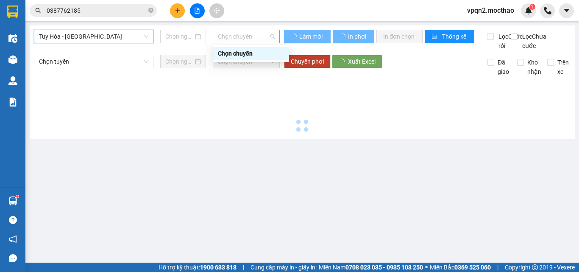
click at [253, 37] on span "Chọn chuyến" at bounding box center [246, 36] width 57 height 13
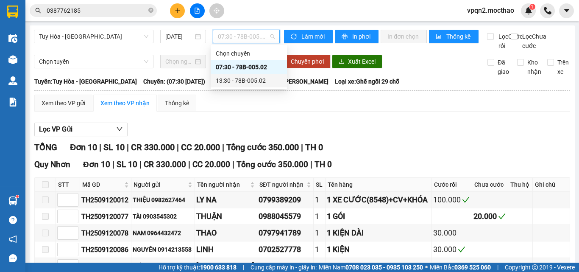
click at [249, 80] on div "13:30 - 78B-005.02" at bounding box center [249, 80] width 66 height 9
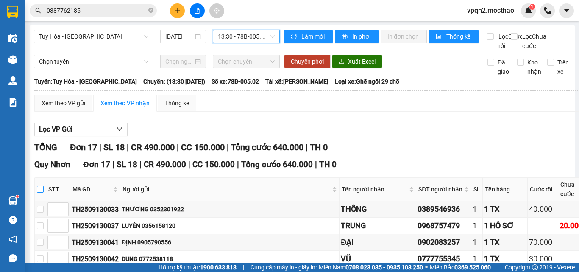
click at [39, 192] on input "checkbox" at bounding box center [40, 189] width 7 height 7
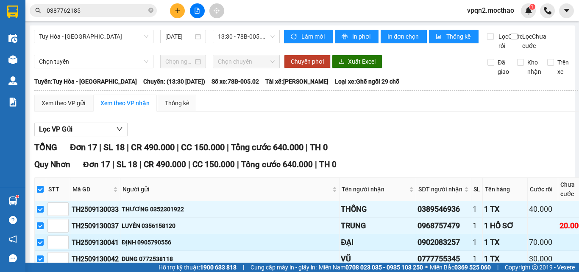
scroll to position [42, 0]
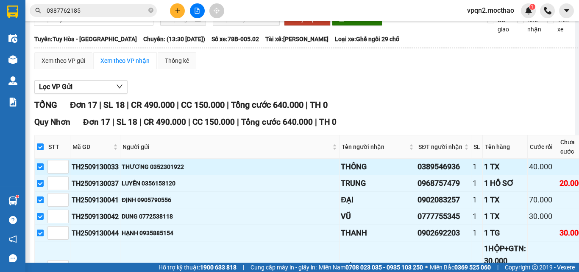
click at [41, 170] on input "checkbox" at bounding box center [40, 166] width 7 height 7
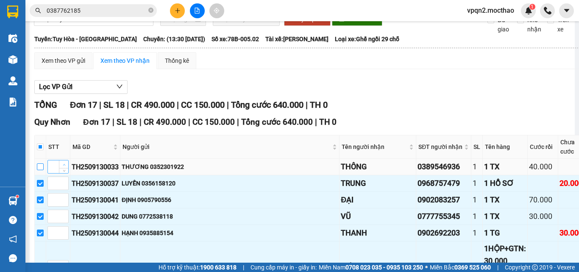
scroll to position [127, 0]
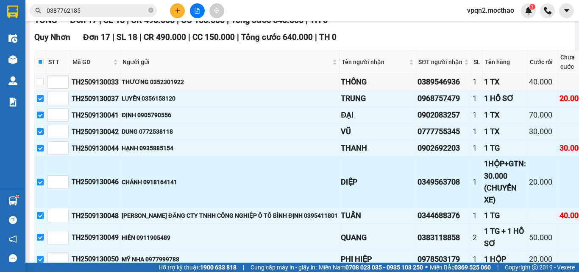
click at [39, 185] on input "checkbox" at bounding box center [40, 181] width 7 height 7
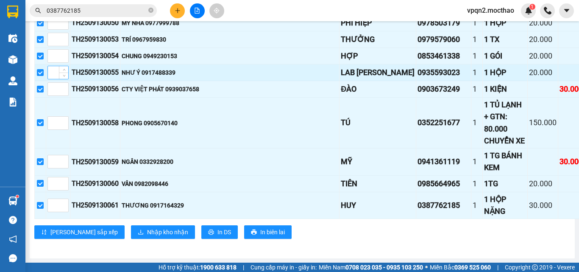
scroll to position [424, 0]
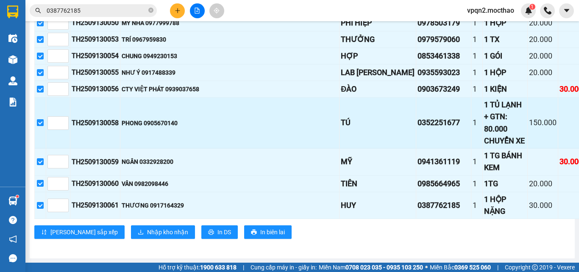
click at [40, 119] on input "checkbox" at bounding box center [40, 122] width 7 height 7
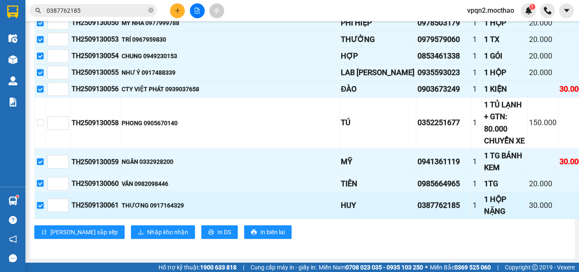
click at [38, 202] on input "checkbox" at bounding box center [40, 205] width 7 height 7
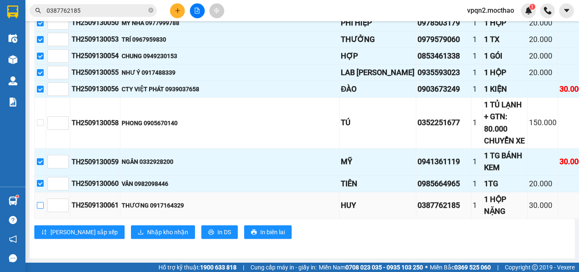
scroll to position [424, 0]
click at [147, 227] on span "Nhập kho nhận" at bounding box center [167, 231] width 41 height 9
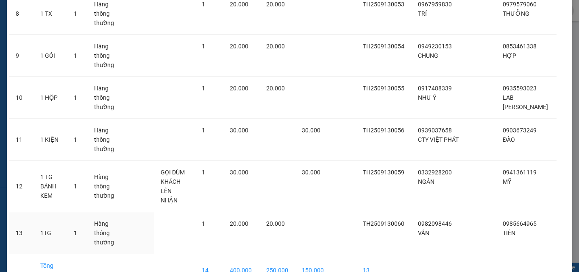
scroll to position [425, 0]
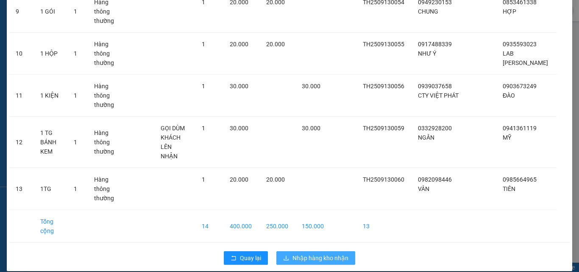
click at [309, 253] on span "Nhập hàng kho nhận" at bounding box center [320, 257] width 56 height 9
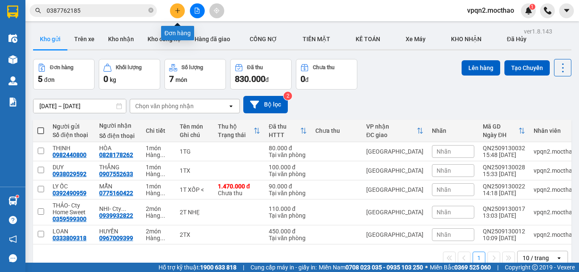
click at [178, 6] on button at bounding box center [177, 10] width 15 height 15
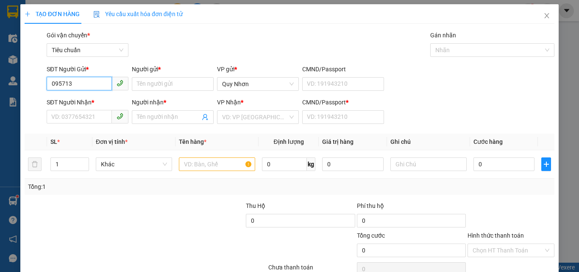
click at [57, 84] on input "095713" at bounding box center [79, 84] width 65 height 14
click at [91, 100] on div "0905713919 - MY" at bounding box center [86, 100] width 71 height 9
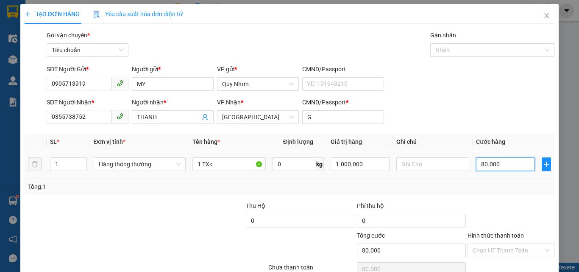
click at [500, 167] on input "80.000" at bounding box center [505, 164] width 58 height 14
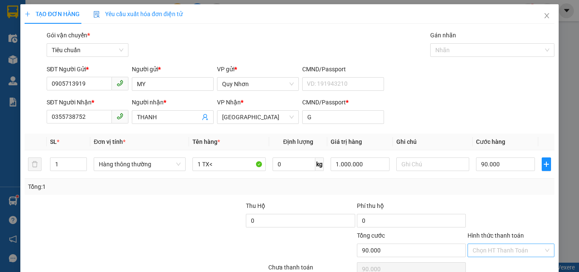
click at [497, 249] on input "Hình thức thanh toán" at bounding box center [507, 250] width 71 height 13
drag, startPoint x: 487, startPoint y: 189, endPoint x: 492, endPoint y: 225, distance: 36.8
click at [488, 189] on div "Tại văn phòng" at bounding box center [506, 192] width 76 height 9
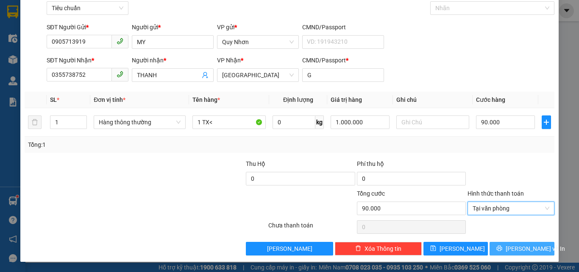
click at [493, 248] on button "[PERSON_NAME] và In" at bounding box center [521, 249] width 65 height 14
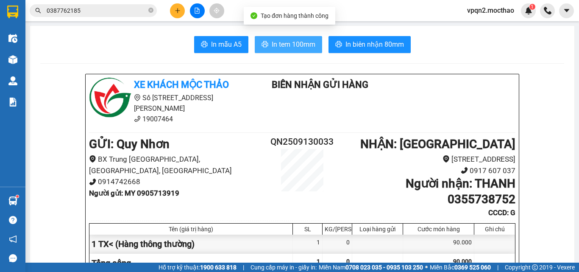
click at [302, 46] on span "In tem 100mm" at bounding box center [294, 44] width 44 height 11
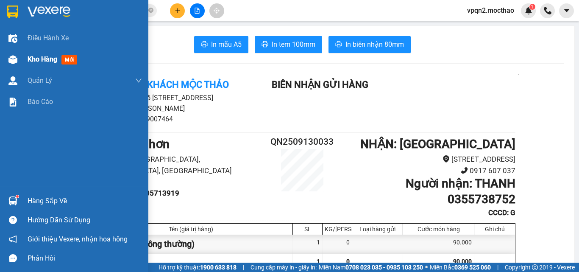
click at [22, 57] on div "Kho hàng mới" at bounding box center [74, 59] width 148 height 21
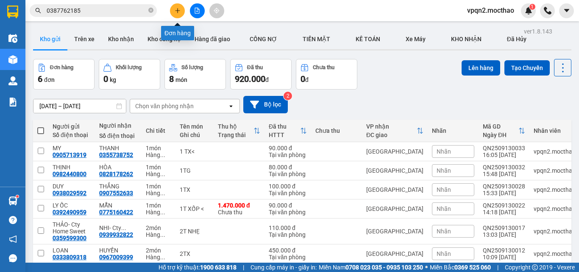
click at [176, 9] on icon "plus" at bounding box center [178, 11] width 6 height 6
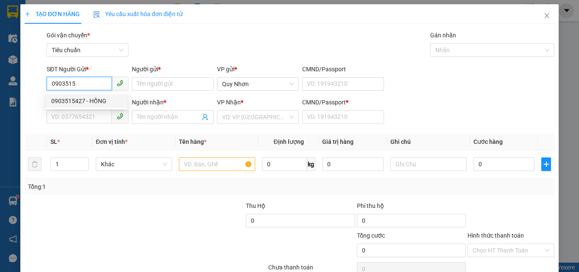
click at [87, 97] on div "0903515427 - HỒNG" at bounding box center [86, 100] width 71 height 9
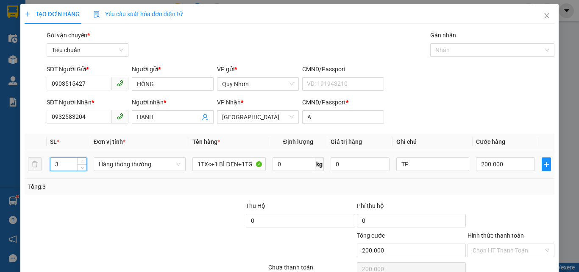
drag, startPoint x: 61, startPoint y: 164, endPoint x: 20, endPoint y: 196, distance: 51.6
click at [20, 181] on div "TẠO ĐƠN HÀNG Yêu cầu xuất hóa đơn điện tử Transit Pickup Surcharge Ids Transit …" at bounding box center [289, 153] width 538 height 299
drag, startPoint x: 206, startPoint y: 166, endPoint x: 349, endPoint y: 190, distance: 144.4
click at [349, 190] on div "SL * Đơn vị tính * Tên hàng * Định lượng Giá trị hàng Ghi chú Cước hàng 1 Hàng …" at bounding box center [290, 163] width 530 height 61
drag, startPoint x: 62, startPoint y: 164, endPoint x: 36, endPoint y: 175, distance: 27.5
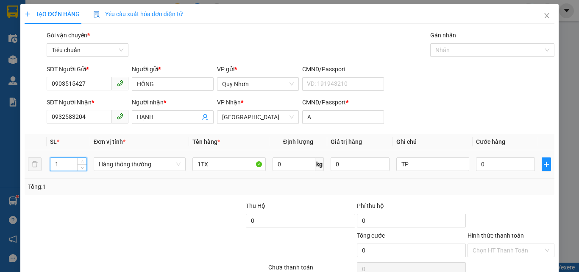
click at [37, 175] on tr "1 Hàng thông thường 1TX 0 kg 0 TP 0" at bounding box center [290, 164] width 530 height 28
click at [212, 164] on input "1TX" at bounding box center [228, 164] width 73 height 14
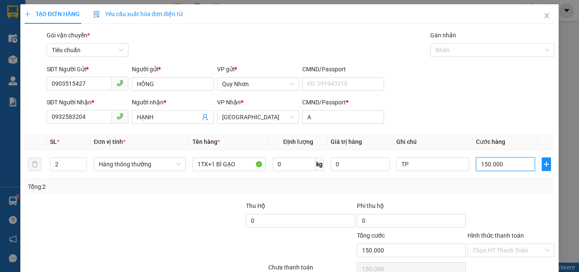
scroll to position [42, 0]
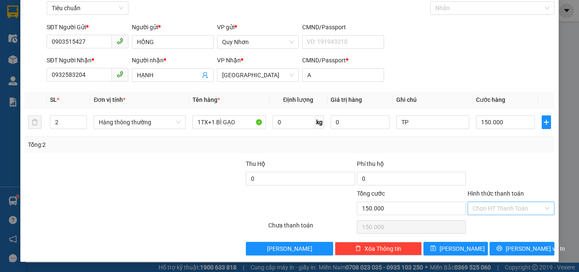
click at [491, 208] on input "Hình thức thanh toán" at bounding box center [507, 208] width 71 height 13
click at [485, 150] on div "Tại văn phòng" at bounding box center [506, 150] width 76 height 9
click at [501, 252] on span "printer" at bounding box center [499, 248] width 6 height 7
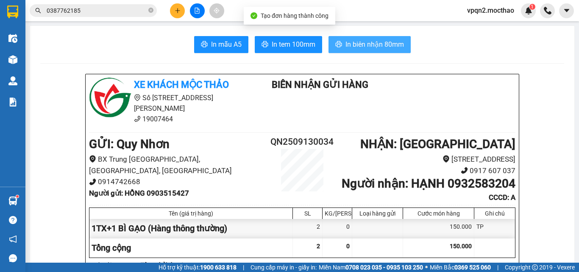
click at [348, 47] on span "In biên nhận 80mm" at bounding box center [374, 44] width 58 height 11
click at [298, 42] on span "In tem 100mm" at bounding box center [294, 44] width 44 height 11
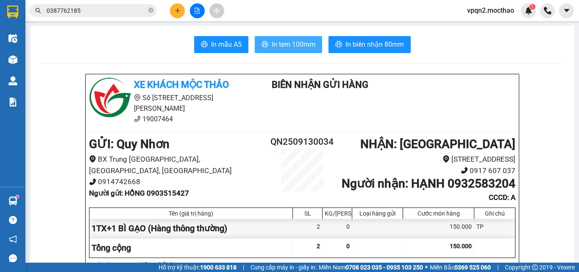
click at [297, 43] on span "In tem 100mm" at bounding box center [294, 44] width 44 height 11
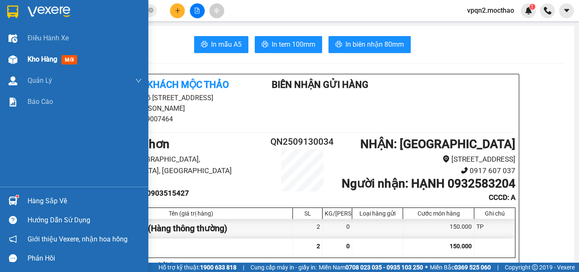
drag, startPoint x: 19, startPoint y: 53, endPoint x: 35, endPoint y: 75, distance: 26.5
click at [20, 52] on div at bounding box center [13, 59] width 15 height 15
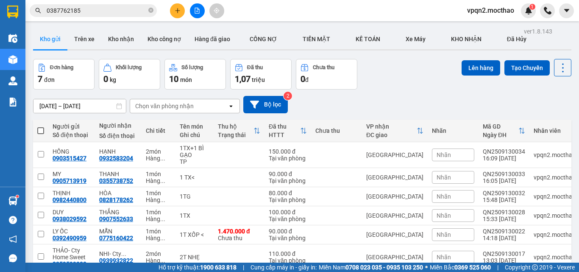
click at [199, 11] on icon "file-add" at bounding box center [197, 11] width 6 height 6
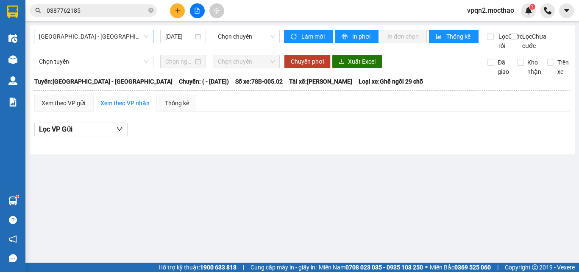
click at [88, 38] on span "[GEOGRAPHIC_DATA] - [GEOGRAPHIC_DATA]" at bounding box center [93, 36] width 109 height 13
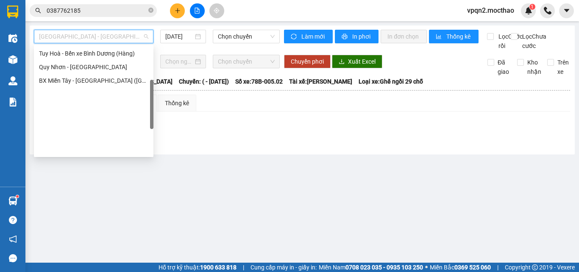
scroll to position [105, 0]
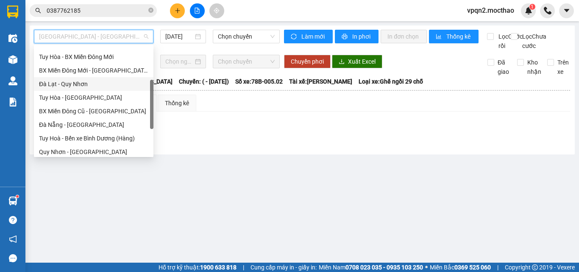
click at [75, 83] on div "Đà Lạt - Quy Nhơn" at bounding box center [93, 83] width 109 height 9
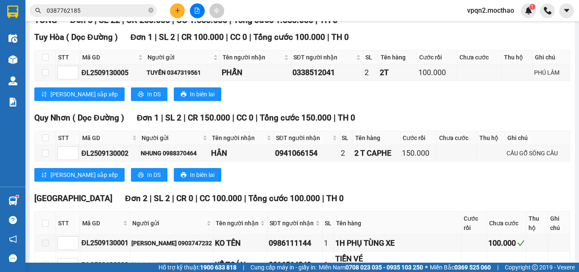
scroll to position [254, 0]
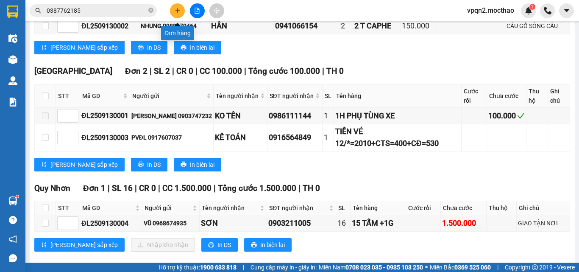
click at [177, 10] on icon "plus" at bounding box center [178, 11] width 6 height 6
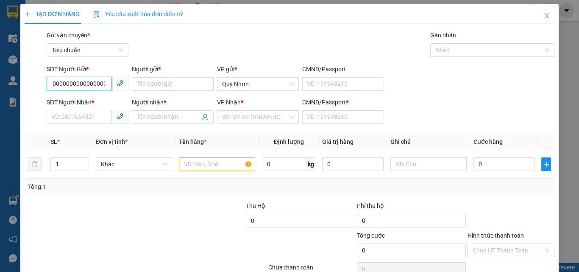
scroll to position [42, 0]
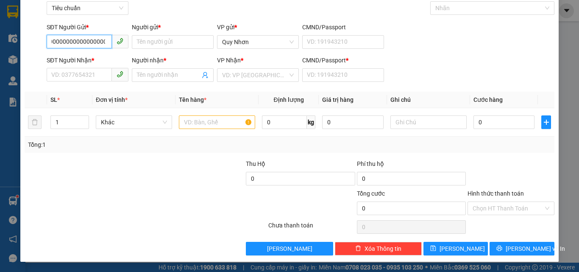
drag, startPoint x: 57, startPoint y: 40, endPoint x: 307, endPoint y: 101, distance: 257.8
click at [307, 101] on div "Transit Pickup Surcharge Ids Transit Deliver Surcharge Ids Transit Deliver Surc…" at bounding box center [290, 122] width 530 height 267
drag, startPoint x: 111, startPoint y: 39, endPoint x: 58, endPoint y: 53, distance: 54.9
click at [58, 53] on form "SĐT Người Gửi * 091358000000000000000000000000000 09135800000000000000000000000…" at bounding box center [290, 53] width 530 height 63
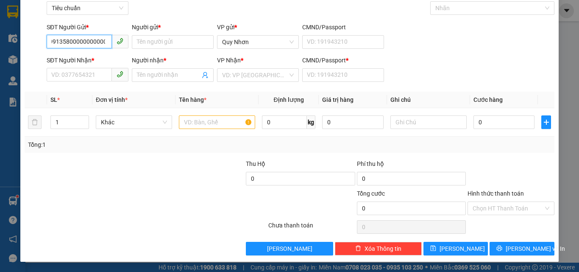
scroll to position [0, 0]
drag, startPoint x: 104, startPoint y: 38, endPoint x: 45, endPoint y: 51, distance: 59.9
click at [45, 51] on div "SĐT Người Gửi * 091358000000000000000000000000000 09135800000000000000000000000…" at bounding box center [87, 37] width 85 height 30
click at [59, 43] on input "090103050800" at bounding box center [79, 42] width 65 height 14
click at [61, 41] on input "09103050800" at bounding box center [79, 42] width 65 height 14
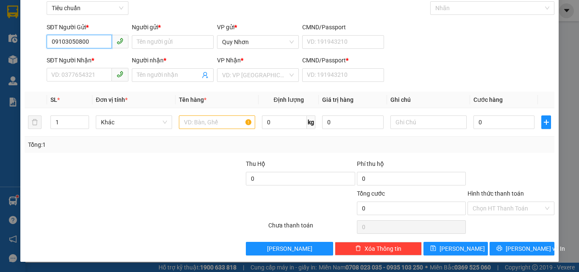
click at [62, 42] on input "09103050800" at bounding box center [79, 42] width 65 height 14
click at [66, 42] on input "0913050800" at bounding box center [79, 42] width 65 height 14
click at [67, 43] on input "091350800" at bounding box center [79, 42] width 65 height 14
drag, startPoint x: 73, startPoint y: 42, endPoint x: 87, endPoint y: 43, distance: 14.4
click at [87, 43] on input "09135800" at bounding box center [79, 42] width 65 height 14
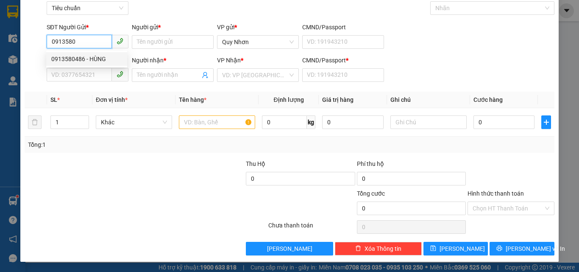
click at [89, 58] on div "0913580486 - HÙNG" at bounding box center [86, 58] width 71 height 9
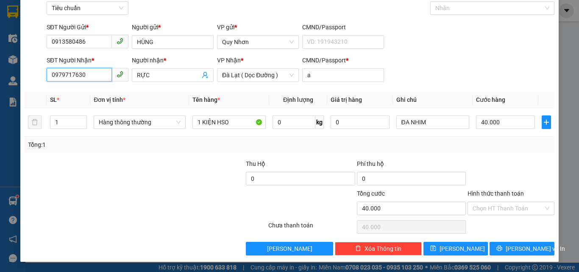
drag, startPoint x: 82, startPoint y: 80, endPoint x: 28, endPoint y: 93, distance: 55.3
click at [28, 93] on div "Transit Pickup Surcharge Ids Transit Deliver Surcharge Ids Transit Deliver Surc…" at bounding box center [290, 122] width 530 height 267
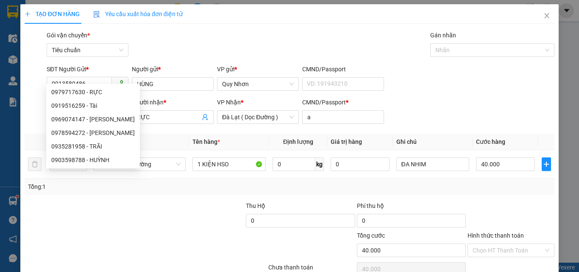
scroll to position [42, 0]
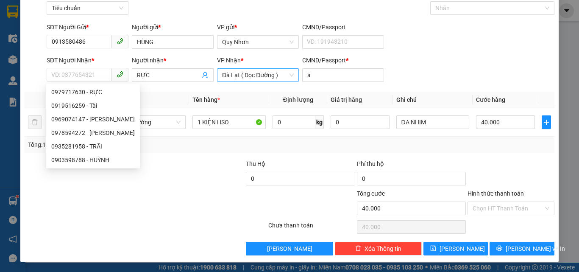
click at [241, 75] on span "Đà Lạt ( Dọc Đường )" at bounding box center [258, 75] width 72 height 13
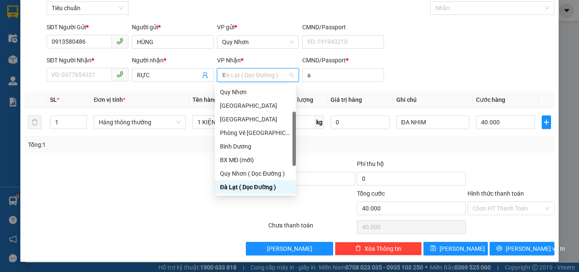
scroll to position [0, 0]
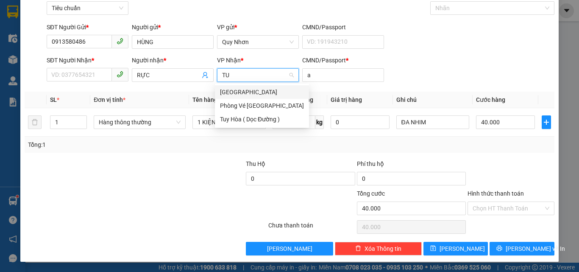
type input "TUY"
click at [225, 94] on div "[GEOGRAPHIC_DATA]" at bounding box center [262, 91] width 84 height 9
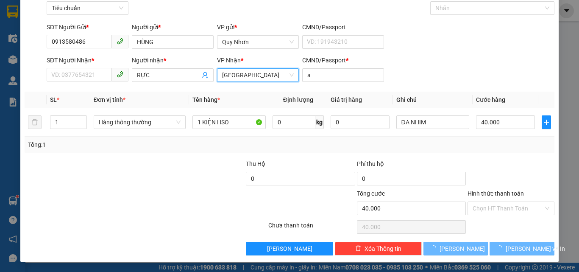
click at [76, 67] on div "SĐT Người Nhận *" at bounding box center [88, 62] width 82 height 13
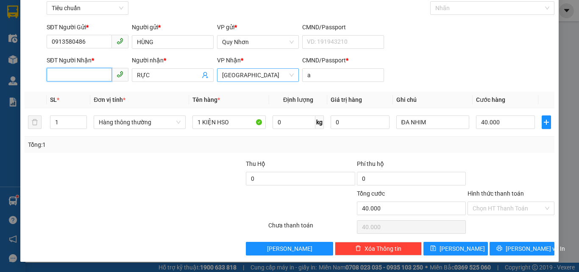
click at [78, 81] on input "SĐT Người Nhận *" at bounding box center [79, 75] width 65 height 14
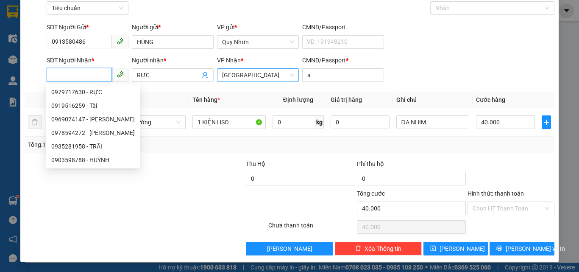
click at [81, 78] on input "SĐT Người Nhận *" at bounding box center [79, 75] width 65 height 14
click at [76, 131] on div "0978594272 - [PERSON_NAME]" at bounding box center [92, 132] width 83 height 9
type input "0978594272"
type input "HƯNG"
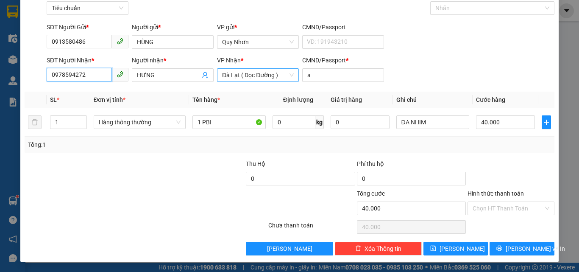
click at [232, 73] on span "Đà Lạt ( Dọc Đường )" at bounding box center [258, 75] width 72 height 13
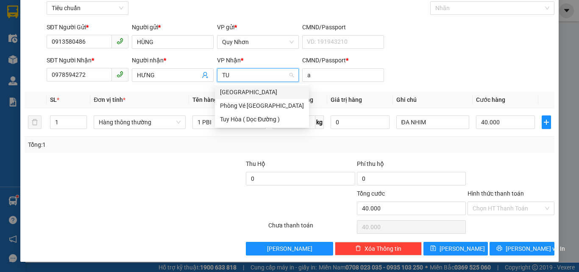
type input "TUY"
click at [236, 90] on div "[GEOGRAPHIC_DATA]" at bounding box center [262, 91] width 84 height 9
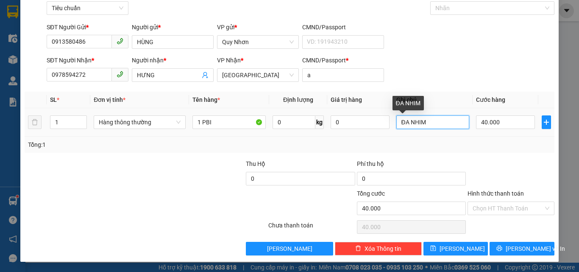
click at [430, 122] on input "ĐA NHIM" at bounding box center [432, 122] width 73 height 14
drag, startPoint x: 430, startPoint y: 122, endPoint x: 392, endPoint y: 129, distance: 39.3
click at [396, 129] on div "ĐA NHIM" at bounding box center [432, 122] width 73 height 17
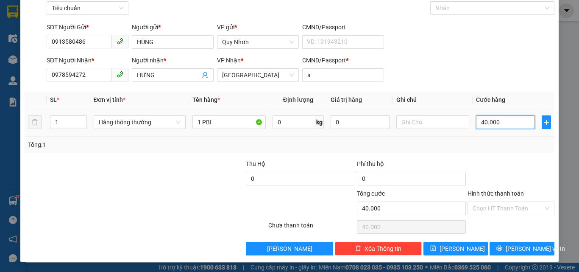
click at [499, 127] on input "40.000" at bounding box center [505, 122] width 58 height 14
type input "20"
type input "2.000"
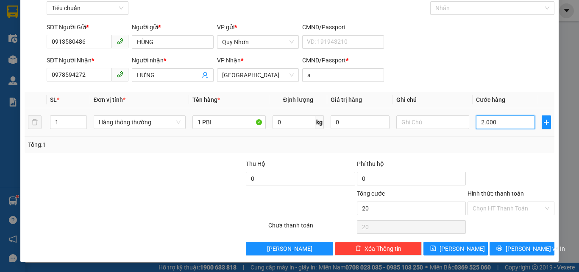
type input "2.000"
type input "20.000"
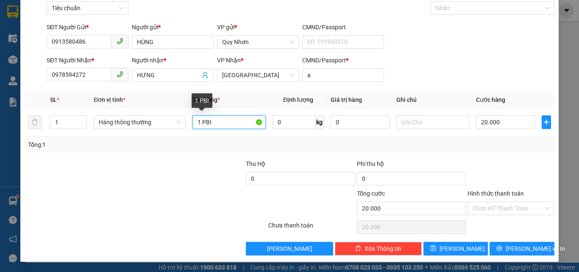
drag, startPoint x: 202, startPoint y: 123, endPoint x: 313, endPoint y: 158, distance: 115.9
click at [313, 158] on div "Transit Pickup Surcharge Ids Transit Deliver Surcharge Ids Transit Deliver Surc…" at bounding box center [290, 122] width 530 height 267
type input "1 FILE"
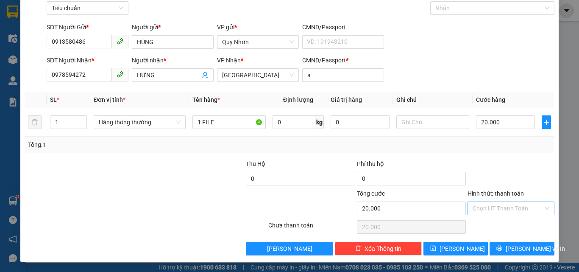
click at [497, 208] on input "Hình thức thanh toán" at bounding box center [507, 208] width 71 height 13
click at [494, 149] on div "Tại văn phòng" at bounding box center [506, 150] width 76 height 9
type input "0"
drag, startPoint x: 502, startPoint y: 247, endPoint x: 496, endPoint y: 246, distance: 6.0
click at [502, 246] on icon "printer" at bounding box center [499, 248] width 6 height 6
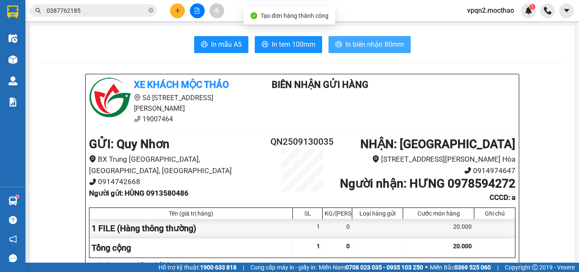
click at [345, 44] on span "In biên nhận 80mm" at bounding box center [374, 44] width 58 height 11
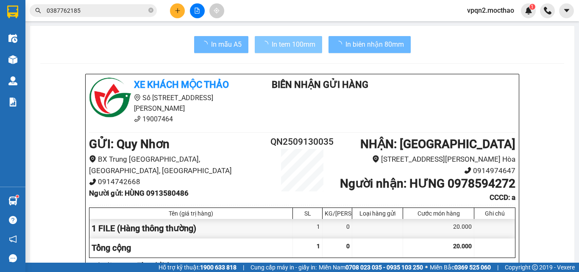
drag, startPoint x: 344, startPoint y: 44, endPoint x: 303, endPoint y: 47, distance: 41.7
click at [303, 47] on span "In tem 100mm" at bounding box center [294, 44] width 44 height 11
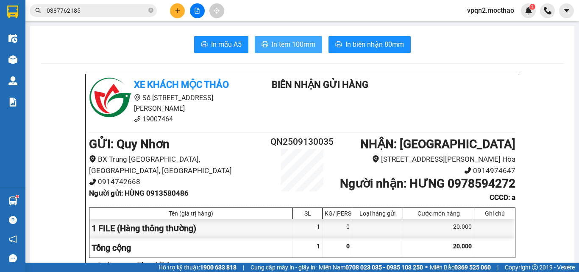
click at [289, 43] on span "In tem 100mm" at bounding box center [294, 44] width 44 height 11
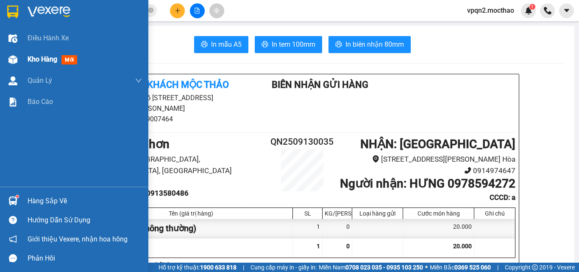
click at [23, 57] on div "Kho hàng mới" at bounding box center [74, 59] width 148 height 21
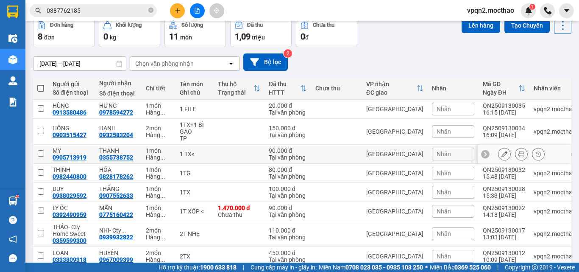
scroll to position [84, 0]
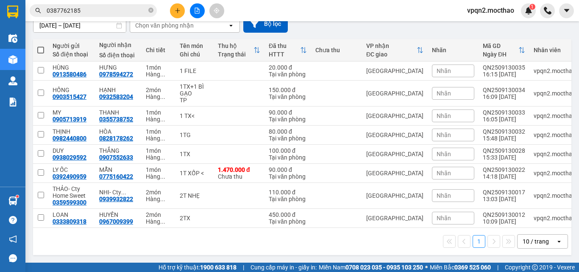
click at [42, 47] on span at bounding box center [40, 50] width 7 height 7
click at [41, 46] on input "checkbox" at bounding box center [41, 46] width 0 height 0
checkbox input "true"
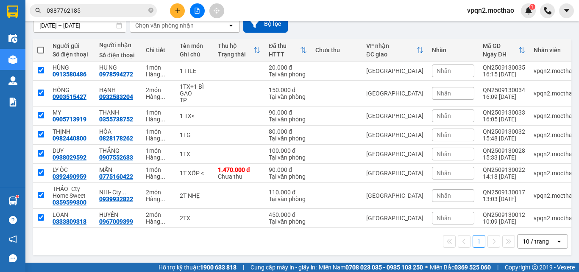
checkbox input "true"
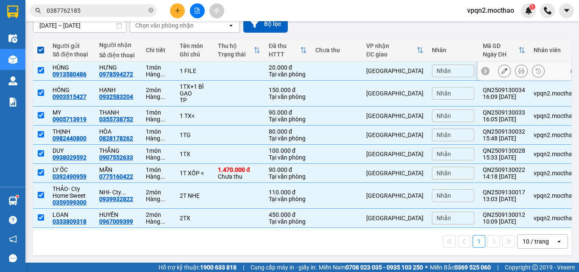
click at [42, 67] on input "checkbox" at bounding box center [41, 70] width 6 height 6
checkbox input "false"
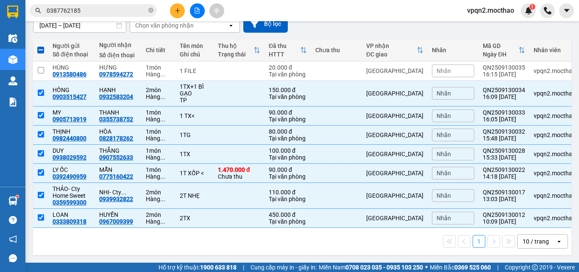
scroll to position [0, 0]
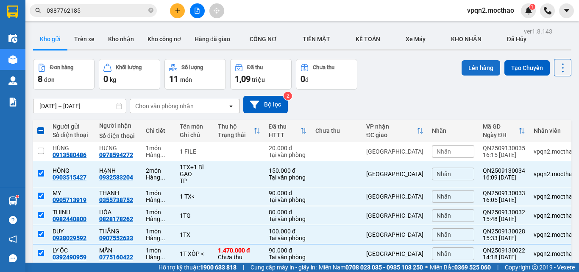
click at [469, 69] on button "Lên hàng" at bounding box center [480, 67] width 39 height 15
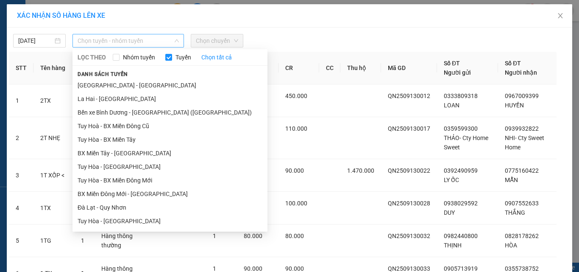
click at [92, 39] on span "Chọn tuyến - nhóm tuyến" at bounding box center [128, 40] width 101 height 13
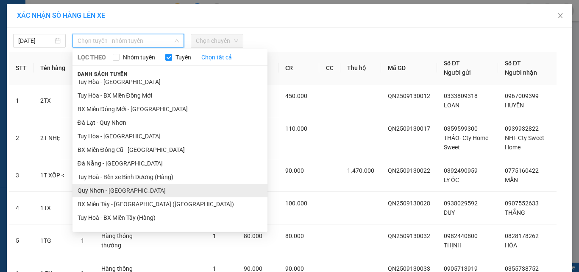
click at [110, 190] on li "Quy Nhơn - [GEOGRAPHIC_DATA]" at bounding box center [169, 190] width 195 height 14
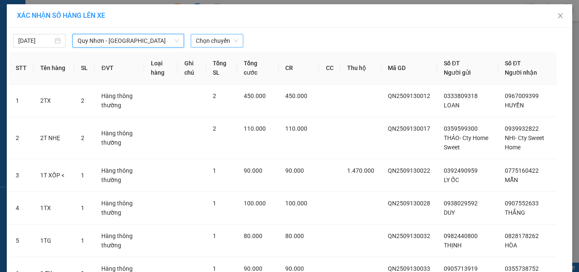
click at [217, 44] on span "Chọn chuyến" at bounding box center [217, 40] width 42 height 13
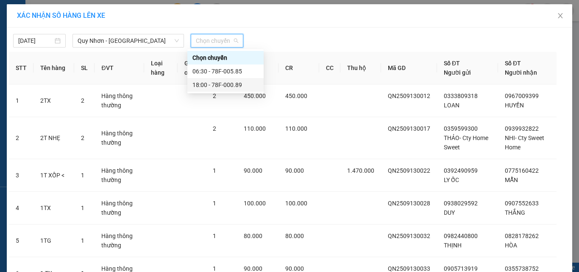
click at [227, 87] on div "18:00 - 78F-000.89" at bounding box center [225, 84] width 66 height 9
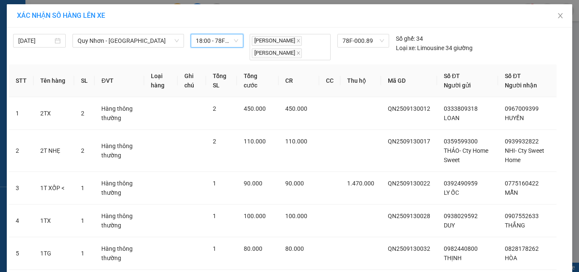
scroll to position [125, 0]
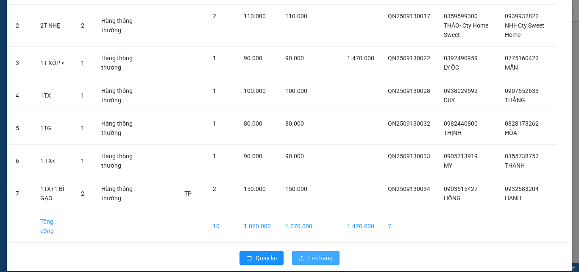
click at [328, 253] on span "Lên hàng" at bounding box center [320, 257] width 25 height 9
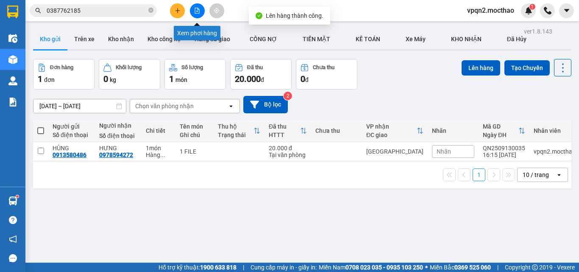
click at [198, 7] on button at bounding box center [197, 10] width 15 height 15
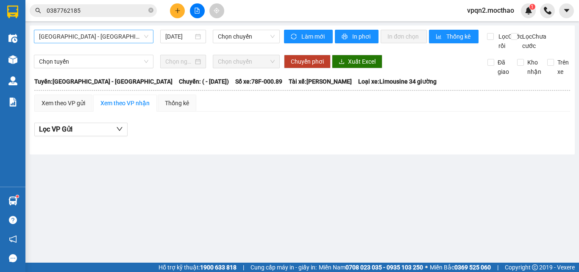
click at [107, 40] on span "[GEOGRAPHIC_DATA] - [GEOGRAPHIC_DATA]" at bounding box center [93, 36] width 109 height 13
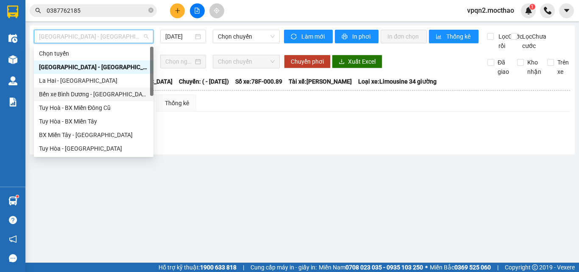
scroll to position [169, 0]
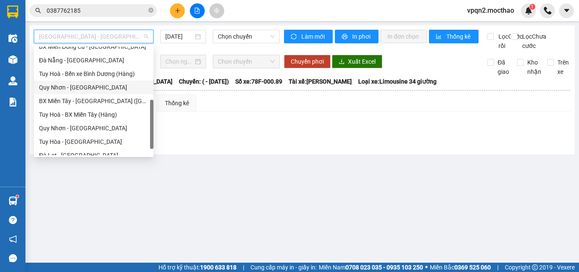
click at [73, 88] on div "Quy Nhơn - [GEOGRAPHIC_DATA]" at bounding box center [93, 87] width 109 height 9
type input "[DATE]"
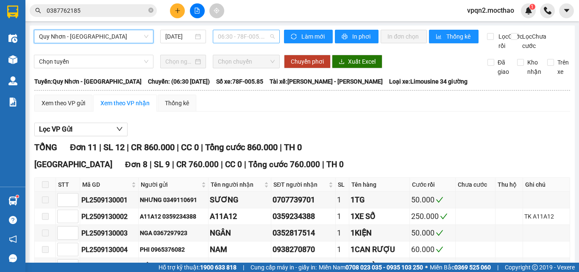
click at [244, 39] on span "06:30 - 78F-005.85" at bounding box center [246, 36] width 57 height 13
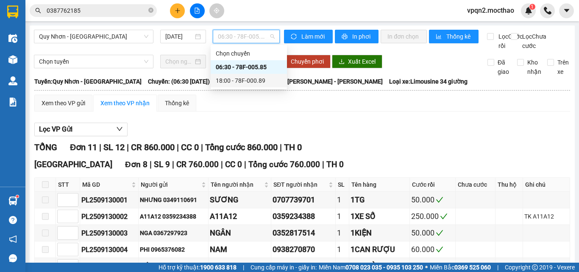
click at [244, 83] on div "18:00 - 78F-000.89" at bounding box center [249, 80] width 66 height 9
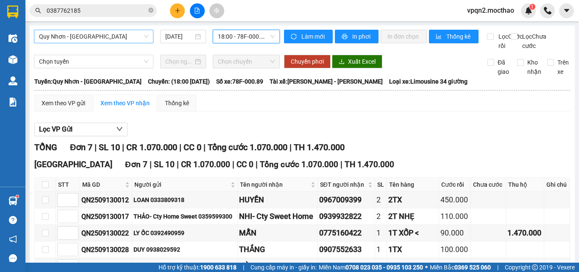
click at [103, 41] on span "Quy Nhơn - [GEOGRAPHIC_DATA]" at bounding box center [93, 36] width 109 height 13
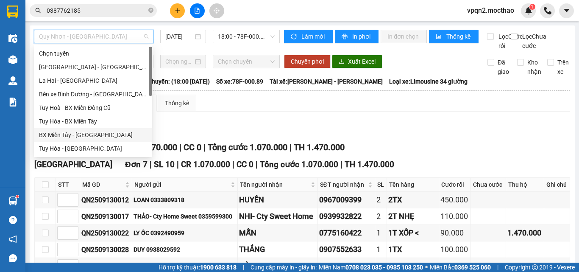
scroll to position [42, 0]
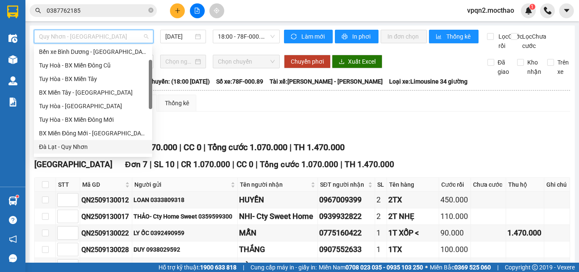
click at [79, 146] on div "Đà Lạt - Quy Nhơn" at bounding box center [93, 146] width 108 height 9
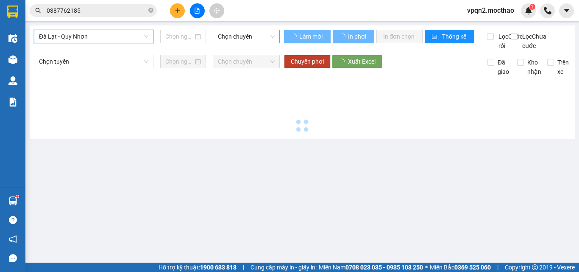
type input "[DATE]"
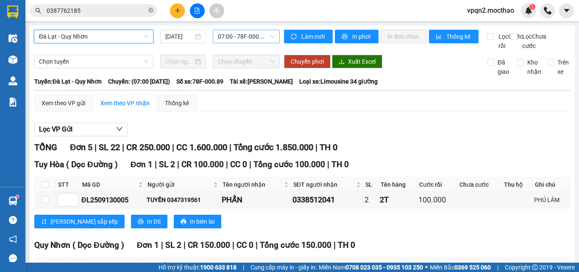
click at [235, 36] on span "07:00 - 78F-000.89" at bounding box center [246, 36] width 57 height 13
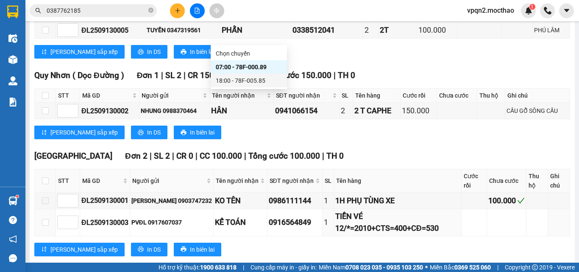
scroll to position [276, 0]
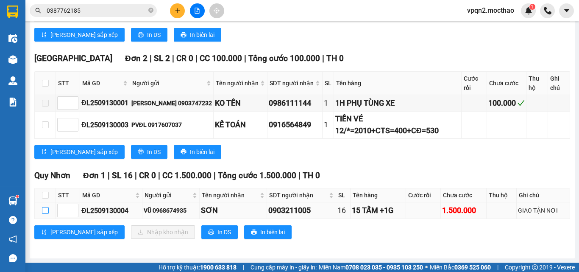
click at [47, 210] on input "checkbox" at bounding box center [45, 210] width 7 height 7
checkbox input "true"
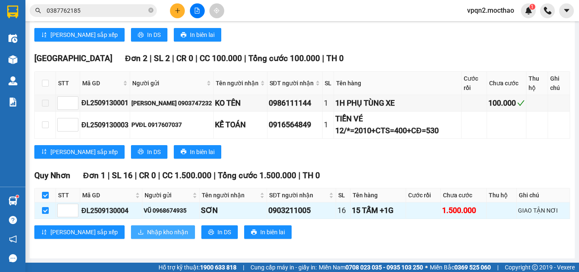
click at [147, 231] on span "Nhập kho nhận" at bounding box center [167, 231] width 41 height 9
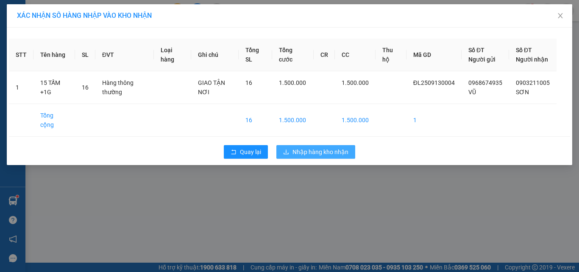
click at [309, 152] on span "Nhập hàng kho nhận" at bounding box center [320, 151] width 56 height 9
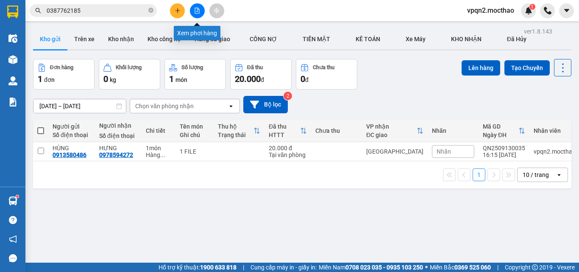
click at [195, 10] on icon "file-add" at bounding box center [197, 11] width 6 height 6
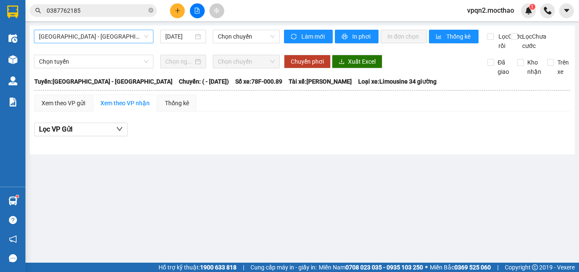
click at [91, 36] on span "[GEOGRAPHIC_DATA] - [GEOGRAPHIC_DATA]" at bounding box center [93, 36] width 109 height 13
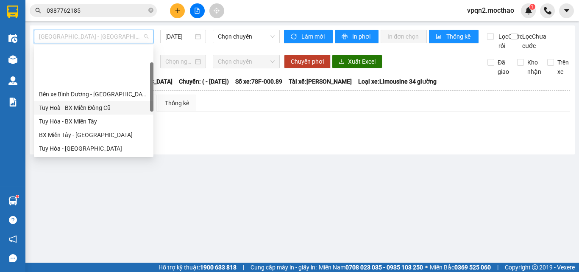
scroll to position [42, 0]
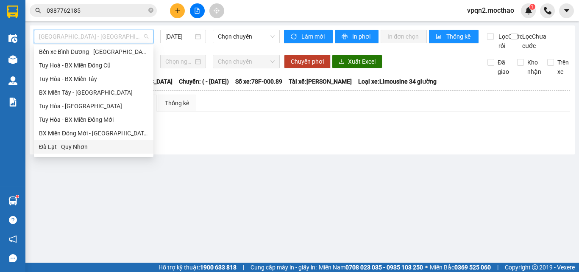
click at [71, 145] on div "Đà Lạt - Quy Nhơn" at bounding box center [93, 146] width 109 height 9
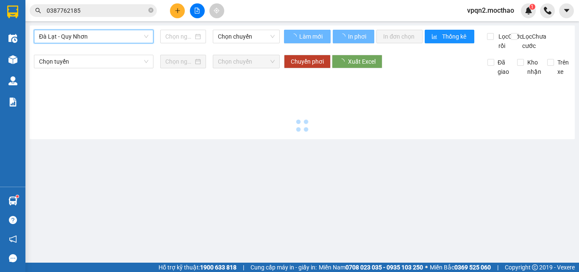
type input "[DATE]"
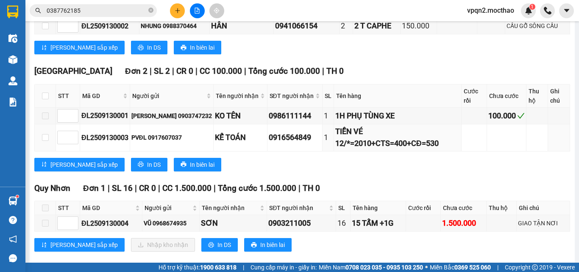
scroll to position [276, 0]
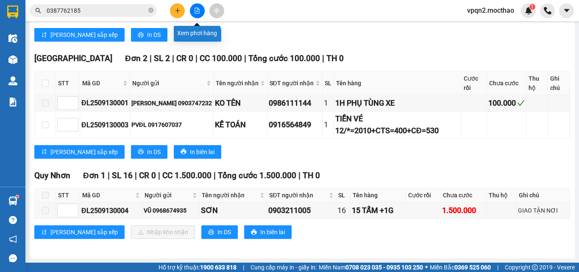
click at [193, 12] on button at bounding box center [197, 10] width 15 height 15
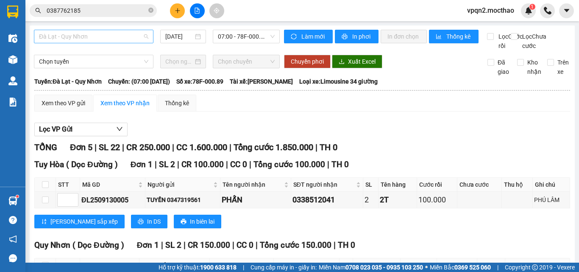
click at [103, 31] on span "Đà Lạt - Quy Nhơn" at bounding box center [93, 36] width 109 height 13
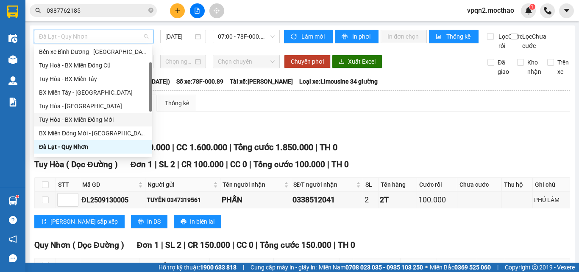
scroll to position [190, 0]
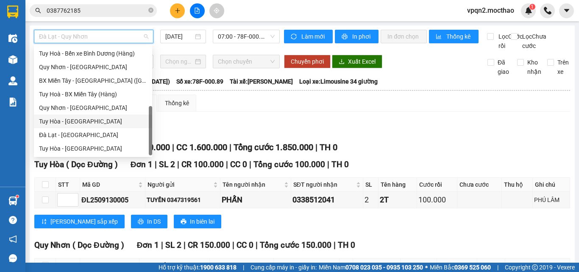
click at [76, 122] on div "Tuy Hòa - [GEOGRAPHIC_DATA]" at bounding box center [93, 121] width 108 height 9
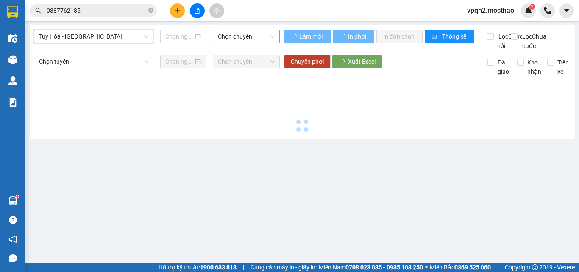
type input "[DATE]"
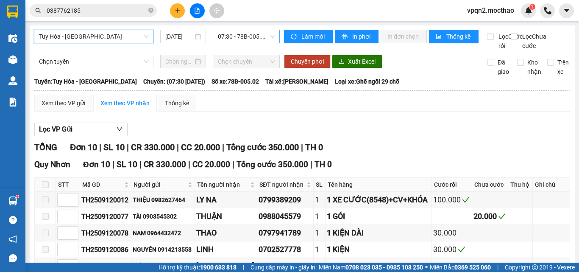
click at [247, 36] on span "07:30 - 78B-005.02" at bounding box center [246, 36] width 57 height 13
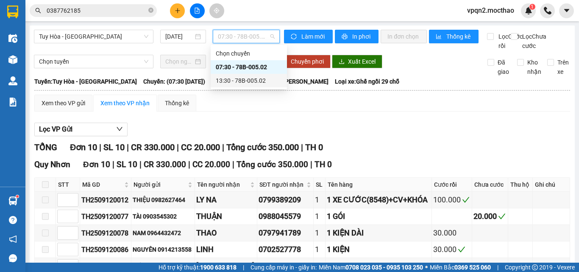
click at [241, 81] on div "13:30 - 78B-005.02" at bounding box center [249, 80] width 66 height 9
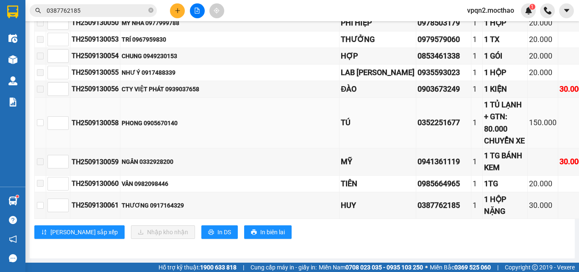
scroll to position [424, 0]
click at [42, 202] on input "checkbox" at bounding box center [40, 205] width 7 height 7
checkbox input "true"
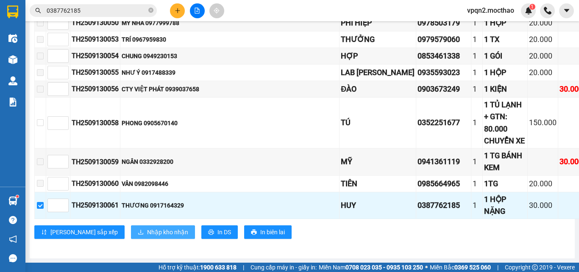
click at [147, 227] on span "Nhập kho nhận" at bounding box center [167, 231] width 41 height 9
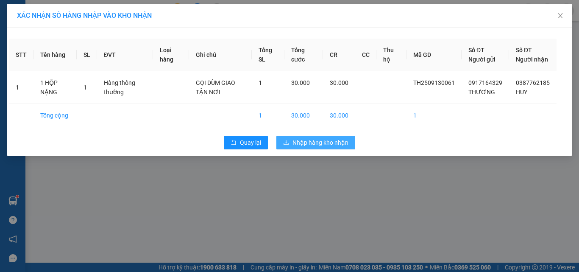
click at [312, 147] on span "Nhập hàng kho nhận" at bounding box center [320, 142] width 56 height 9
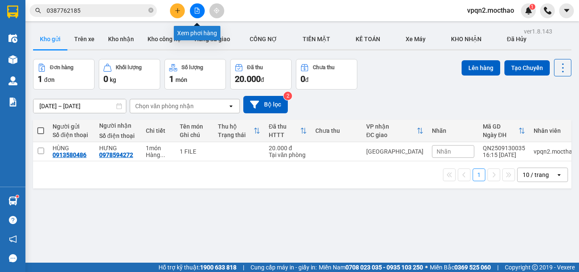
click at [198, 12] on icon "file-add" at bounding box center [197, 11] width 6 height 6
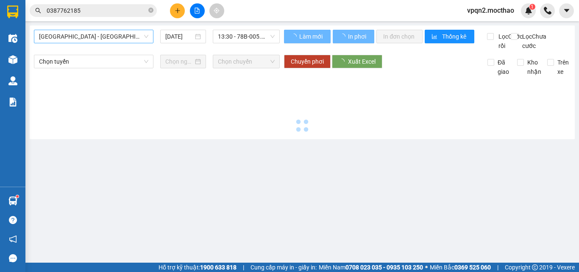
click at [97, 42] on span "[GEOGRAPHIC_DATA] - [GEOGRAPHIC_DATA]" at bounding box center [93, 36] width 109 height 13
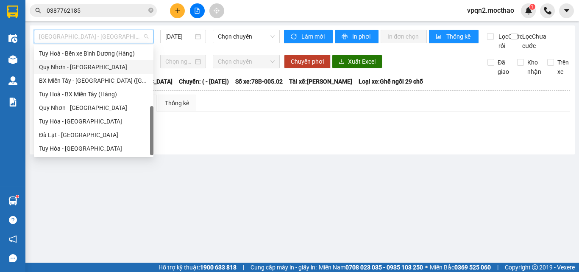
scroll to position [190, 0]
click at [76, 62] on div "Quy Nhơn - [GEOGRAPHIC_DATA]" at bounding box center [93, 67] width 119 height 14
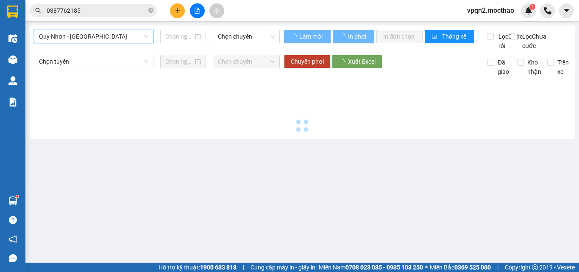
type input "[DATE]"
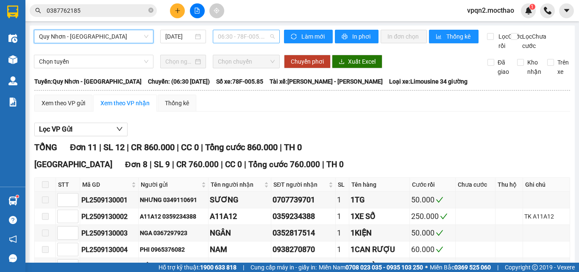
click at [247, 40] on span "06:30 - 78F-005.85" at bounding box center [246, 36] width 57 height 13
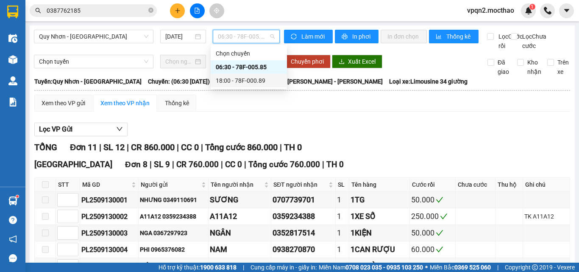
click at [247, 81] on div "18:00 - 78F-000.89" at bounding box center [249, 80] width 66 height 9
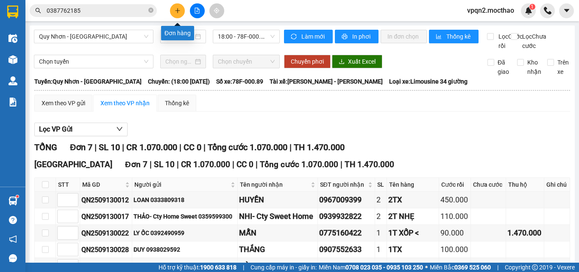
click at [178, 8] on icon "plus" at bounding box center [178, 11] width 6 height 6
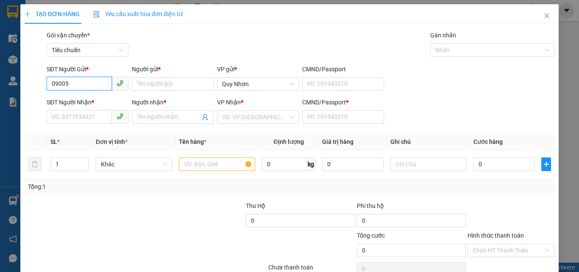
click at [62, 83] on input "09005" at bounding box center [79, 84] width 65 height 14
click at [75, 84] on input "0905" at bounding box center [79, 84] width 65 height 14
click at [99, 103] on div "0905525468 - VÂN" at bounding box center [92, 100] width 83 height 9
type input "0905525468"
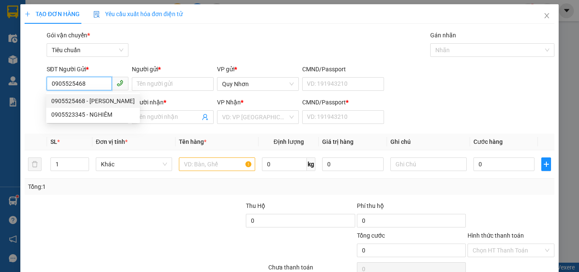
type input "VÂN"
type input "0917927705"
type input "CHÚ TRINH"
type input "A"
type input "50.000"
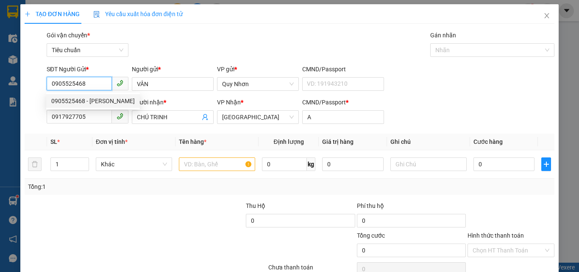
type input "50.000"
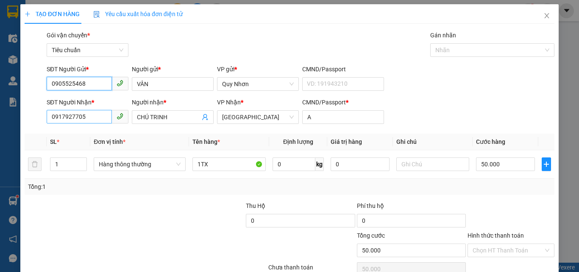
type input "0905525468"
drag, startPoint x: 89, startPoint y: 116, endPoint x: 21, endPoint y: 145, distance: 73.4
click at [22, 142] on div "TẠO ĐƠN HÀNG Yêu cầu xuất hóa đơn điện tử Transit Pickup Surcharge Ids Transit …" at bounding box center [289, 153] width 538 height 299
drag, startPoint x: 56, startPoint y: 114, endPoint x: 144, endPoint y: 132, distance: 89.9
click at [146, 132] on div "Transit Pickup Surcharge Ids Transit Deliver Surcharge Ids Transit Deliver Surc…" at bounding box center [290, 164] width 530 height 267
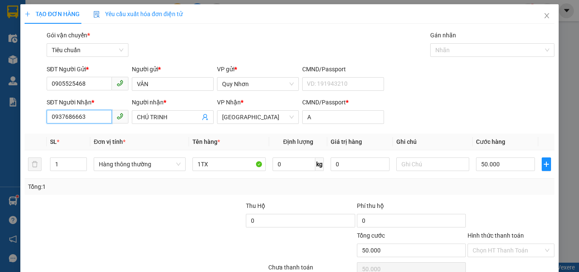
type input "0937686663"
drag, startPoint x: 134, startPoint y: 125, endPoint x: 113, endPoint y: 129, distance: 21.6
click at [113, 129] on div "Transit Pickup Surcharge Ids Transit Deliver Surcharge Ids Transit Deliver Surc…" at bounding box center [290, 164] width 530 height 267
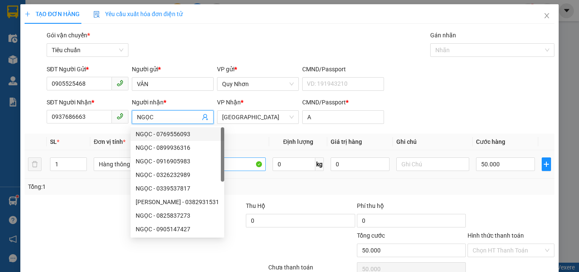
type input "NGỌC"
click at [229, 166] on input "1TX" at bounding box center [228, 164] width 73 height 14
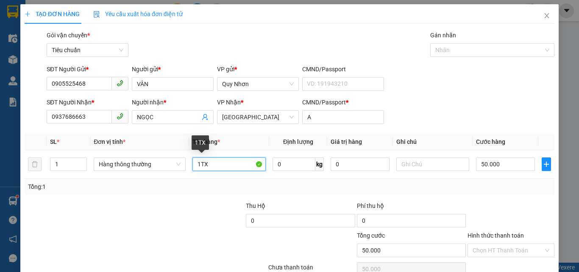
drag, startPoint x: 199, startPoint y: 163, endPoint x: 292, endPoint y: 190, distance: 97.0
click at [292, 191] on div "SL * Đơn vị tính * Tên hàng * Định lượng Giá trị hàng Ghi chú Cước hàng 1 Hàng …" at bounding box center [290, 163] width 530 height 61
type input "1HOP XOP"
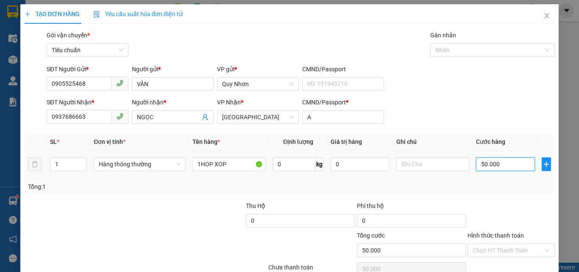
click at [510, 167] on input "50.000" at bounding box center [505, 164] width 58 height 14
type input "4"
type input "40"
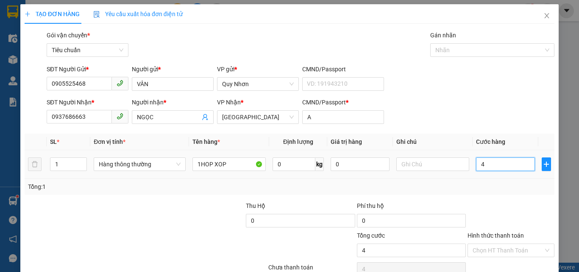
type input "40"
type input "400"
type input "4.000"
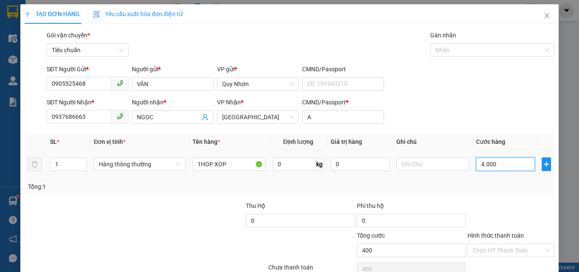
type input "4.000"
type input "40.000"
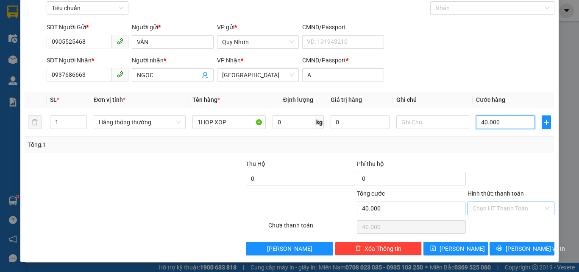
type input "40.000"
drag, startPoint x: 501, startPoint y: 207, endPoint x: 498, endPoint y: 203, distance: 5.1
click at [501, 207] on input "Hình thức thanh toán" at bounding box center [507, 208] width 71 height 13
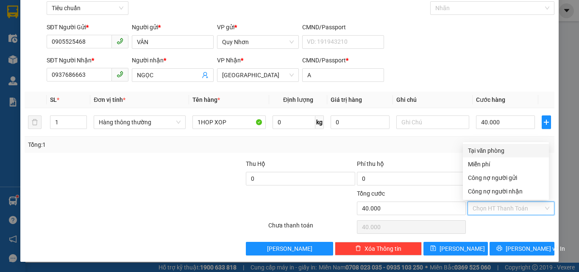
drag, startPoint x: 480, startPoint y: 149, endPoint x: 489, endPoint y: 189, distance: 41.6
click at [480, 149] on div "Tại văn phòng" at bounding box center [506, 150] width 76 height 9
type input "0"
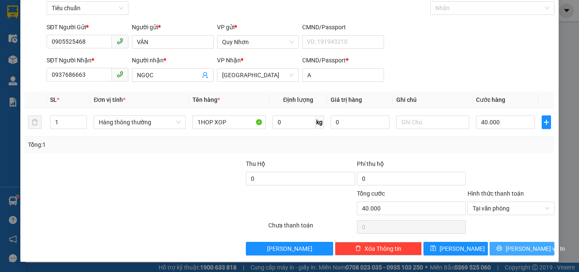
click at [497, 247] on button "[PERSON_NAME] và In" at bounding box center [521, 249] width 65 height 14
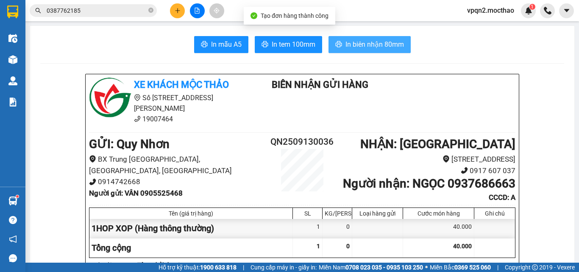
click at [345, 45] on span "In biên nhận 80mm" at bounding box center [374, 44] width 58 height 11
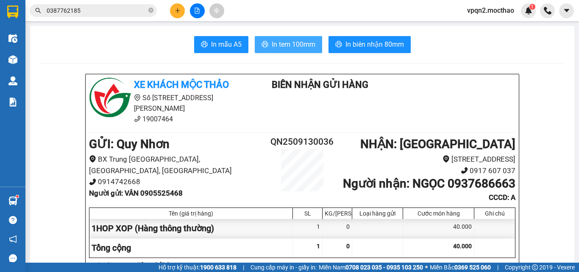
click at [292, 44] on span "In tem 100mm" at bounding box center [294, 44] width 44 height 11
click at [277, 45] on span "In tem 100mm" at bounding box center [294, 44] width 44 height 11
click at [179, 11] on icon "plus" at bounding box center [178, 11] width 6 height 6
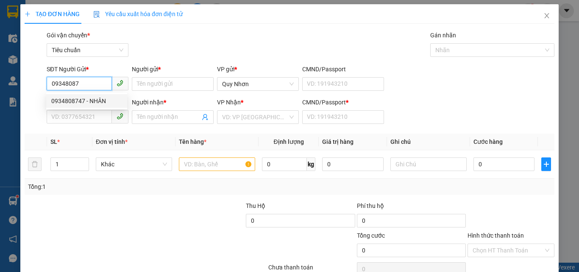
click at [97, 102] on div "0934808747 - NHÂN" at bounding box center [86, 100] width 71 height 9
type input "0934808747"
type input "NHÂN"
type input "0915595158"
type input "TÚ"
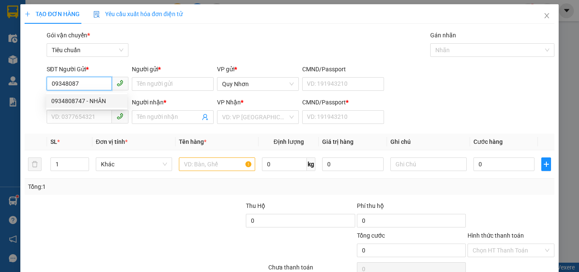
type input "a"
type input "30.000"
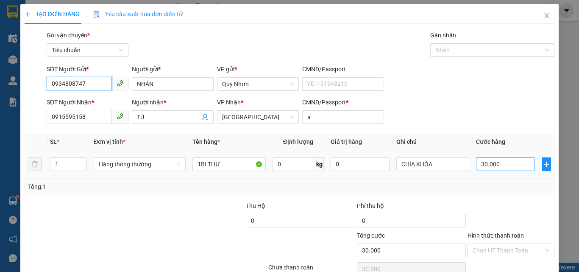
type input "0934808747"
click at [498, 164] on input "30.000" at bounding box center [505, 164] width 58 height 14
type input "4"
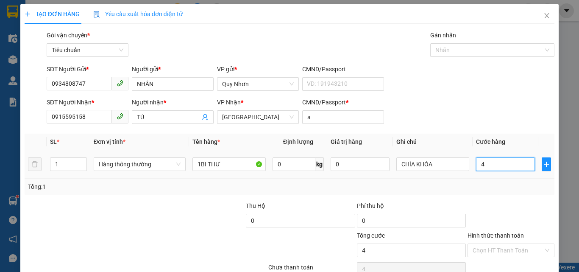
type input "40"
type input "400"
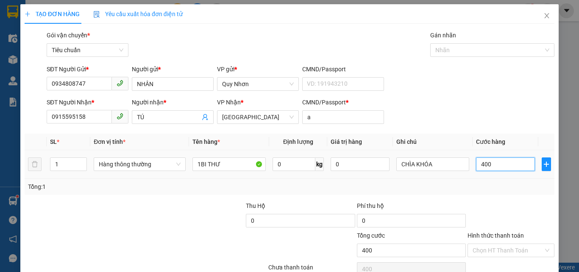
type input "4.000"
type input "40.000"
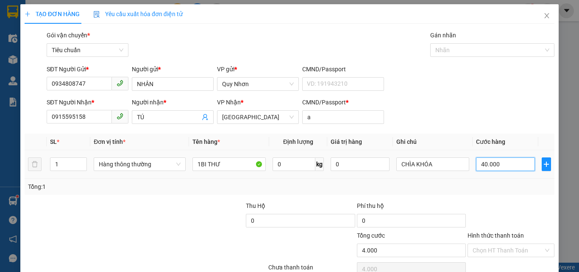
type input "40.000"
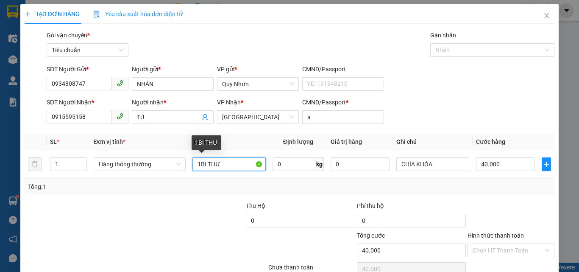
drag, startPoint x: 199, startPoint y: 167, endPoint x: 283, endPoint y: 183, distance: 85.9
click at [283, 183] on div "SL * Đơn vị tính * Tên hàng * Định lượng Giá trị hàng Ghi chú Cước hàng 1 Hàng …" at bounding box center [290, 163] width 530 height 61
type input "1GOI"
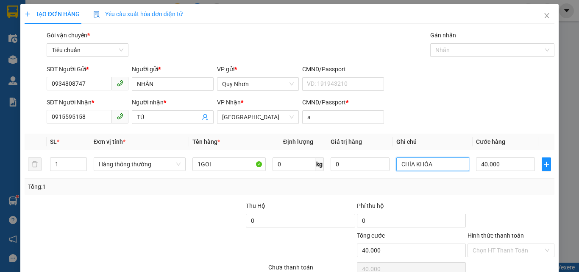
drag, startPoint x: 437, startPoint y: 161, endPoint x: 352, endPoint y: 186, distance: 88.9
click at [351, 187] on div "SL * Đơn vị tính * Tên hàng * Định lượng Giá trị hàng Ghi chú Cước hàng 1 Hàng …" at bounding box center [290, 163] width 530 height 61
type input "MĂNG"
click at [494, 244] on input "Hình thức thanh toán" at bounding box center [507, 250] width 71 height 13
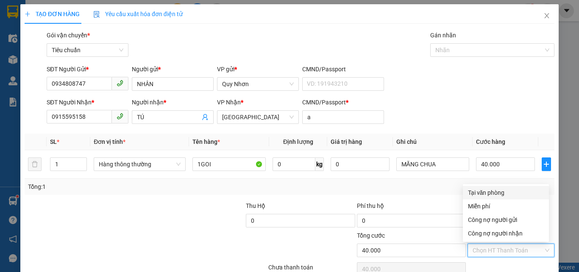
click at [487, 188] on div "Tại văn phòng" at bounding box center [506, 192] width 76 height 9
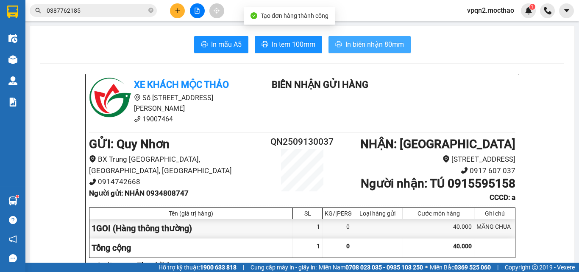
click at [358, 47] on span "In biên nhận 80mm" at bounding box center [374, 44] width 58 height 11
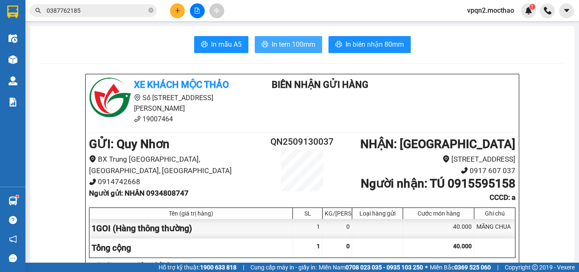
click at [286, 45] on span "In tem 100mm" at bounding box center [294, 44] width 44 height 11
click at [176, 10] on icon "plus" at bounding box center [178, 11] width 6 height 6
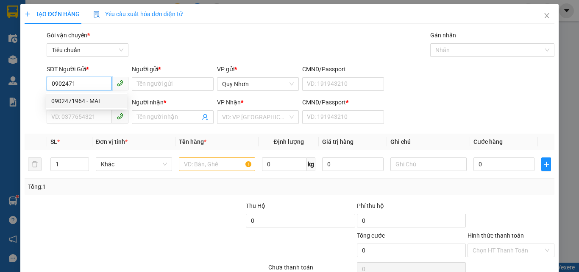
click at [95, 103] on div "0902471964 - MAI" at bounding box center [86, 100] width 71 height 9
type input "0902471964"
type input "MAI"
type input "0774513079"
type input "HUY"
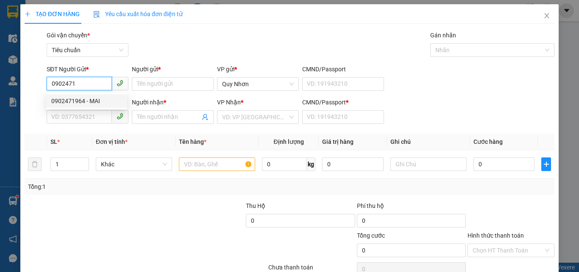
type input "S"
type input "350.000"
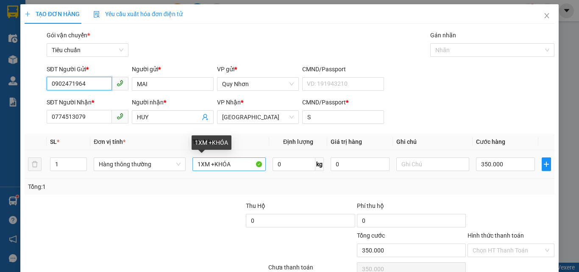
type input "0902471964"
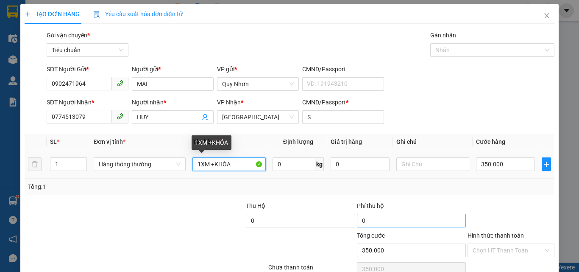
drag, startPoint x: 200, startPoint y: 164, endPoint x: 424, endPoint y: 218, distance: 230.3
click at [424, 218] on div "Transit Pickup Surcharge Ids Transit Deliver Surcharge Ids Transit Deliver Surc…" at bounding box center [290, 164] width 530 height 267
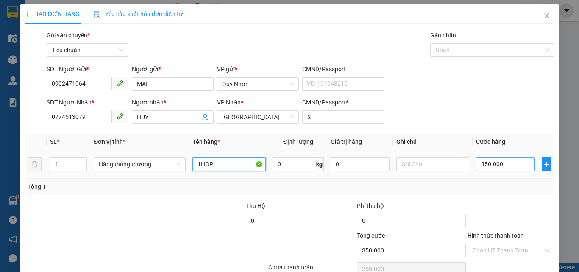
type input "1HOP"
click at [499, 162] on input "350.000" at bounding box center [505, 164] width 58 height 14
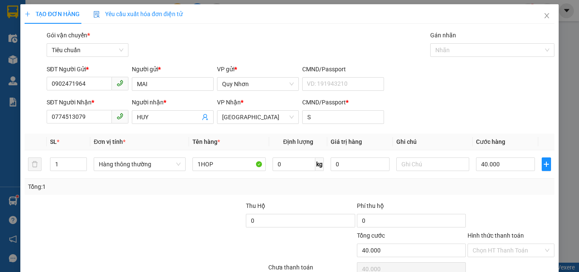
drag, startPoint x: 492, startPoint y: 209, endPoint x: 488, endPoint y: 178, distance: 30.8
click at [493, 244] on input "Hình thức thanh toán" at bounding box center [507, 250] width 71 height 13
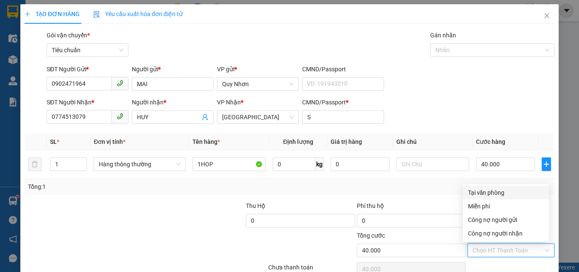
click at [486, 188] on div "Tại văn phòng" at bounding box center [506, 192] width 76 height 9
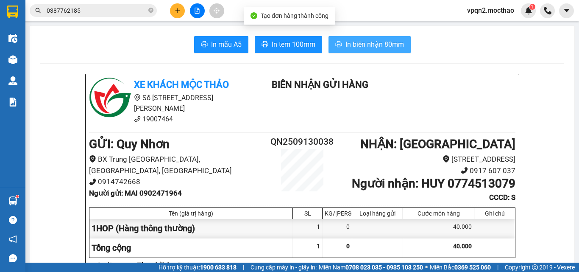
drag, startPoint x: 344, startPoint y: 42, endPoint x: 290, endPoint y: 54, distance: 55.7
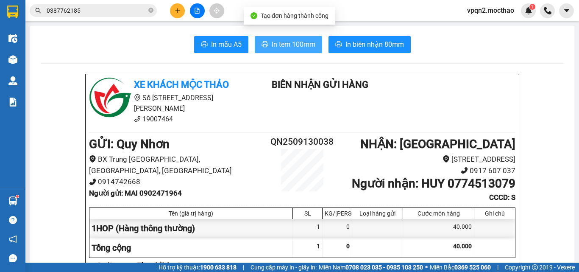
click at [291, 45] on span "In tem 100mm" at bounding box center [294, 44] width 44 height 11
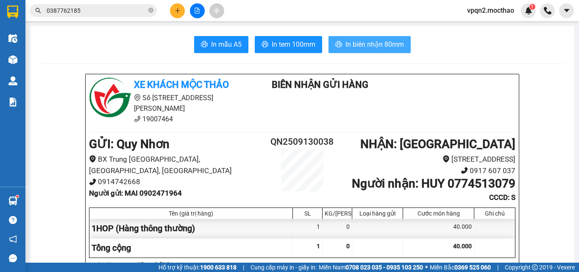
click at [371, 43] on span "In biên nhận 80mm" at bounding box center [374, 44] width 58 height 11
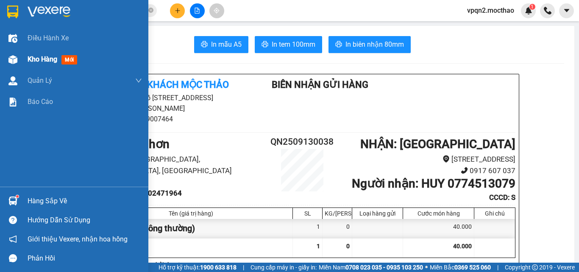
click at [17, 61] on img at bounding box center [12, 59] width 9 height 9
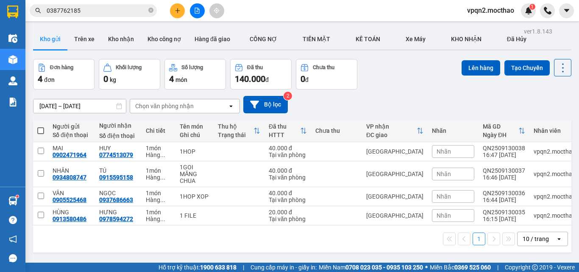
click at [43, 131] on span at bounding box center [40, 130] width 7 height 7
click at [41, 126] on input "checkbox" at bounding box center [41, 126] width 0 height 0
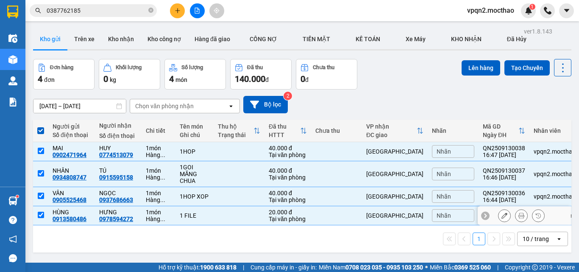
drag, startPoint x: 40, startPoint y: 215, endPoint x: 256, endPoint y: 202, distance: 215.7
click at [40, 216] on input "checkbox" at bounding box center [41, 214] width 6 height 6
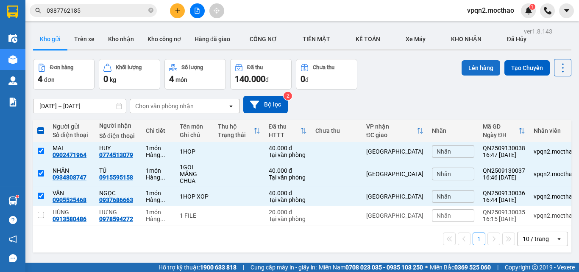
click at [469, 66] on button "Lên hàng" at bounding box center [480, 67] width 39 height 15
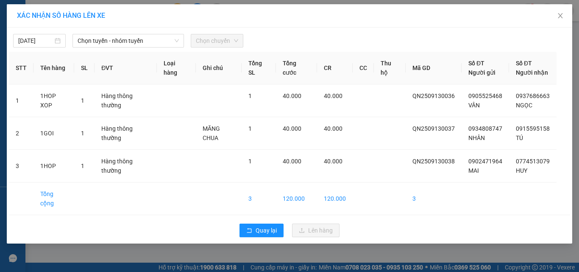
click at [109, 48] on div "13/09/2025 Chọn tuyến - nhóm tuyến Chọn chuyến STT Tên hàng SL ĐVT Loại hàng Gh…" at bounding box center [289, 136] width 565 height 216
click at [111, 41] on span "Chọn tuyến - nhóm tuyến" at bounding box center [128, 40] width 101 height 13
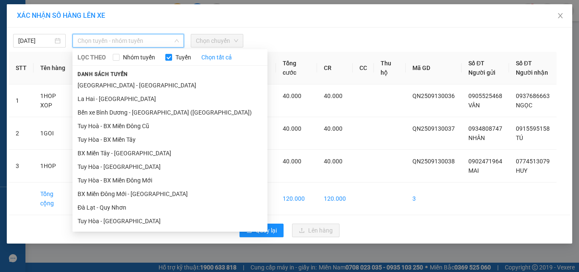
click at [112, 268] on li "Quy Nhơn - [GEOGRAPHIC_DATA]" at bounding box center [169, 275] width 195 height 14
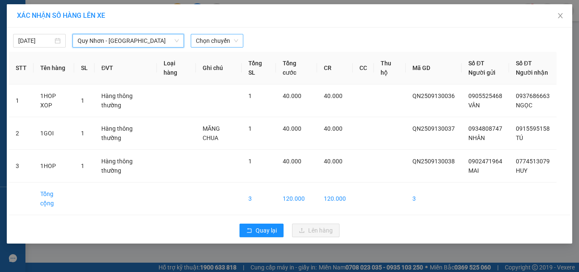
click at [224, 38] on span "Chọn chuyến" at bounding box center [217, 40] width 42 height 13
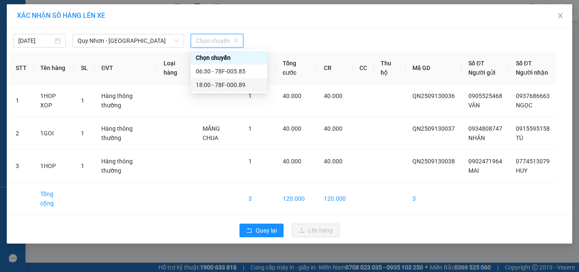
click at [216, 85] on div "18:00 - 78F-000.89" at bounding box center [229, 84] width 66 height 9
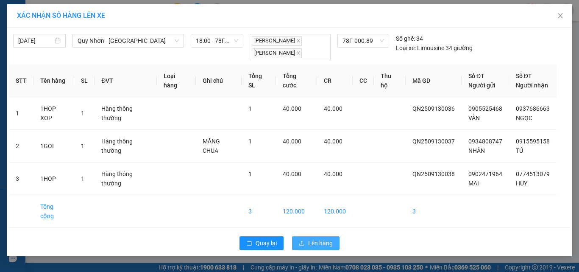
click at [314, 245] on span "Lên hàng" at bounding box center [320, 242] width 25 height 9
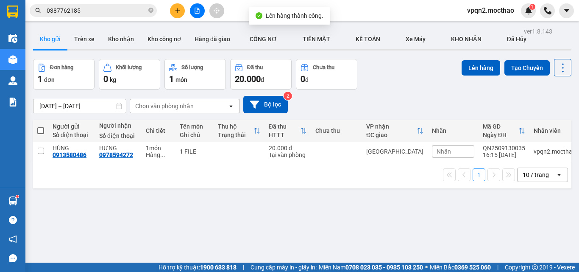
click at [197, 13] on icon "file-add" at bounding box center [197, 11] width 5 height 6
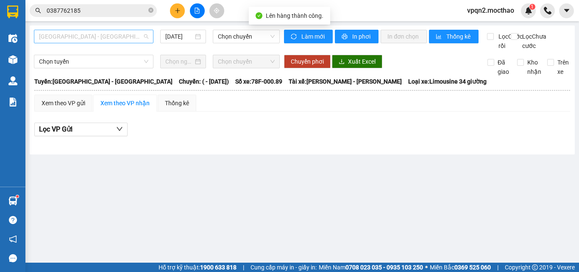
click at [120, 36] on span "[GEOGRAPHIC_DATA] - [GEOGRAPHIC_DATA]" at bounding box center [93, 36] width 109 height 13
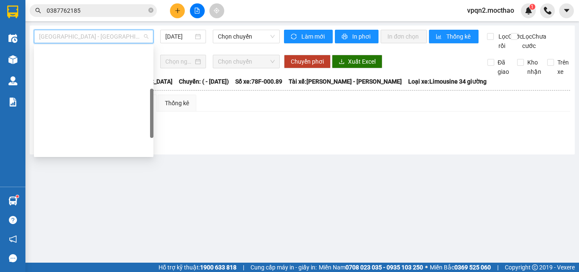
click at [80, 252] on div "Quy Nhơn - [GEOGRAPHIC_DATA]" at bounding box center [93, 256] width 109 height 9
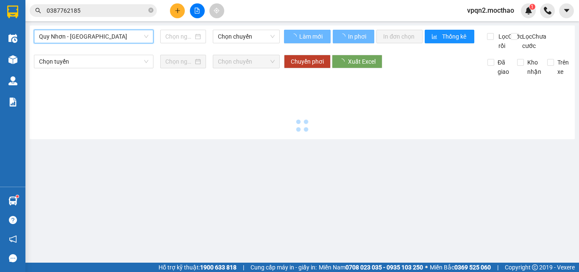
type input "[DATE]"
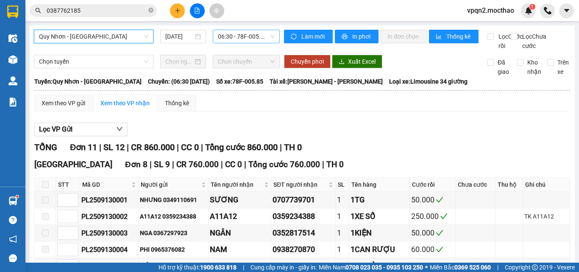
click at [235, 36] on span "06:30 - 78F-005.85" at bounding box center [246, 36] width 57 height 13
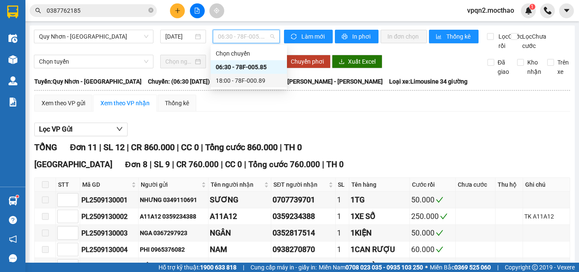
click at [246, 82] on div "18:00 - 78F-000.89" at bounding box center [249, 80] width 66 height 9
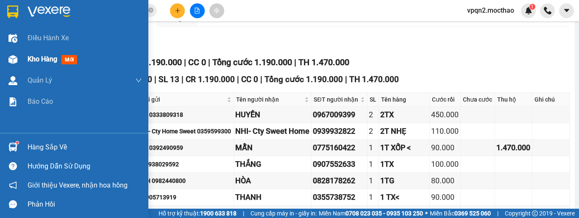
click at [22, 63] on div "Kho hàng mới" at bounding box center [74, 59] width 148 height 21
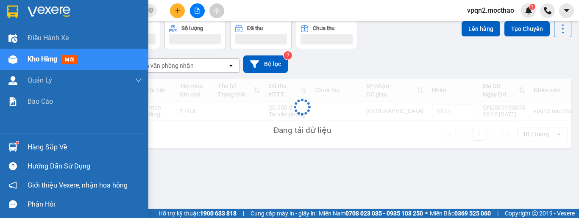
scroll to position [39, 0]
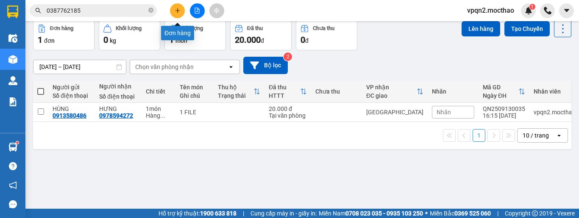
drag, startPoint x: 174, startPoint y: 13, endPoint x: 182, endPoint y: 9, distance: 8.3
click at [182, 9] on button at bounding box center [177, 10] width 15 height 15
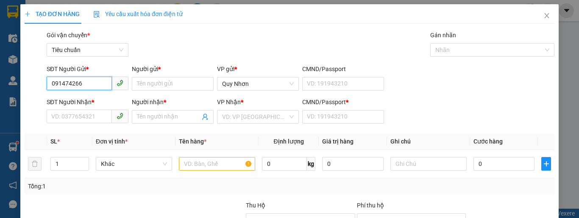
type input "0914742668"
click at [84, 100] on div "0914742668 - C THOA QN" at bounding box center [86, 100] width 71 height 9
type input "C THOA QN"
type input "0942208844"
type input "C LOAN KT"
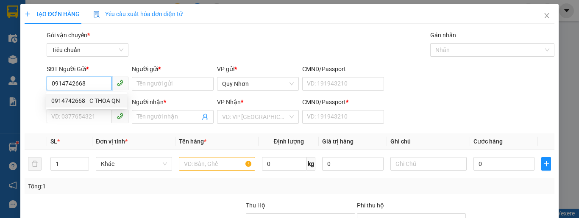
type input "A"
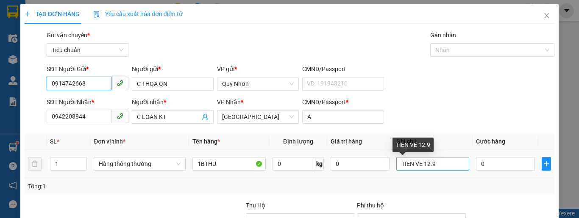
type input "0914742668"
click at [422, 165] on input "TIEN VE 12.9" at bounding box center [432, 164] width 73 height 14
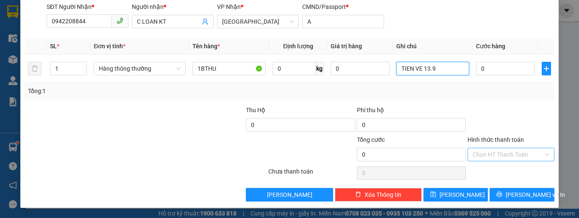
type input "TIEN VE 13.9"
click at [494, 155] on input "Hình thức thanh toán" at bounding box center [507, 154] width 71 height 13
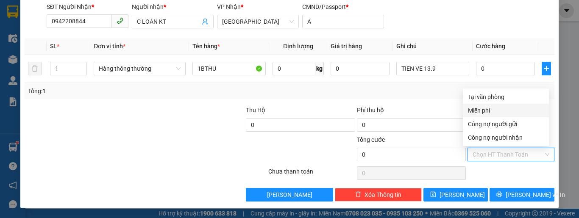
click at [485, 107] on div "Miễn phí" at bounding box center [506, 110] width 76 height 9
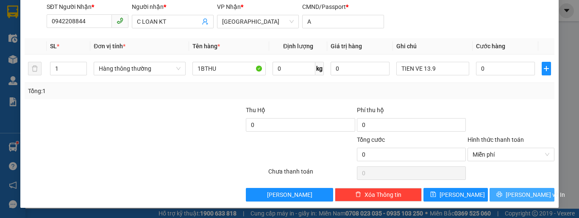
click at [499, 194] on button "[PERSON_NAME] và In" at bounding box center [521, 195] width 65 height 14
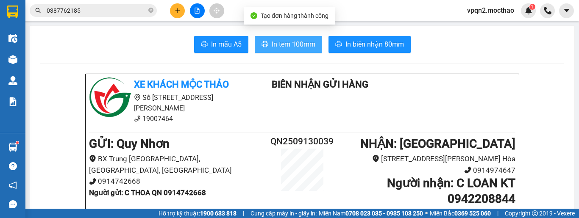
click at [302, 43] on span "In tem 100mm" at bounding box center [294, 44] width 44 height 11
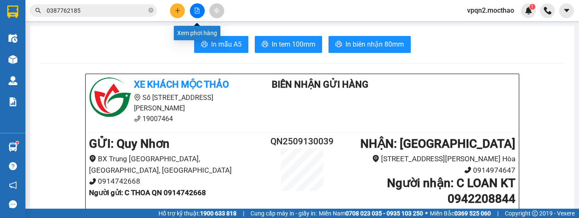
click at [193, 11] on button at bounding box center [197, 10] width 15 height 15
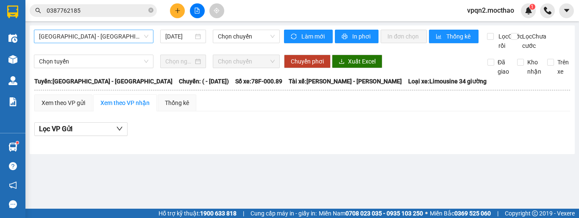
click at [106, 36] on span "[GEOGRAPHIC_DATA] - [GEOGRAPHIC_DATA]" at bounding box center [93, 36] width 109 height 13
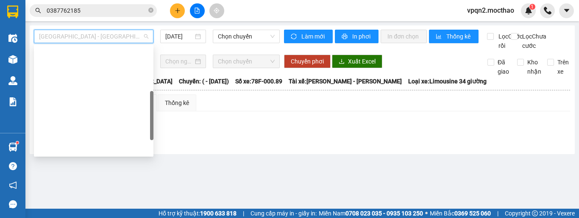
scroll to position [169, 0]
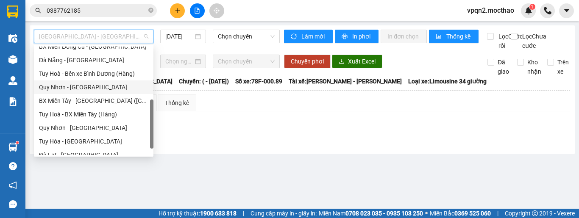
click at [76, 87] on div "Quy Nhơn - [GEOGRAPHIC_DATA]" at bounding box center [93, 87] width 109 height 9
type input "[DATE]"
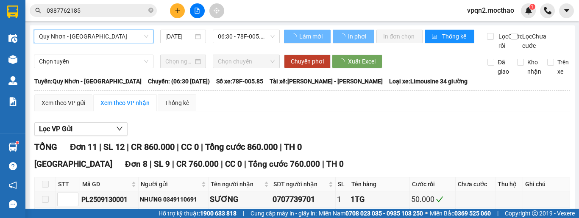
click at [229, 33] on span "06:30 - 78F-005.85" at bounding box center [246, 36] width 57 height 13
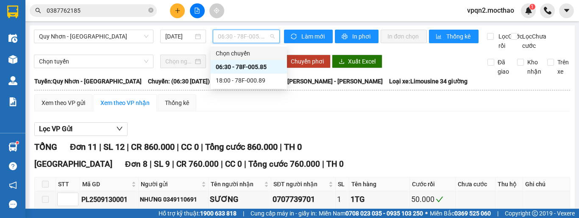
click at [236, 33] on span "06:30 - 78F-005.85" at bounding box center [246, 36] width 57 height 13
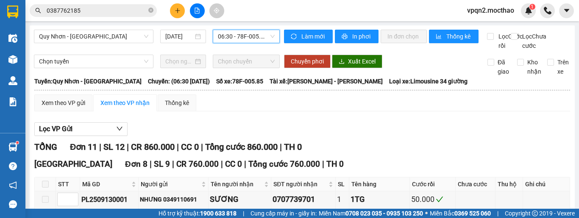
click at [236, 38] on span "06:30 - 78F-005.85" at bounding box center [246, 36] width 57 height 13
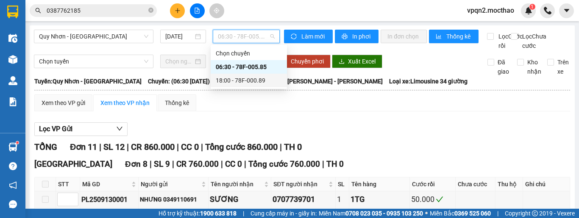
click at [236, 77] on div "18:00 - 78F-000.89" at bounding box center [249, 80] width 66 height 9
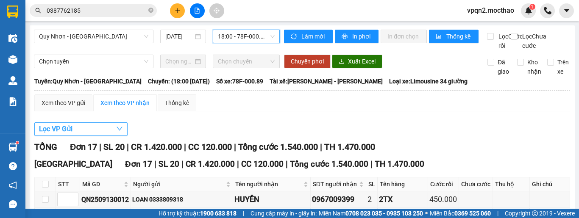
click at [63, 134] on span "Lọc VP Gửi" at bounding box center [55, 129] width 33 height 11
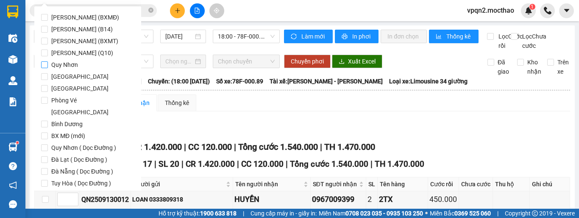
click at [71, 67] on span "Quy Nhơn" at bounding box center [64, 65] width 33 height 12
click at [48, 67] on input "Quy Nhơn" at bounding box center [44, 64] width 7 height 7
checkbox input "true"
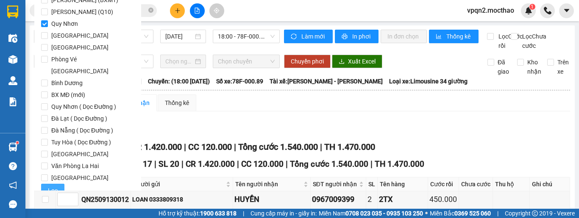
click at [46, 184] on button "Lọc" at bounding box center [52, 191] width 23 height 14
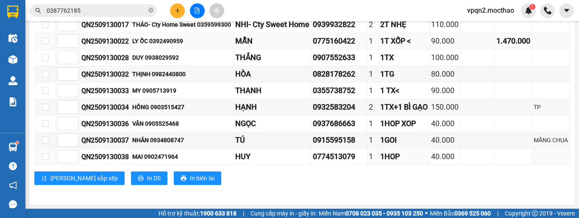
scroll to position [117, 0]
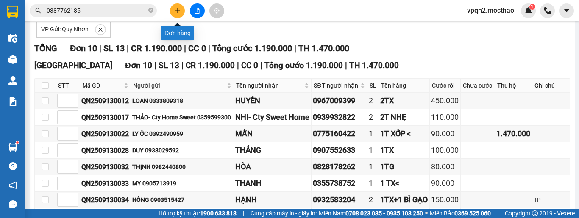
click at [181, 12] on button at bounding box center [177, 10] width 15 height 15
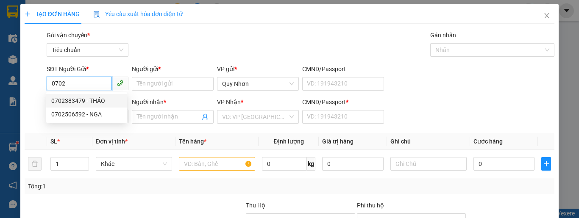
click at [88, 101] on div "0702383479 - THẢO" at bounding box center [86, 100] width 71 height 9
type input "0702383479"
type input "THẢO"
type input "0346455068"
type input "Tuyên"
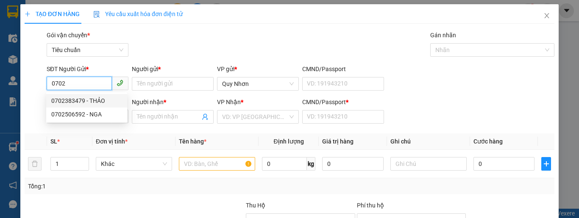
type input "A"
type input "80.000"
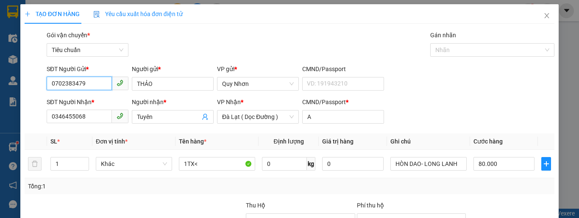
type input "0702383479"
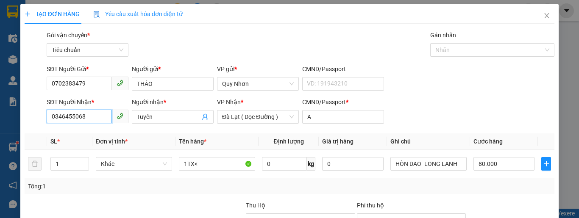
click at [6, 122] on div "TẠO ĐƠN HÀNG Yêu cầu xuất hóa đơn điện tử Transit Pickup Surcharge Ids Transit …" at bounding box center [289, 109] width 579 height 218
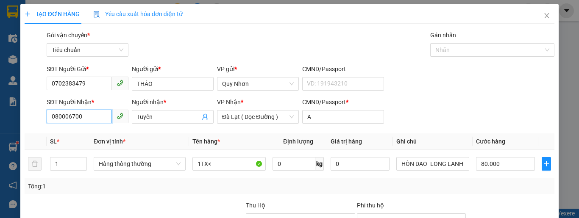
drag, startPoint x: 89, startPoint y: 119, endPoint x: 26, endPoint y: 121, distance: 63.1
click at [26, 121] on div "SĐT Người Nhận * 080006700 080006700 Người nhận * Tuyên VP Nhận * Đà Lạt ( Dọc …" at bounding box center [289, 112] width 531 height 30
click at [87, 131] on div "0867400631 - ĐẠT" at bounding box center [86, 133] width 71 height 9
type input "0867400631"
type input "ĐẠT"
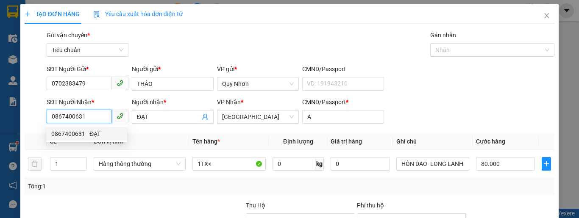
type input "50.000"
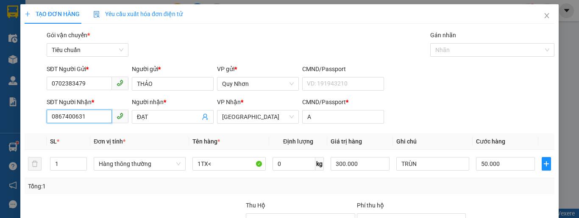
scroll to position [85, 0]
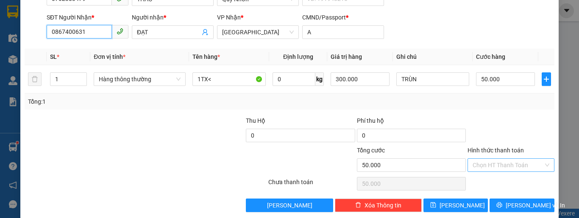
type input "0867400631"
click at [501, 160] on input "Hình thức thanh toán" at bounding box center [507, 165] width 71 height 13
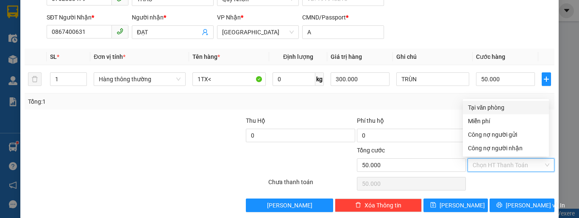
click at [481, 107] on div "Tại văn phòng" at bounding box center [506, 107] width 76 height 9
type input "0"
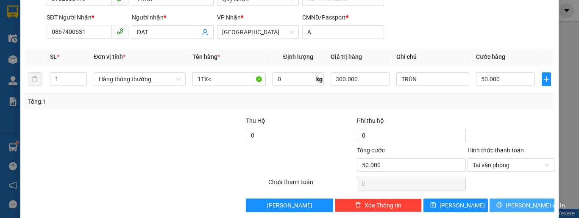
click at [498, 206] on button "[PERSON_NAME] và In" at bounding box center [521, 206] width 65 height 14
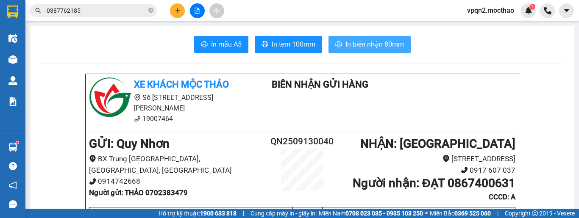
click at [348, 45] on span "In biên nhận 80mm" at bounding box center [374, 44] width 58 height 11
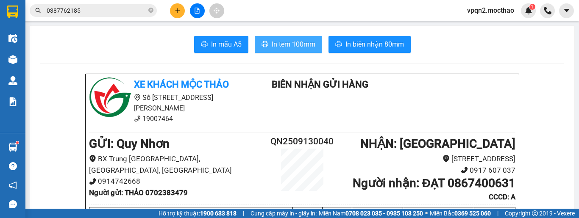
click at [283, 45] on span "In tem 100mm" at bounding box center [294, 44] width 44 height 11
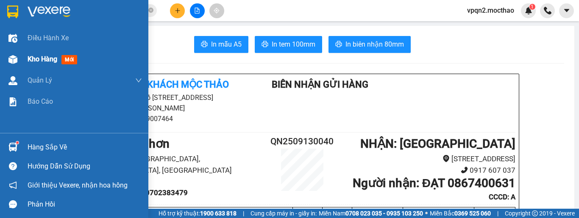
click at [28, 59] on span "Kho hàng" at bounding box center [43, 59] width 30 height 8
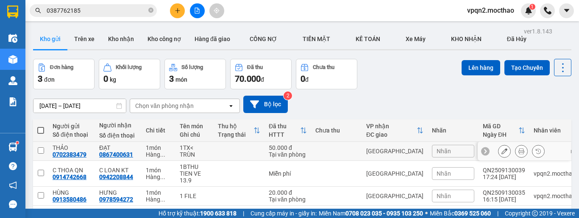
click at [44, 153] on td at bounding box center [40, 151] width 15 height 19
checkbox input "true"
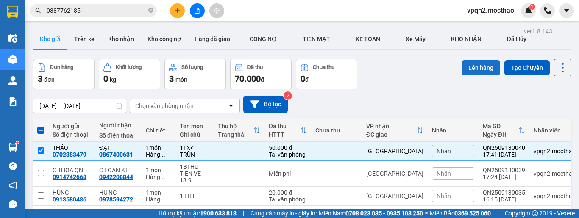
click at [471, 70] on button "Lên hàng" at bounding box center [480, 67] width 39 height 15
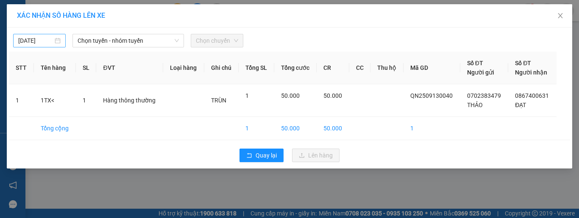
type input "[DATE]"
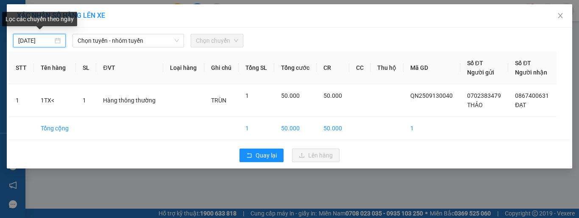
click at [40, 41] on input "[DATE]" at bounding box center [35, 40] width 35 height 9
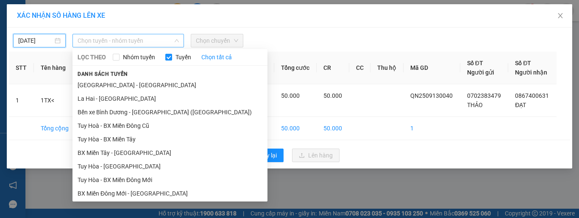
click at [121, 46] on span "Chọn tuyến - nhóm tuyến" at bounding box center [128, 40] width 101 height 13
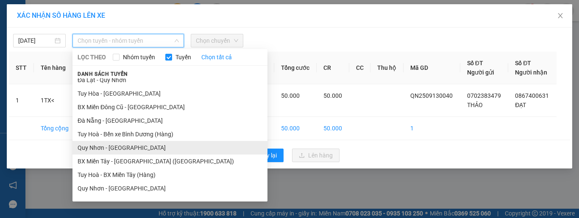
click at [115, 148] on li "Quy Nhơn - [GEOGRAPHIC_DATA]" at bounding box center [169, 148] width 195 height 14
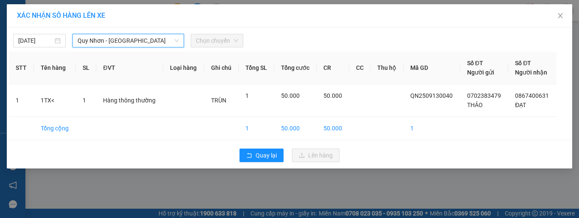
click at [219, 47] on div "Chọn chuyến" at bounding box center [217, 41] width 53 height 14
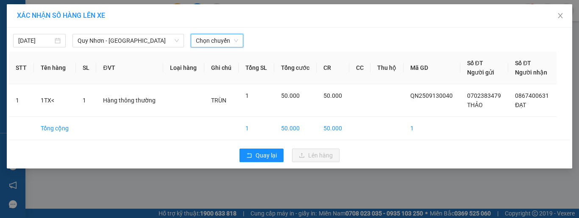
click at [222, 43] on span "Chọn chuyến" at bounding box center [217, 40] width 42 height 13
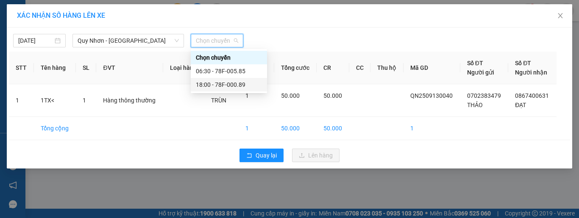
click at [219, 84] on div "18:00 - 78F-000.89" at bounding box center [229, 84] width 66 height 9
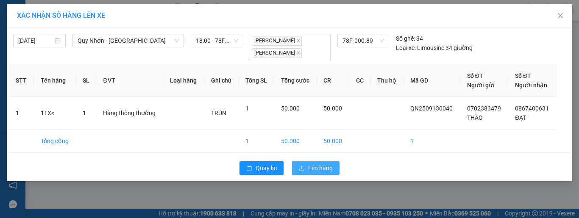
click at [308, 165] on span "Lên hàng" at bounding box center [320, 168] width 25 height 9
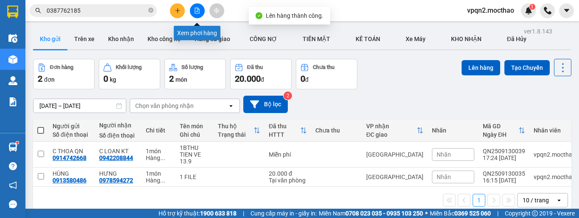
click at [198, 9] on icon "file-add" at bounding box center [197, 11] width 6 height 6
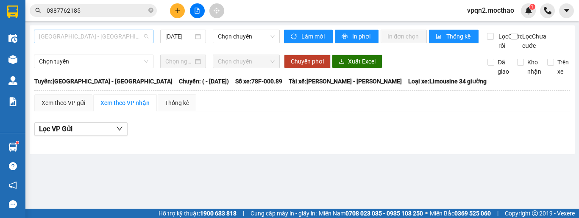
click at [114, 34] on span "[GEOGRAPHIC_DATA] - [GEOGRAPHIC_DATA]" at bounding box center [93, 36] width 109 height 13
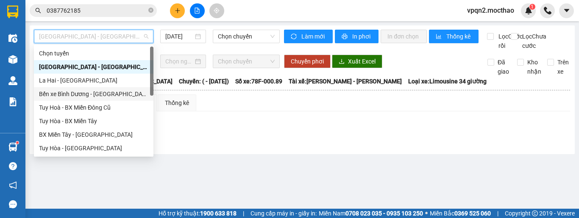
scroll to position [190, 0]
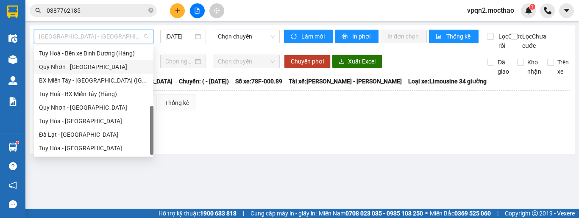
click at [75, 67] on div "Quy Nhơn - [GEOGRAPHIC_DATA]" at bounding box center [93, 66] width 109 height 9
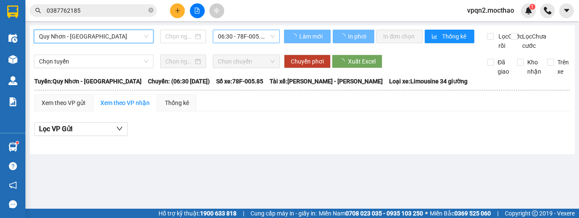
type input "[DATE]"
click at [238, 37] on span "06:30 - 78F-005.85" at bounding box center [246, 36] width 57 height 13
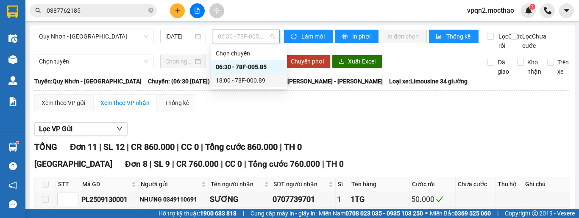
click at [240, 83] on div "18:00 - 78F-000.89" at bounding box center [249, 80] width 66 height 9
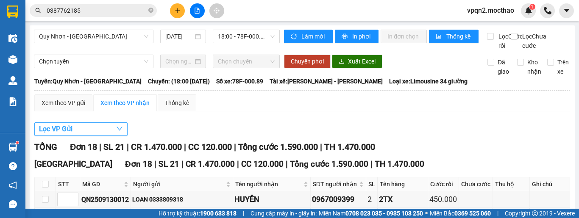
click at [67, 134] on span "Lọc VP Gửi" at bounding box center [55, 129] width 33 height 11
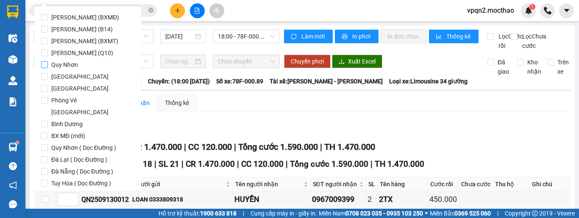
click at [65, 66] on span "Quy Nhơn" at bounding box center [64, 65] width 33 height 12
click at [48, 66] on input "Quy Nhơn" at bounding box center [44, 64] width 7 height 7
checkbox input "true"
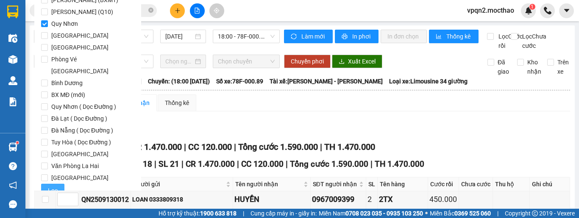
click at [56, 186] on span "Lọc" at bounding box center [53, 190] width 10 height 9
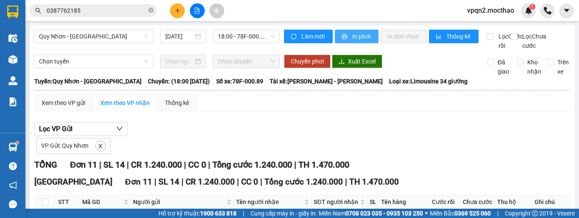
click at [364, 34] on span "In phơi" at bounding box center [361, 36] width 19 height 9
click at [355, 33] on span "In phơi" at bounding box center [361, 36] width 19 height 9
drag, startPoint x: 121, startPoint y: 33, endPoint x: 117, endPoint y: 35, distance: 4.7
click at [118, 33] on span "Quy Nhơn - [GEOGRAPHIC_DATA]" at bounding box center [93, 36] width 109 height 13
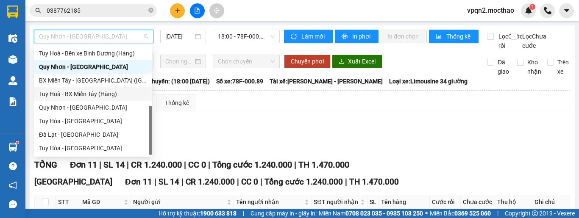
scroll to position [105, 0]
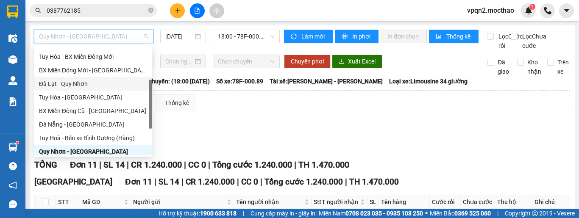
click at [75, 87] on div "Đà Lạt - Quy Nhơn" at bounding box center [93, 83] width 108 height 9
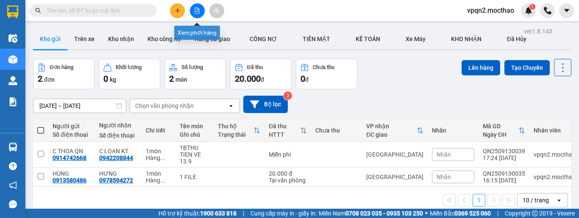
click at [197, 10] on icon "file-add" at bounding box center [197, 11] width 6 height 6
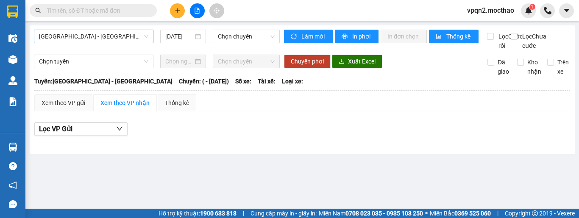
click at [92, 39] on span "[GEOGRAPHIC_DATA] - [GEOGRAPHIC_DATA]" at bounding box center [93, 36] width 109 height 13
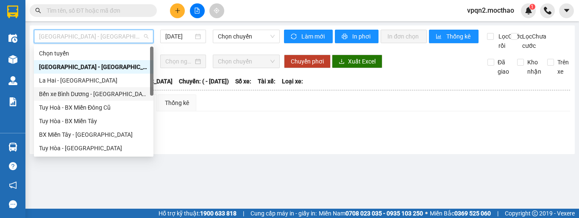
scroll to position [85, 0]
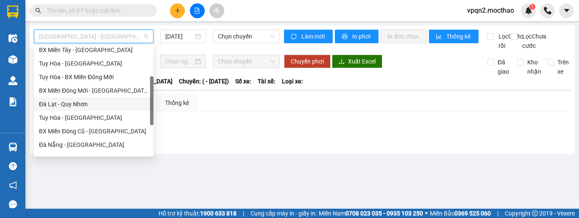
click at [67, 104] on div "Đà Lạt - Quy Nhơn" at bounding box center [93, 104] width 109 height 9
type input "[DATE]"
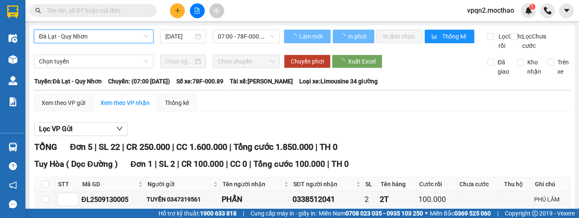
click at [239, 35] on span "07:00 - 78F-000.89" at bounding box center [246, 36] width 57 height 13
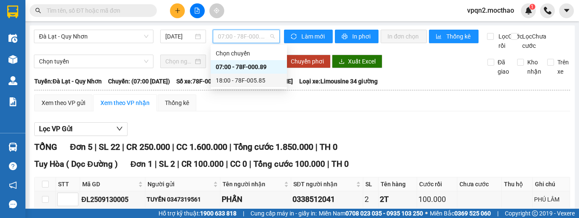
click at [232, 78] on div "18:00 - 78F-005.85" at bounding box center [249, 80] width 66 height 9
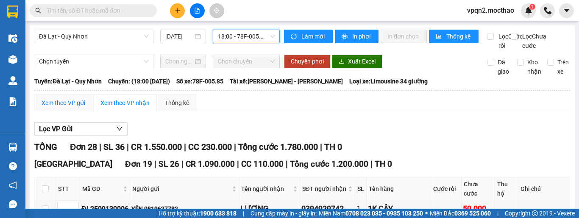
click at [64, 108] on div "Xem theo VP gửi" at bounding box center [64, 102] width 44 height 9
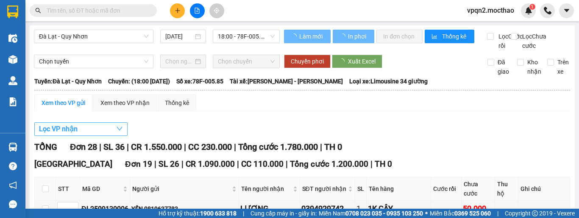
click at [65, 134] on span "Lọc VP nhận" at bounding box center [58, 129] width 39 height 11
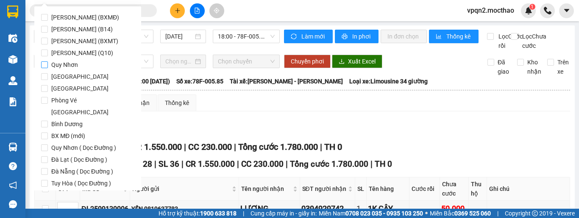
click at [70, 63] on span "Quy Nhơn" at bounding box center [64, 65] width 33 height 12
click at [48, 63] on input "Quy Nhơn" at bounding box center [44, 64] width 7 height 7
checkbox input "true"
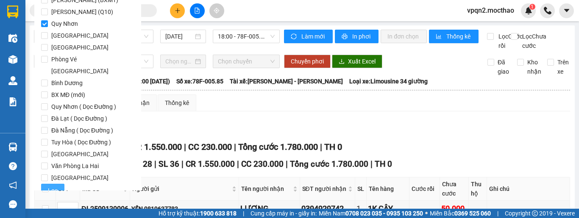
click at [56, 184] on button "Lọc" at bounding box center [52, 191] width 23 height 14
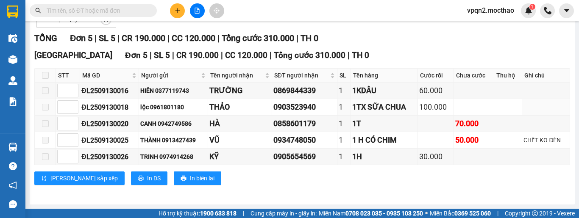
scroll to position [0, 0]
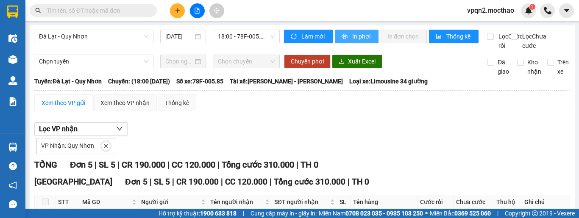
click at [354, 31] on button "In phơi" at bounding box center [357, 37] width 44 height 14
